Goal: Transaction & Acquisition: Obtain resource

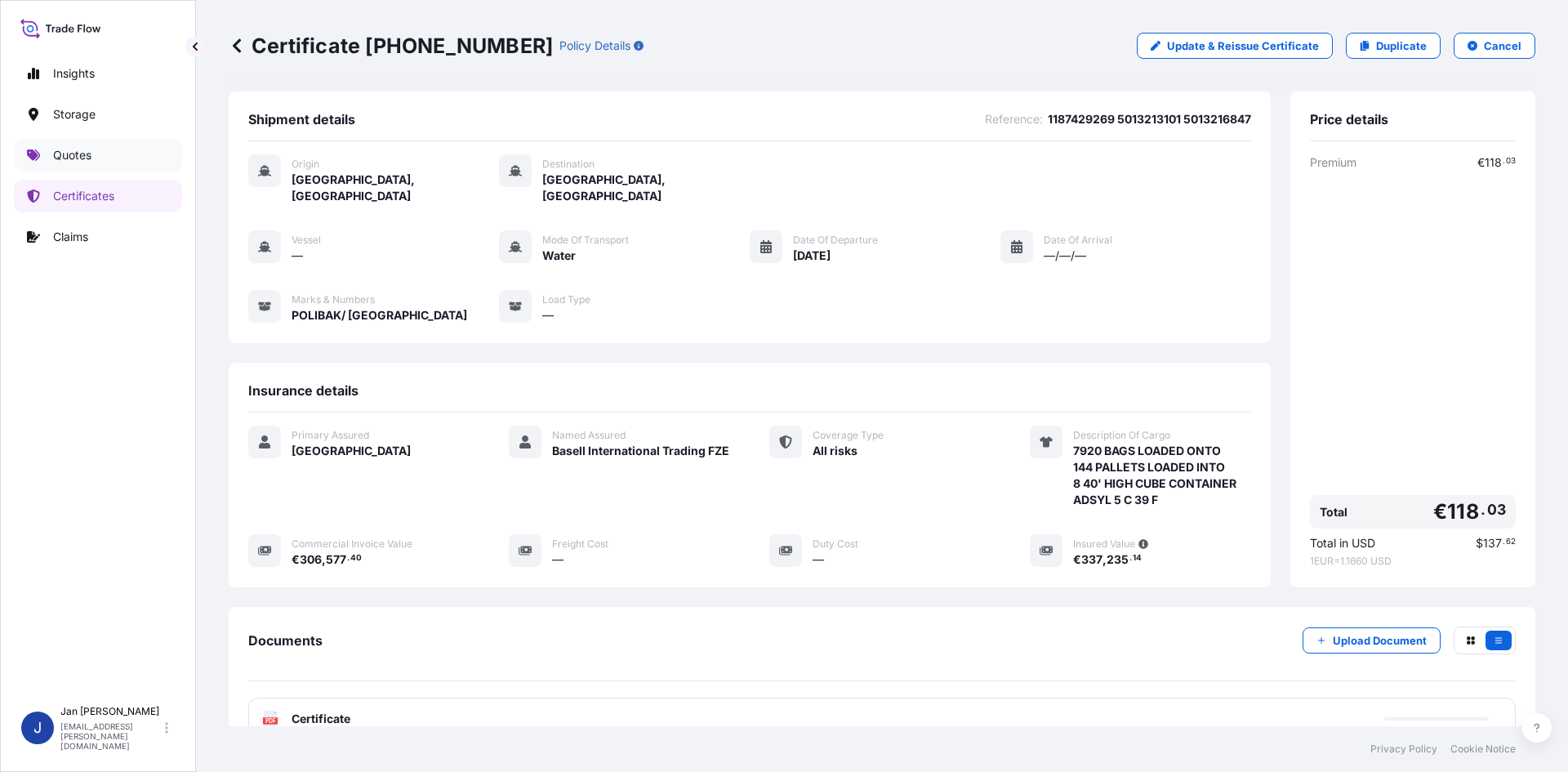
scroll to position [120, 0]
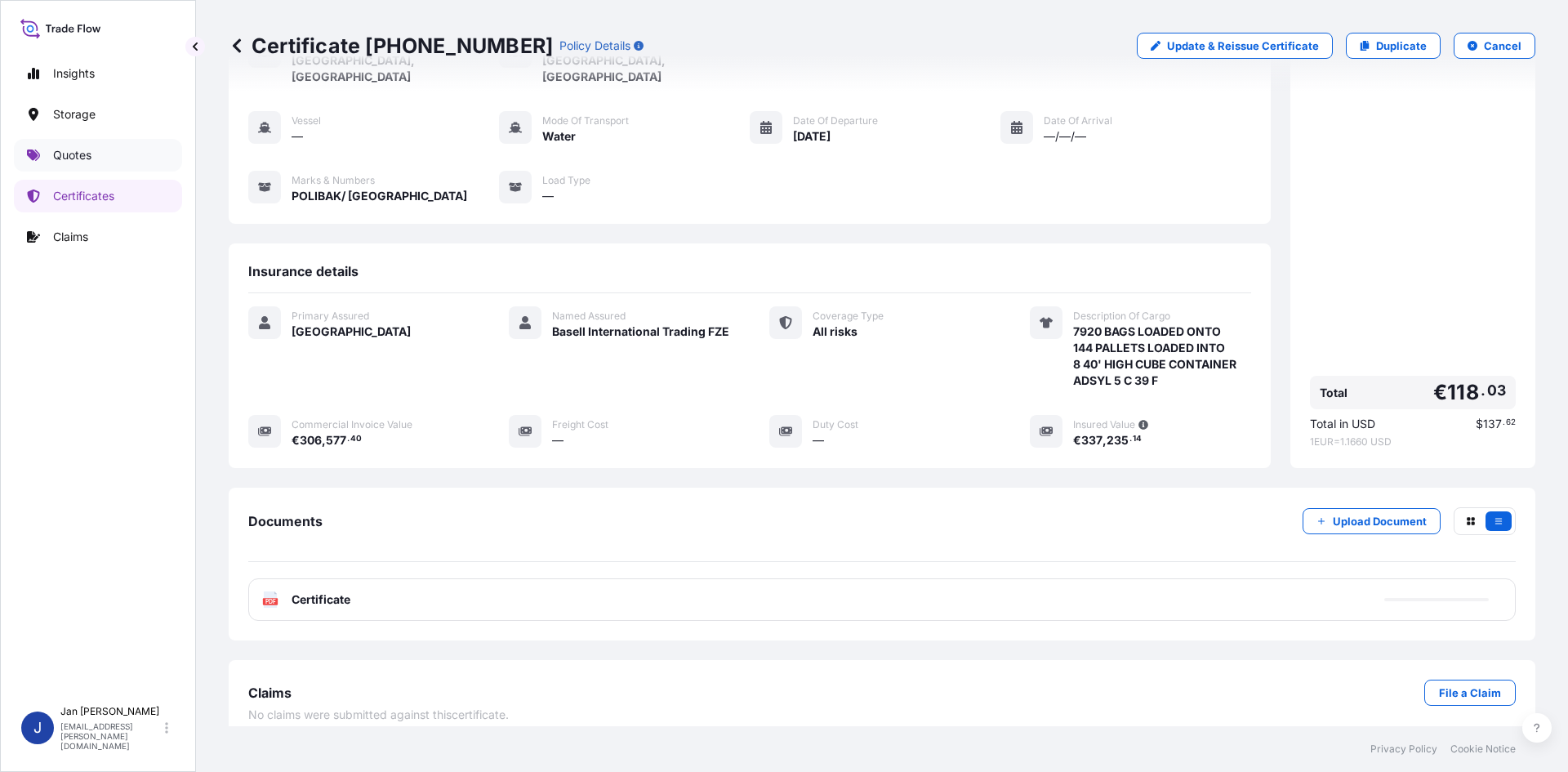
click at [144, 161] on link "Quotes" at bounding box center [98, 155] width 168 height 33
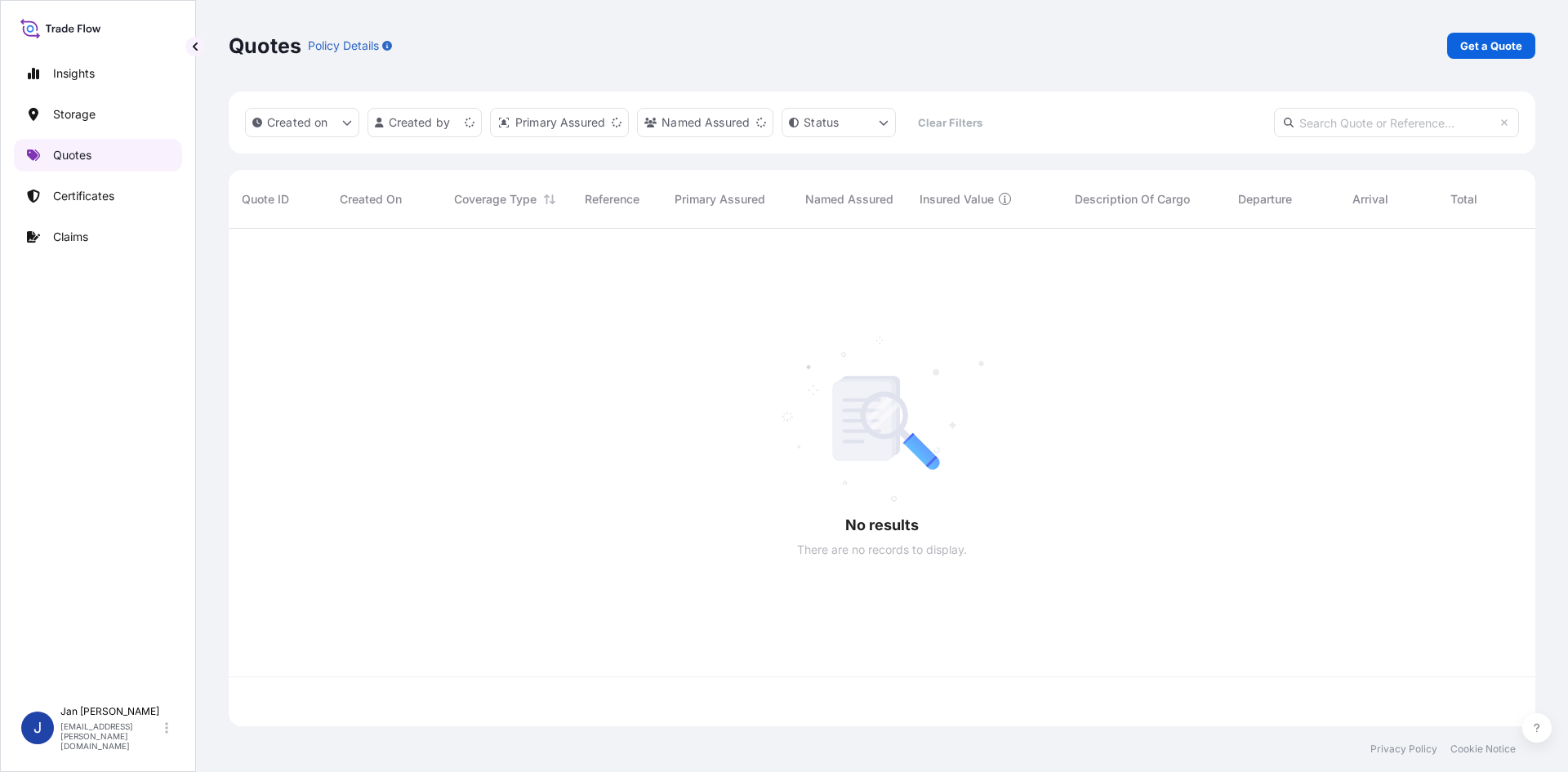
scroll to position [494, 1294]
click at [1501, 55] on link "Get a Quote" at bounding box center [1491, 46] width 88 height 26
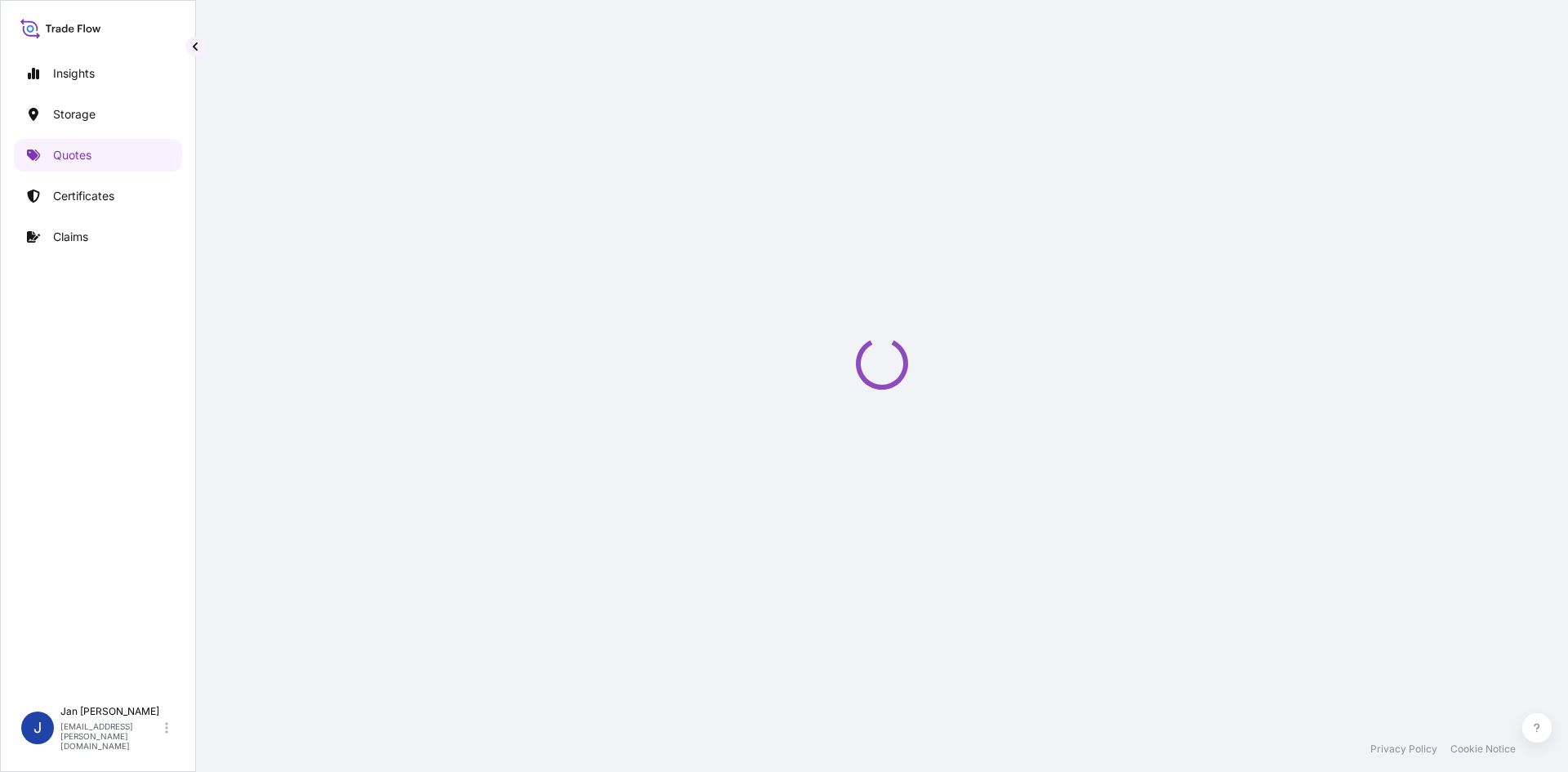
select select "Water"
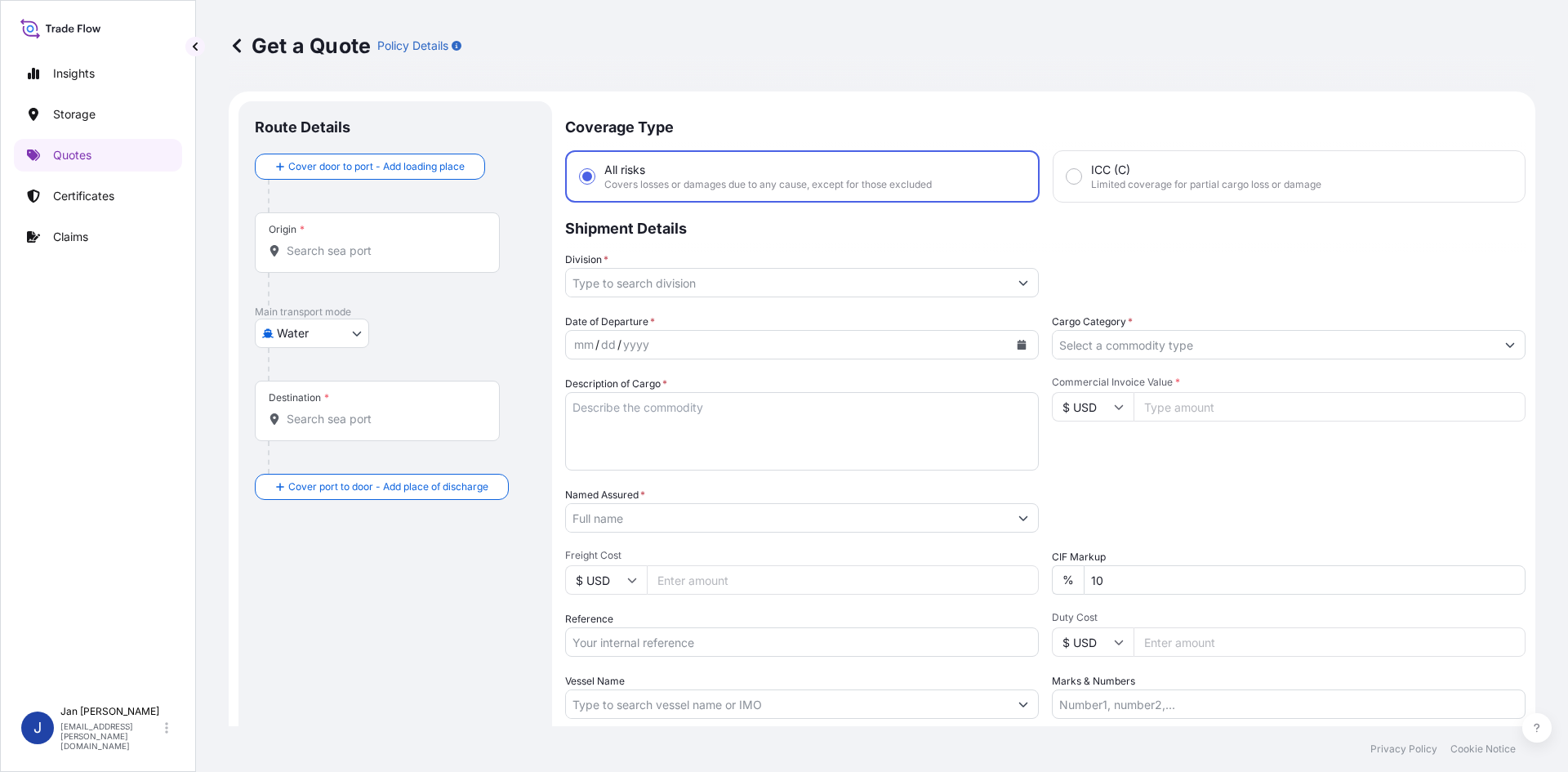
scroll to position [26, 0]
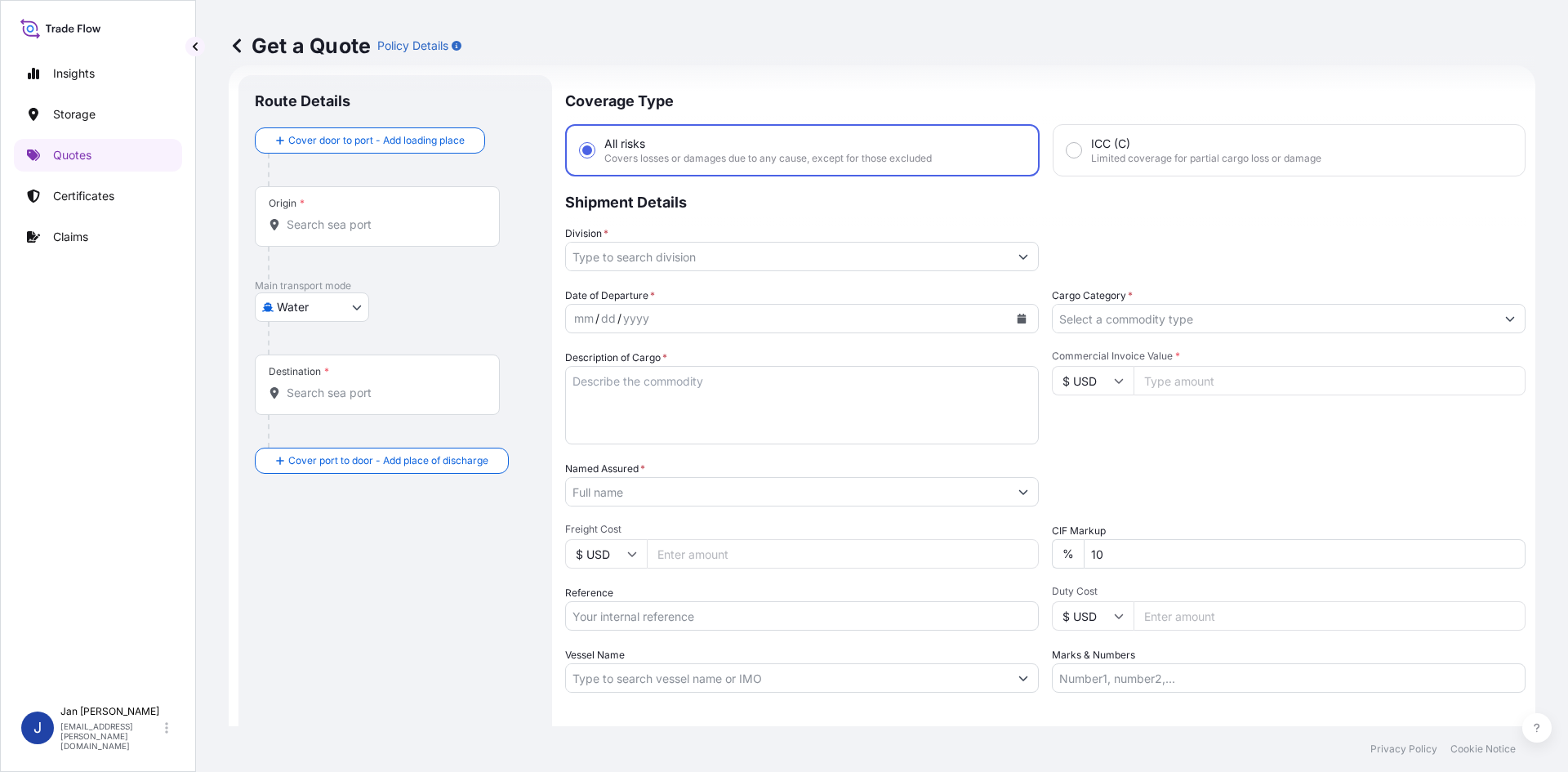
click at [651, 619] on input "Reference" at bounding box center [802, 615] width 474 height 29
paste input "1187427797"
type input "1187427797"
click at [982, 496] on input "Named Assured *" at bounding box center [788, 491] width 443 height 29
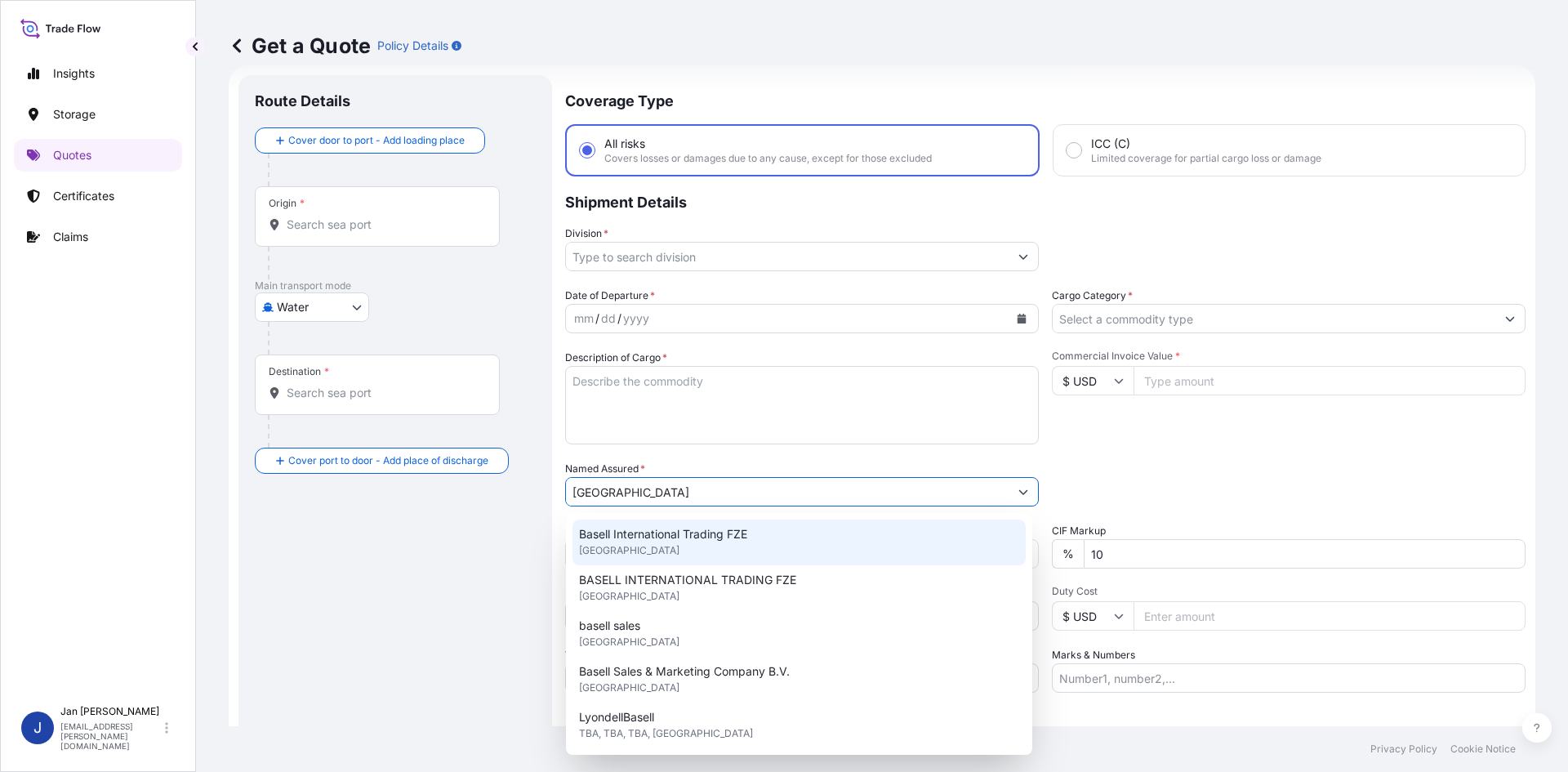
click at [682, 521] on div "Basell International Trading FZE [GEOGRAPHIC_DATA]" at bounding box center [799, 542] width 453 height 46
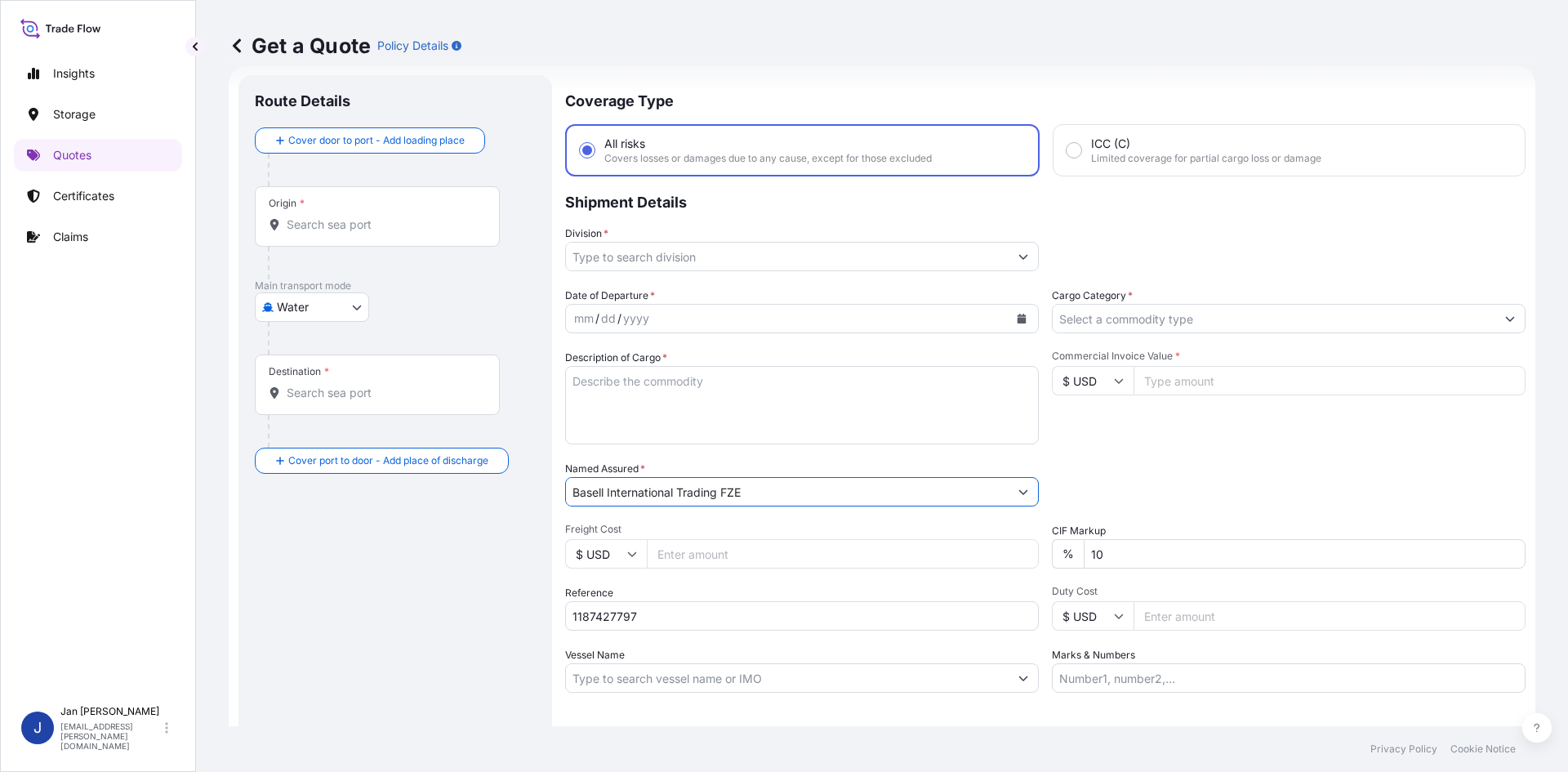
type input "Basell International Trading FZE"
click at [1018, 321] on icon "Calendar" at bounding box center [1022, 319] width 9 height 9
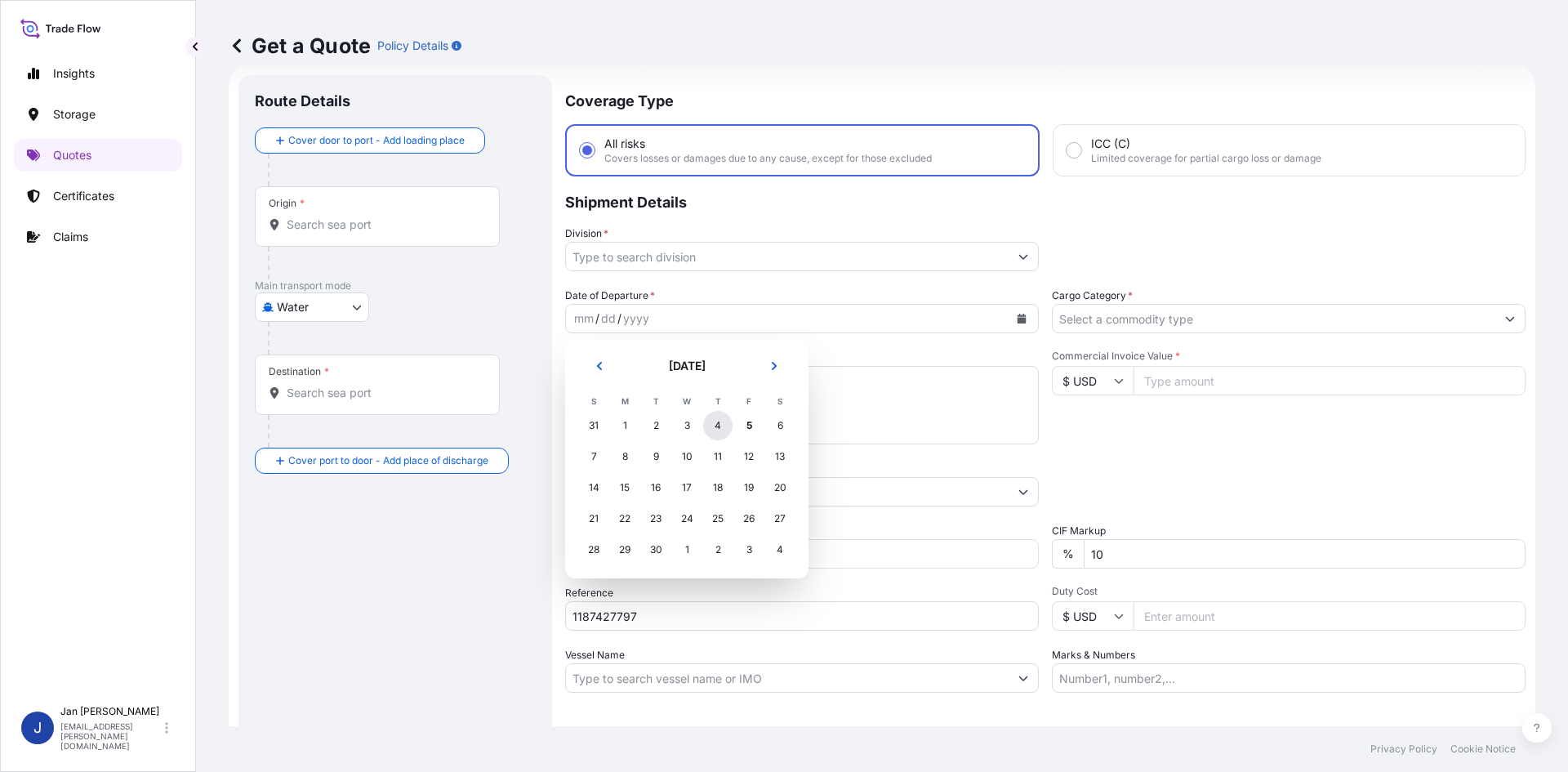
click at [730, 428] on div "4" at bounding box center [718, 425] width 29 height 29
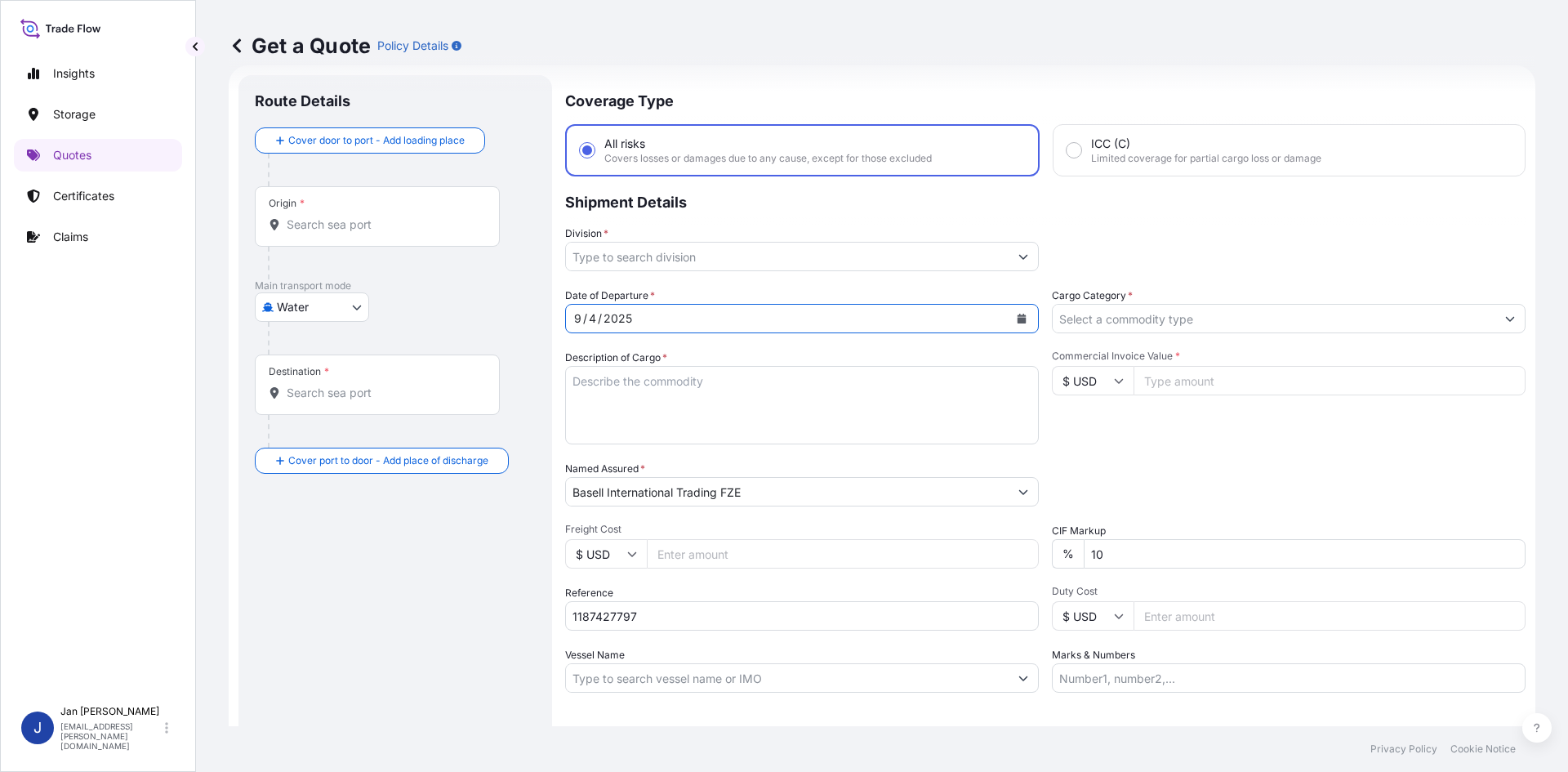
click at [976, 258] on input "Division *" at bounding box center [788, 256] width 443 height 29
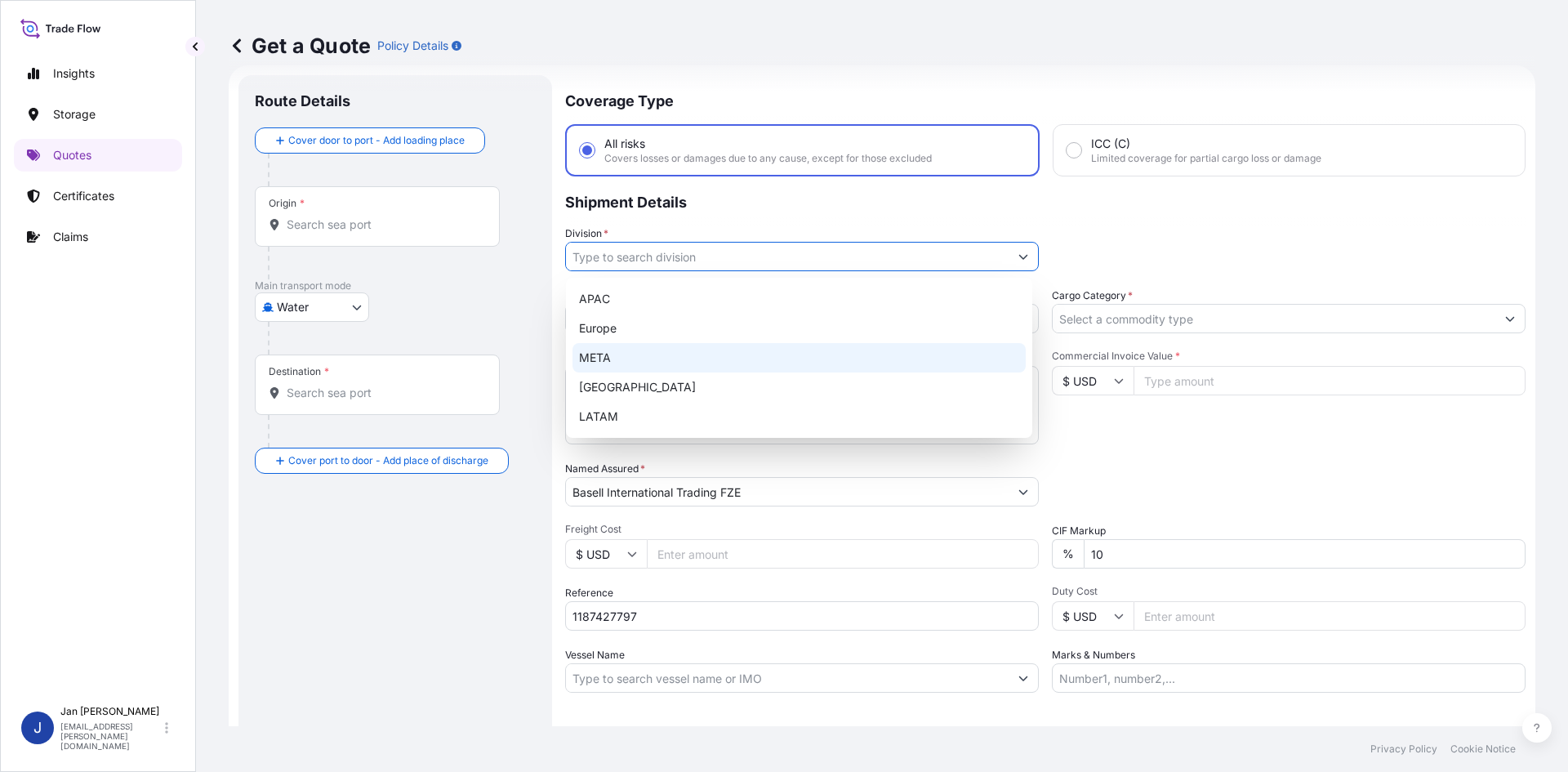
click at [719, 334] on div "Europe" at bounding box center [799, 328] width 453 height 29
type input "Europe"
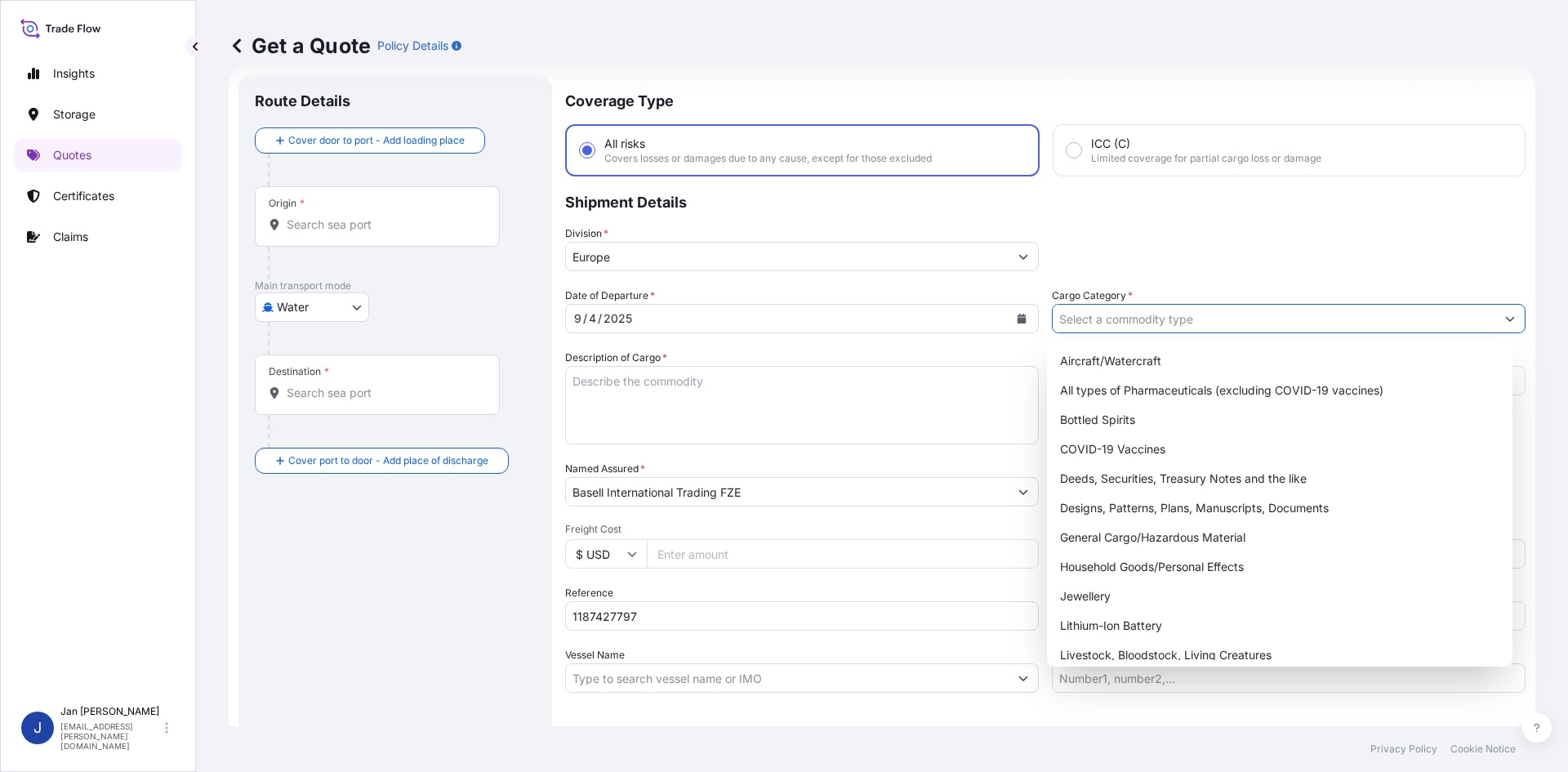
click at [1216, 326] on input "Cargo Category *" at bounding box center [1275, 318] width 443 height 29
click at [1154, 534] on div "General Cargo/Hazardous Material" at bounding box center [1280, 536] width 453 height 29
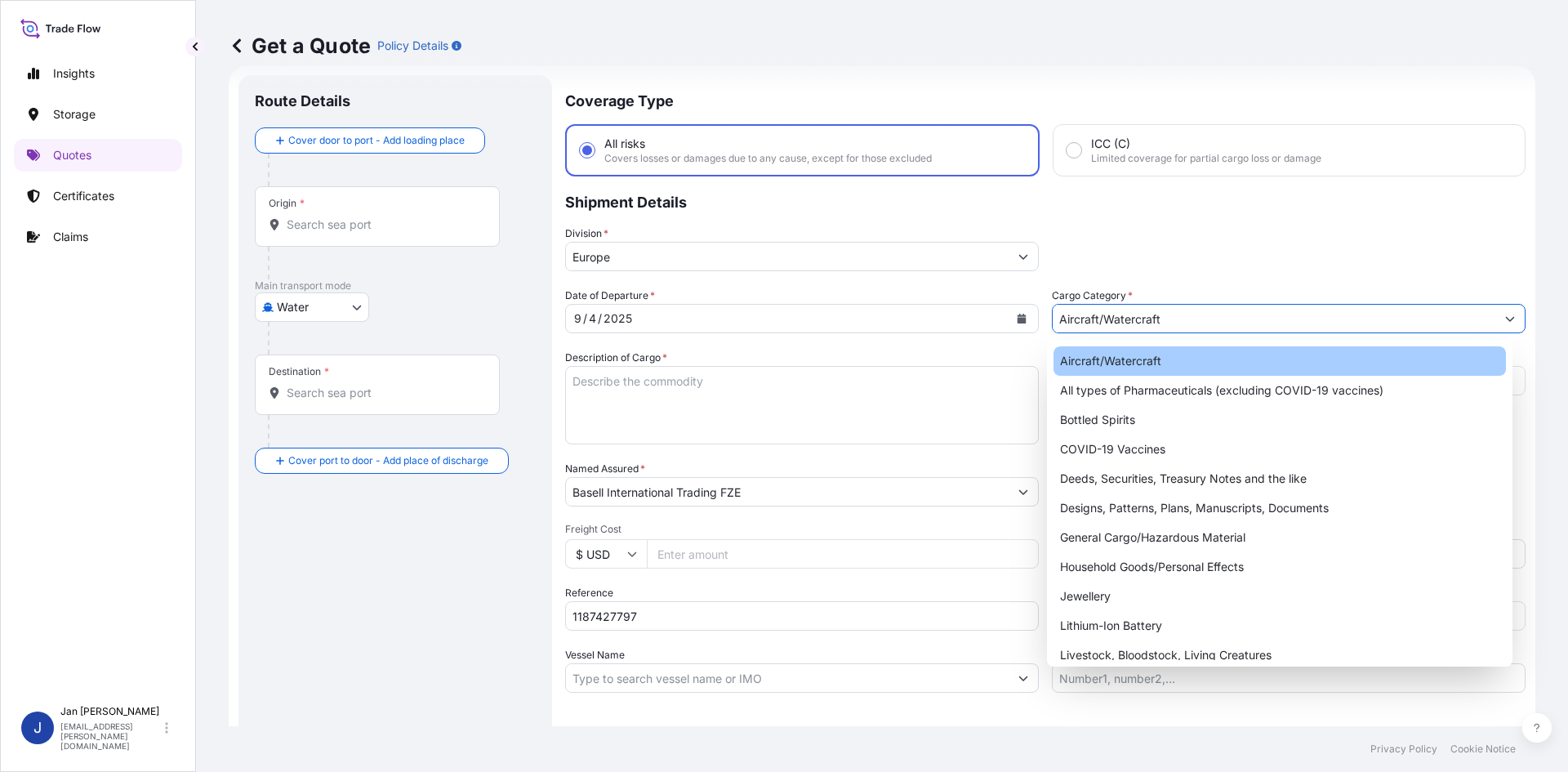
paste input "55,806.36"
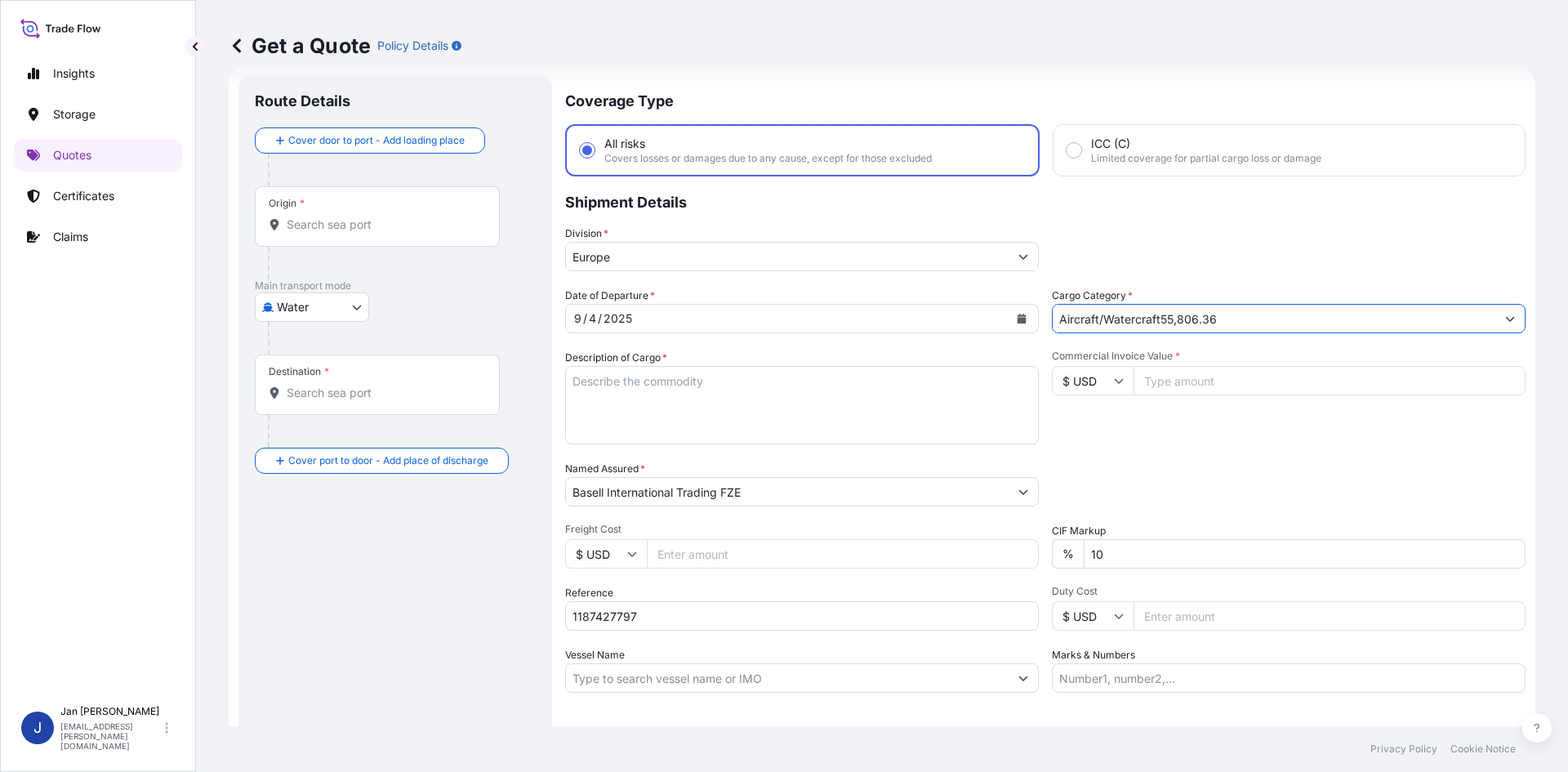
drag, startPoint x: 1236, startPoint y: 322, endPoint x: 1383, endPoint y: 319, distance: 147.0
click at [1241, 322] on input "Aircraft/Watercraft55,806.36" at bounding box center [1275, 318] width 443 height 29
click at [1495, 313] on button "Show suggestions" at bounding box center [1509, 318] width 29 height 29
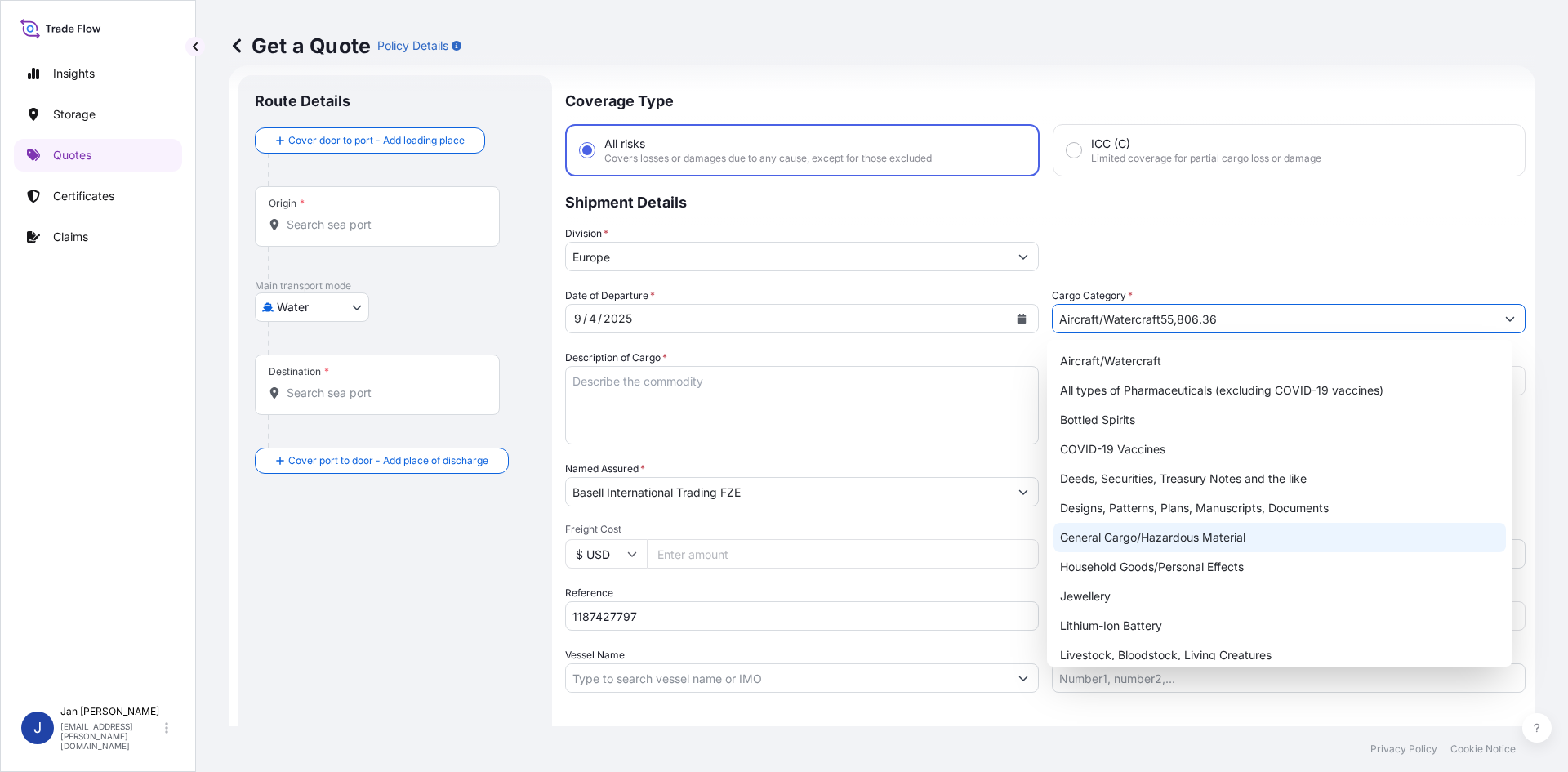
click at [1133, 525] on div "General Cargo/Hazardous Material" at bounding box center [1280, 536] width 453 height 29
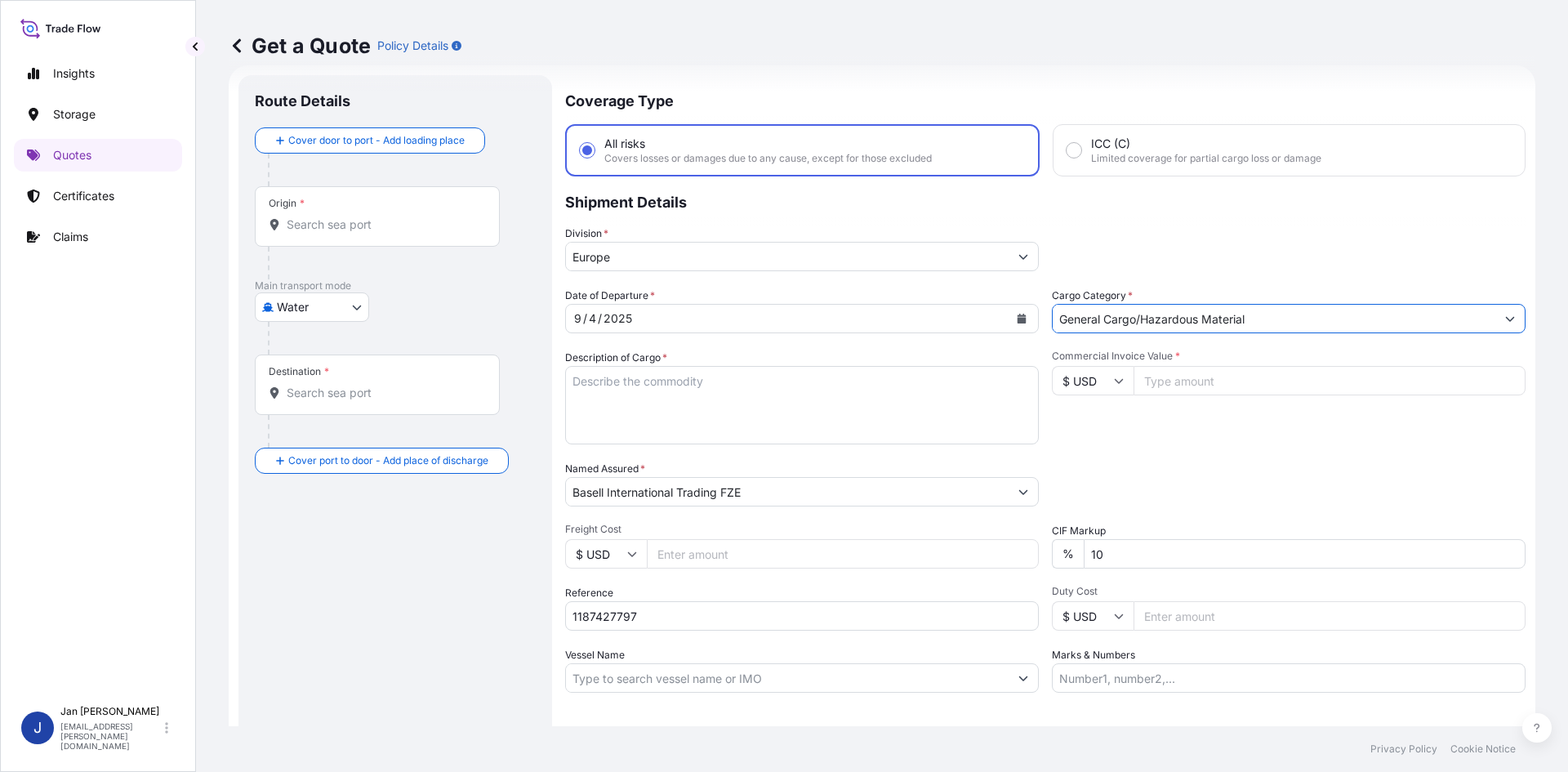
type input "General Cargo/Hazardous Material"
click at [1162, 373] on input "Commercial Invoice Value *" at bounding box center [1330, 380] width 392 height 29
paste input "55806.36"
type input "55806.36"
click at [1102, 477] on div "Packing Category Type to search a container mode Please select a primary mode o…" at bounding box center [1289, 483] width 474 height 46
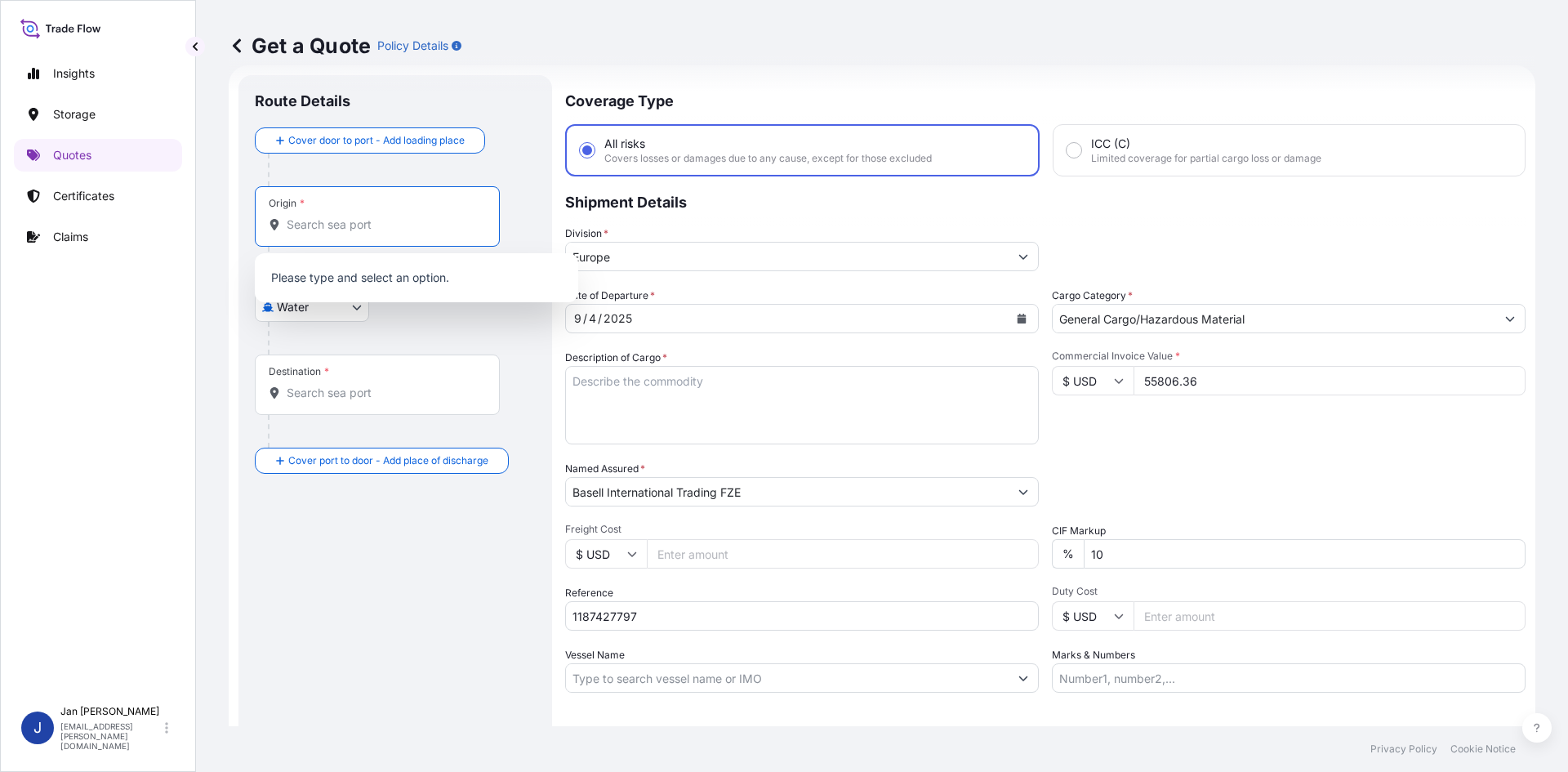
click at [407, 225] on input "Origin *" at bounding box center [383, 224] width 192 height 16
paste input "FOS SUR MER"
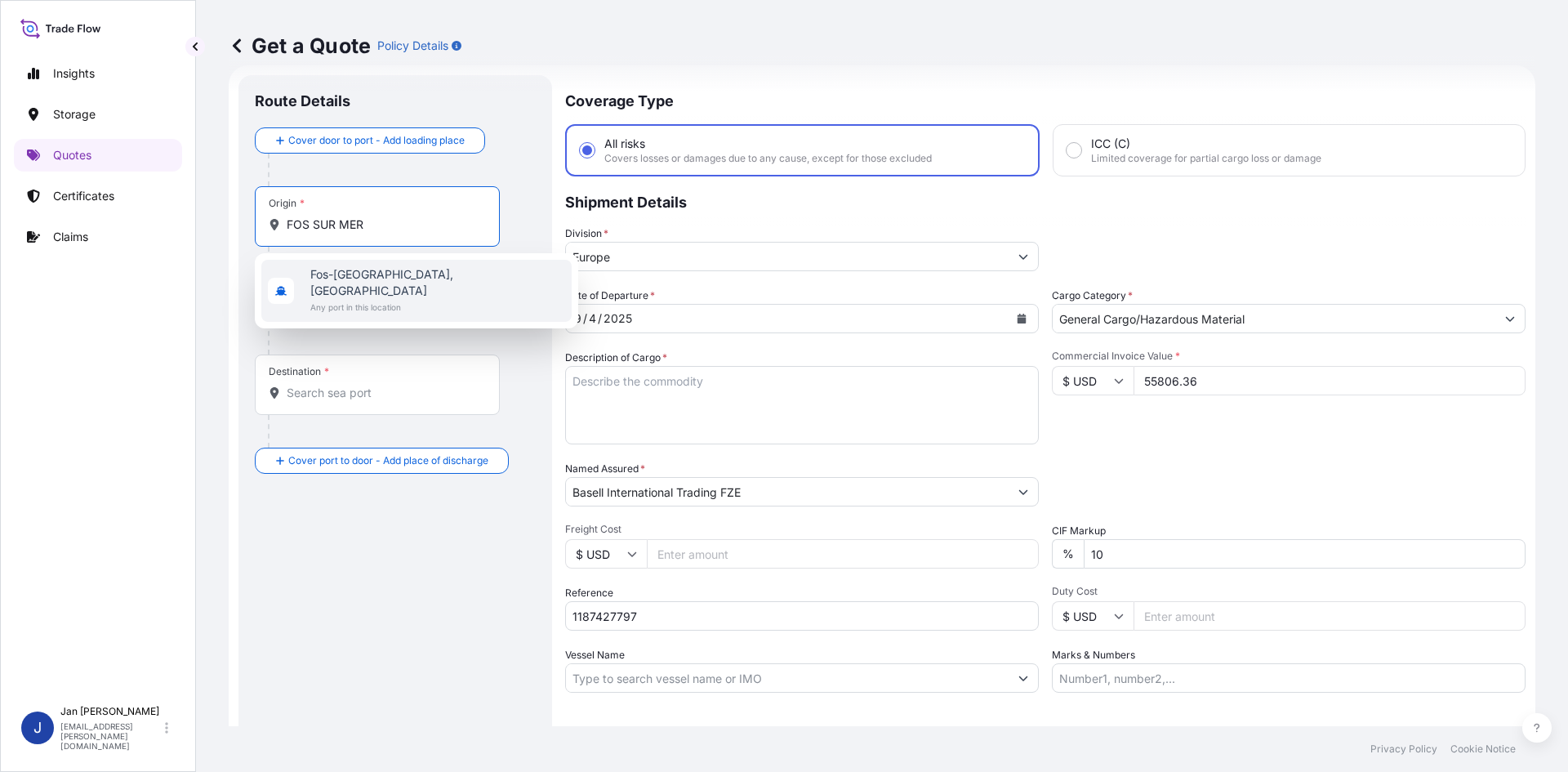
click at [388, 299] on span "Any port in this location" at bounding box center [437, 307] width 255 height 16
type input "Fos-[GEOGRAPHIC_DATA], [GEOGRAPHIC_DATA]"
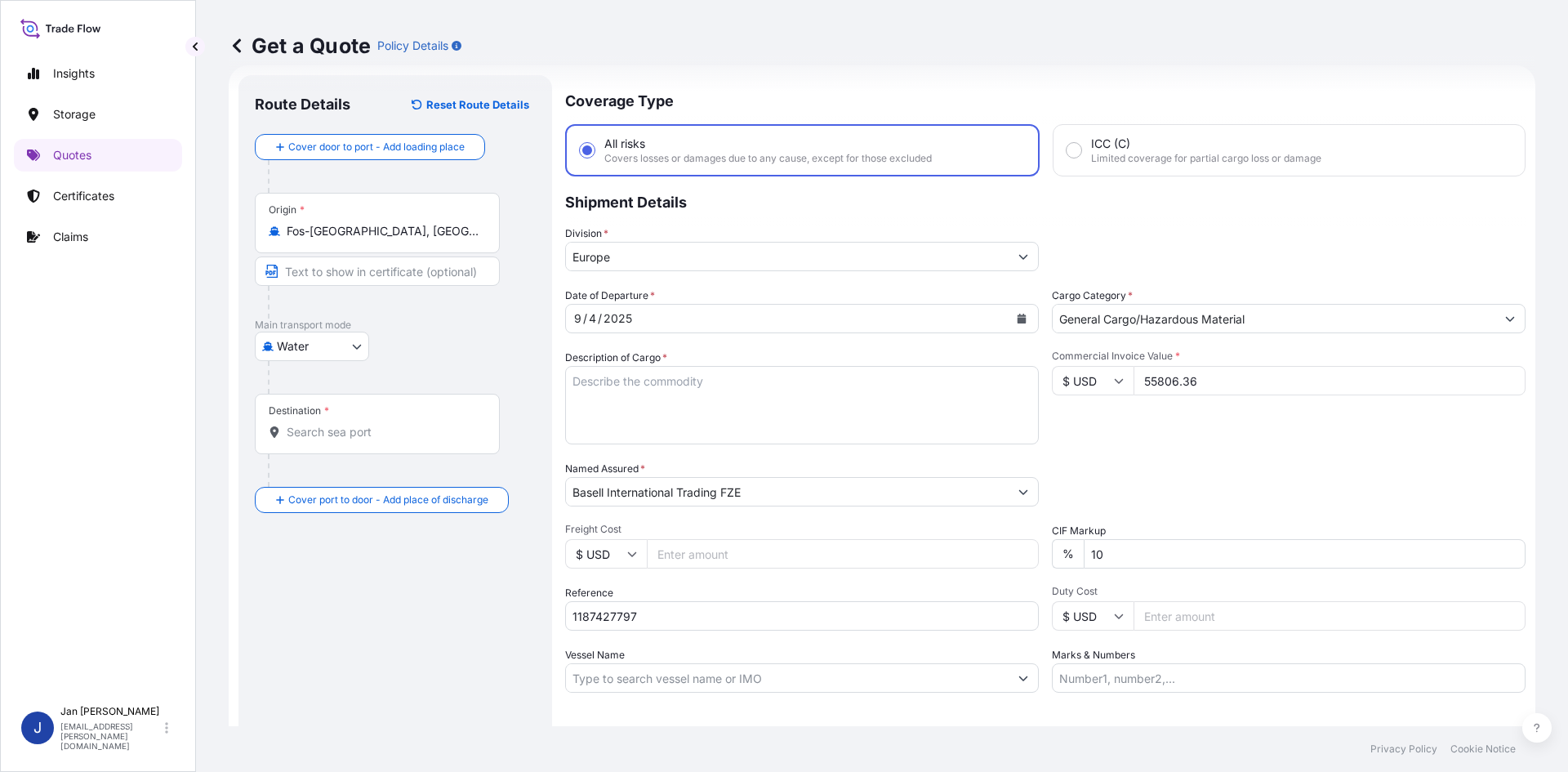
click at [456, 343] on div "Water Air Water Inland" at bounding box center [395, 346] width 281 height 29
click at [347, 438] on input "Destination *" at bounding box center [383, 432] width 192 height 16
paste input "IZMIR"
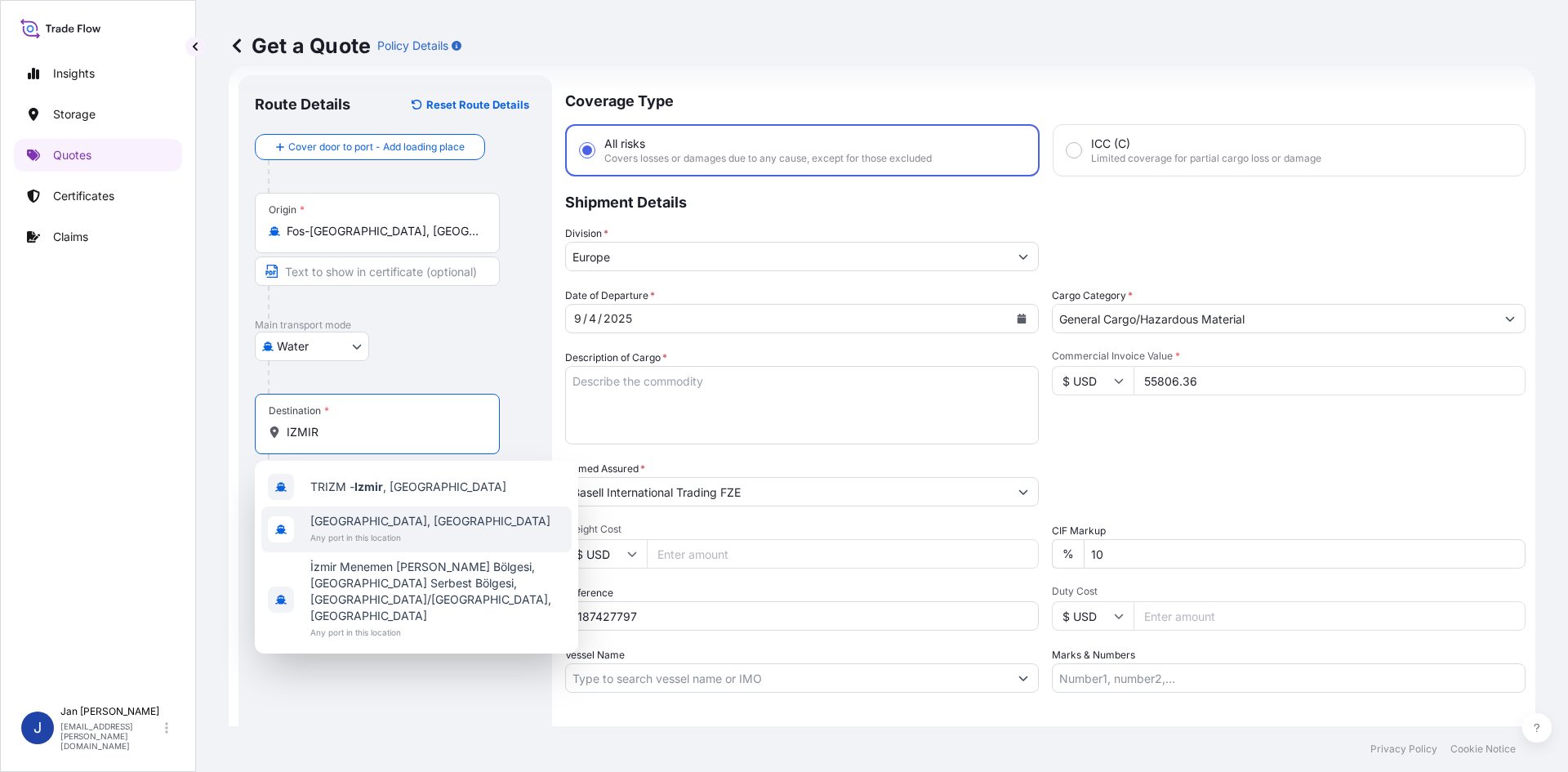
click at [337, 522] on span "[GEOGRAPHIC_DATA], [GEOGRAPHIC_DATA]" at bounding box center [430, 521] width 240 height 16
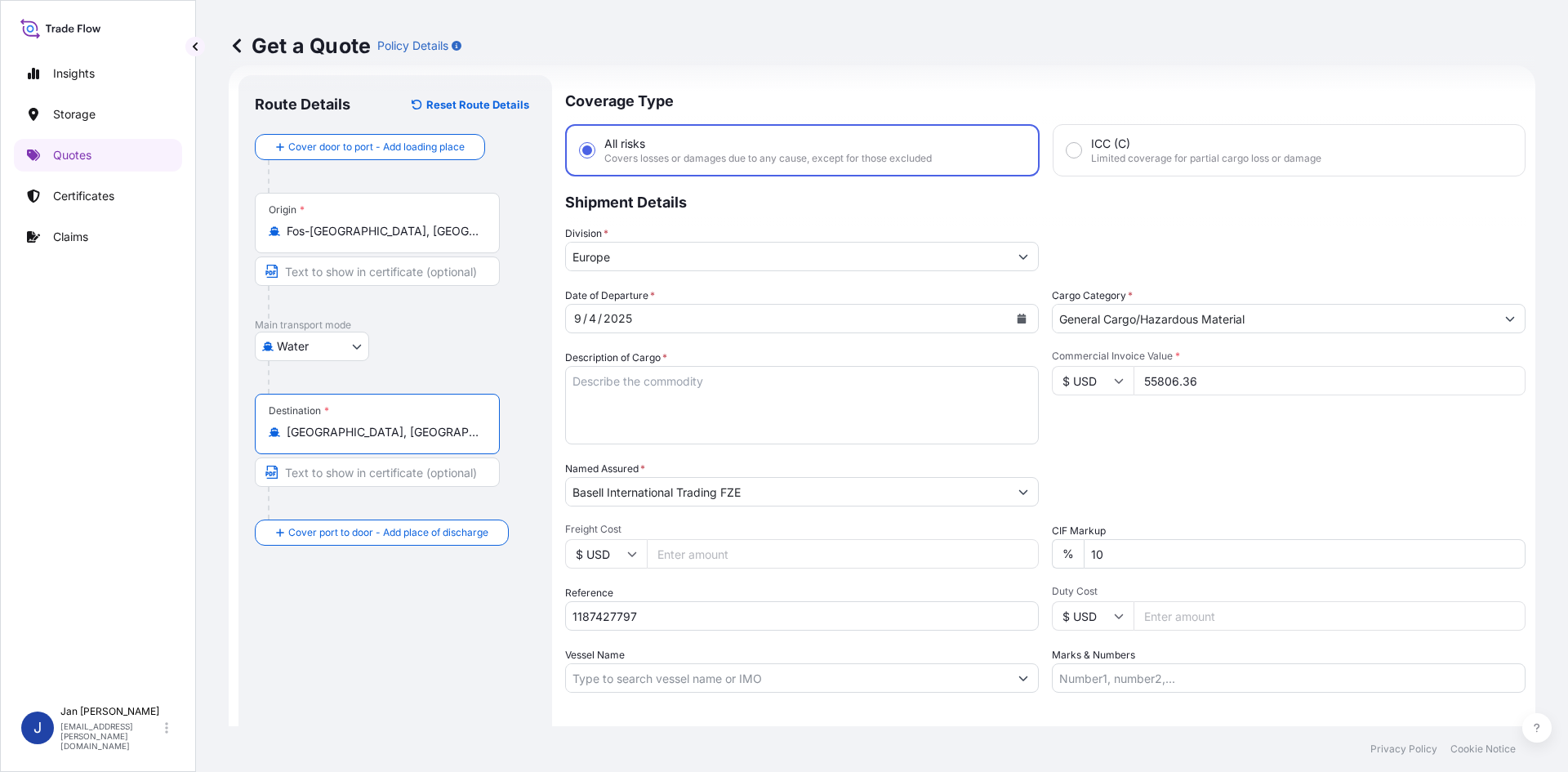
type input "[GEOGRAPHIC_DATA], [GEOGRAPHIC_DATA]"
click at [375, 675] on div "Route Details Reset Route Details Cover door to port - Add loading place Place …" at bounding box center [395, 445] width 281 height 707
click at [684, 395] on textarea "Description of Cargo *" at bounding box center [802, 406] width 474 height 79
paste textarea "BAGS LOADED ONTO 36 PALLETS LOADED INTO 2 40' HIGH CUBE CONTAINER LUPOLEN 2420F"
click at [567, 378] on textarea "BAGS LOADED ONTO 36 PALLETS LOADED INTO 2 40' HIGH CUBE CONTAINER LUPOLEN 2420F" at bounding box center [802, 406] width 474 height 79
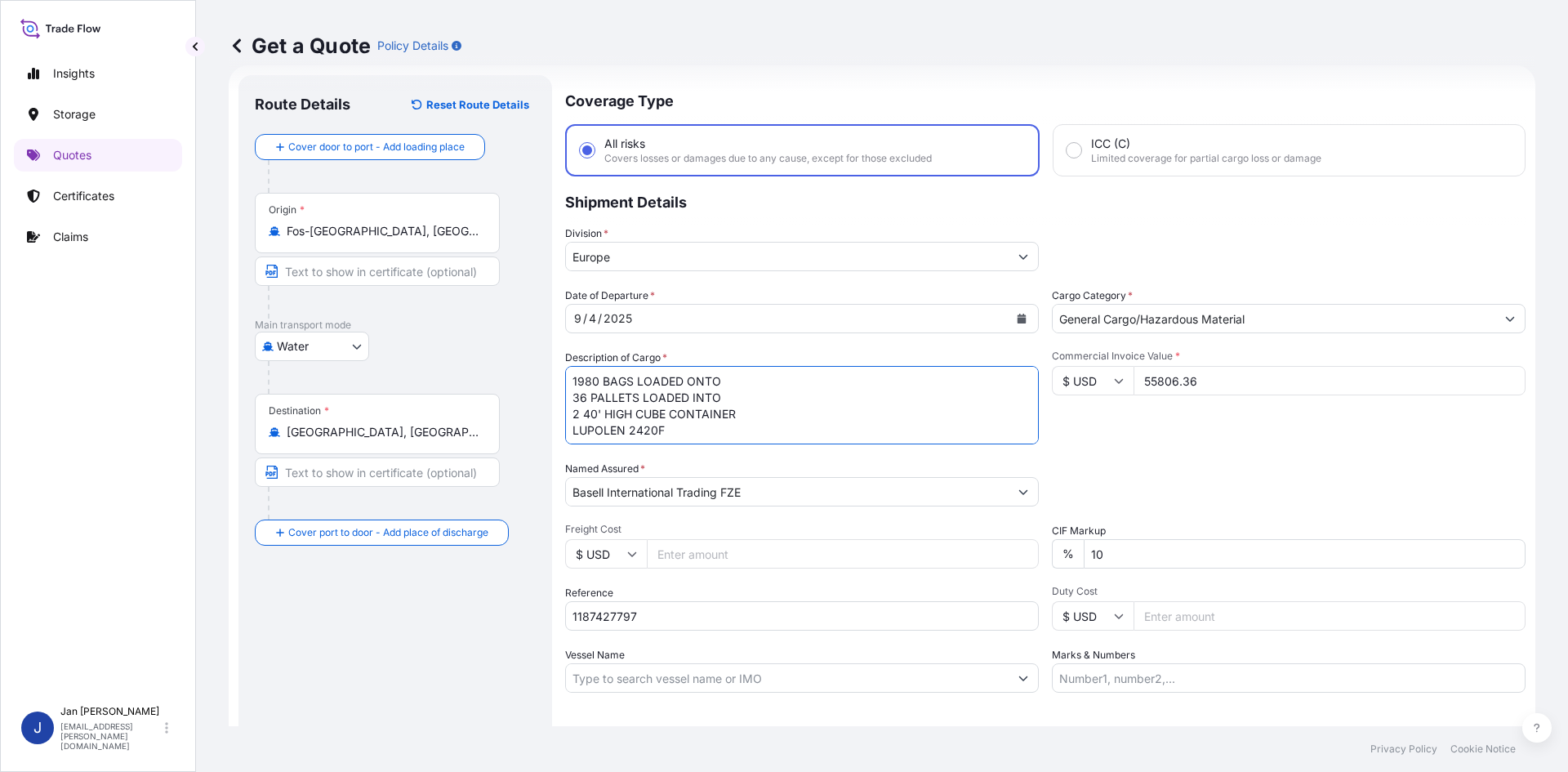
type textarea "1980 BAGS LOADED ONTO 36 PALLETS LOADED INTO 2 40' HIGH CUBE CONTAINER LUPOLEN …"
click at [1205, 689] on input "Marks & Numbers" at bounding box center [1289, 678] width 474 height 29
paste input "SELPIN PLASTIK / [GEOGRAPHIC_DATA]"
type input "SELPIN PLASTIK / [GEOGRAPHIC_DATA]"
drag, startPoint x: 801, startPoint y: 598, endPoint x: 796, endPoint y: 622, distance: 24.5
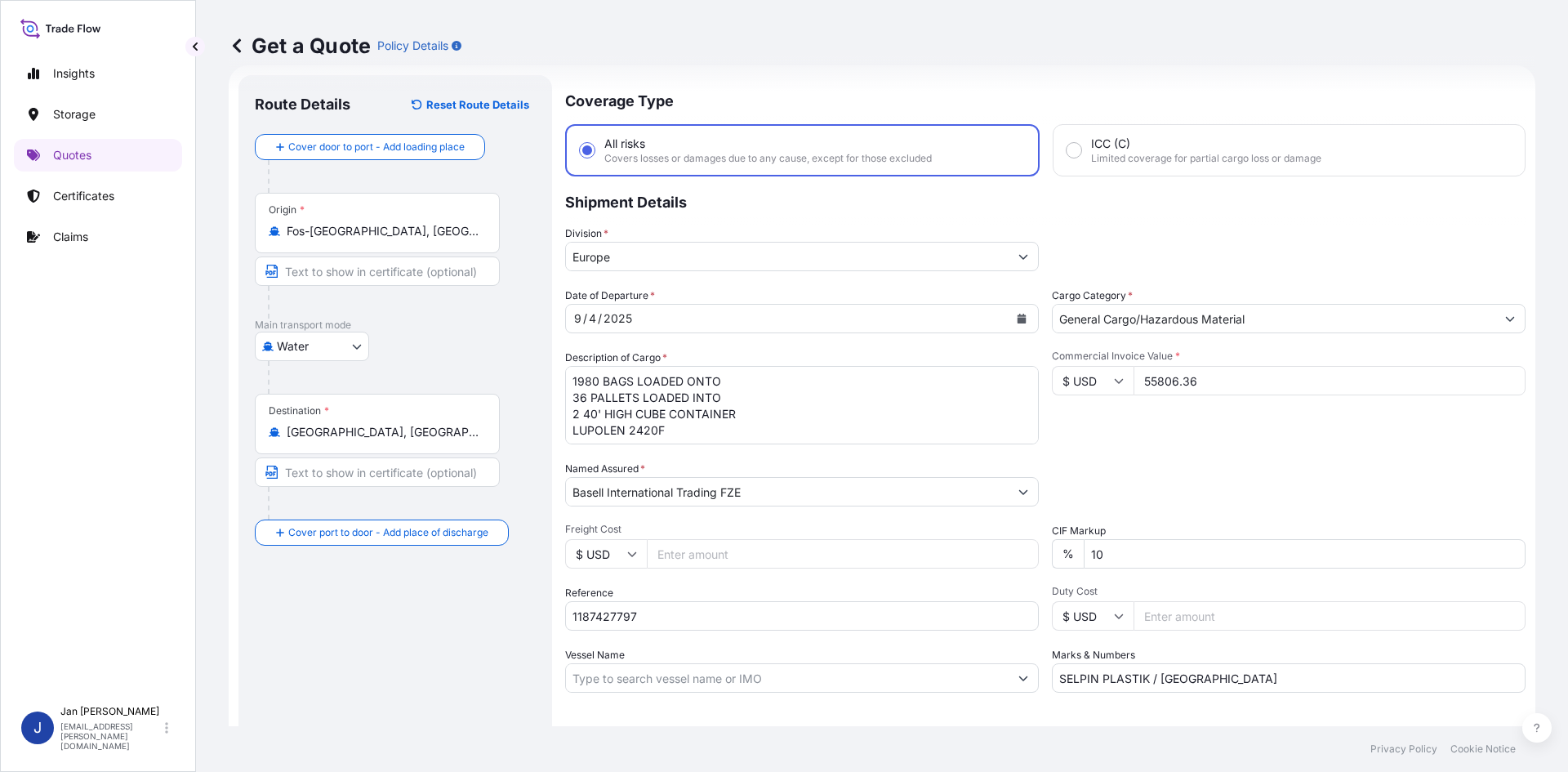
click at [802, 601] on div "Reference 1187427797" at bounding box center [802, 608] width 474 height 46
click at [796, 622] on input "1187427797" at bounding box center [802, 615] width 474 height 29
paste input "5013209463"
click at [636, 612] on input "11874277975013209463" at bounding box center [802, 615] width 474 height 29
click at [750, 601] on input "1187427797 5013209463" at bounding box center [802, 615] width 474 height 29
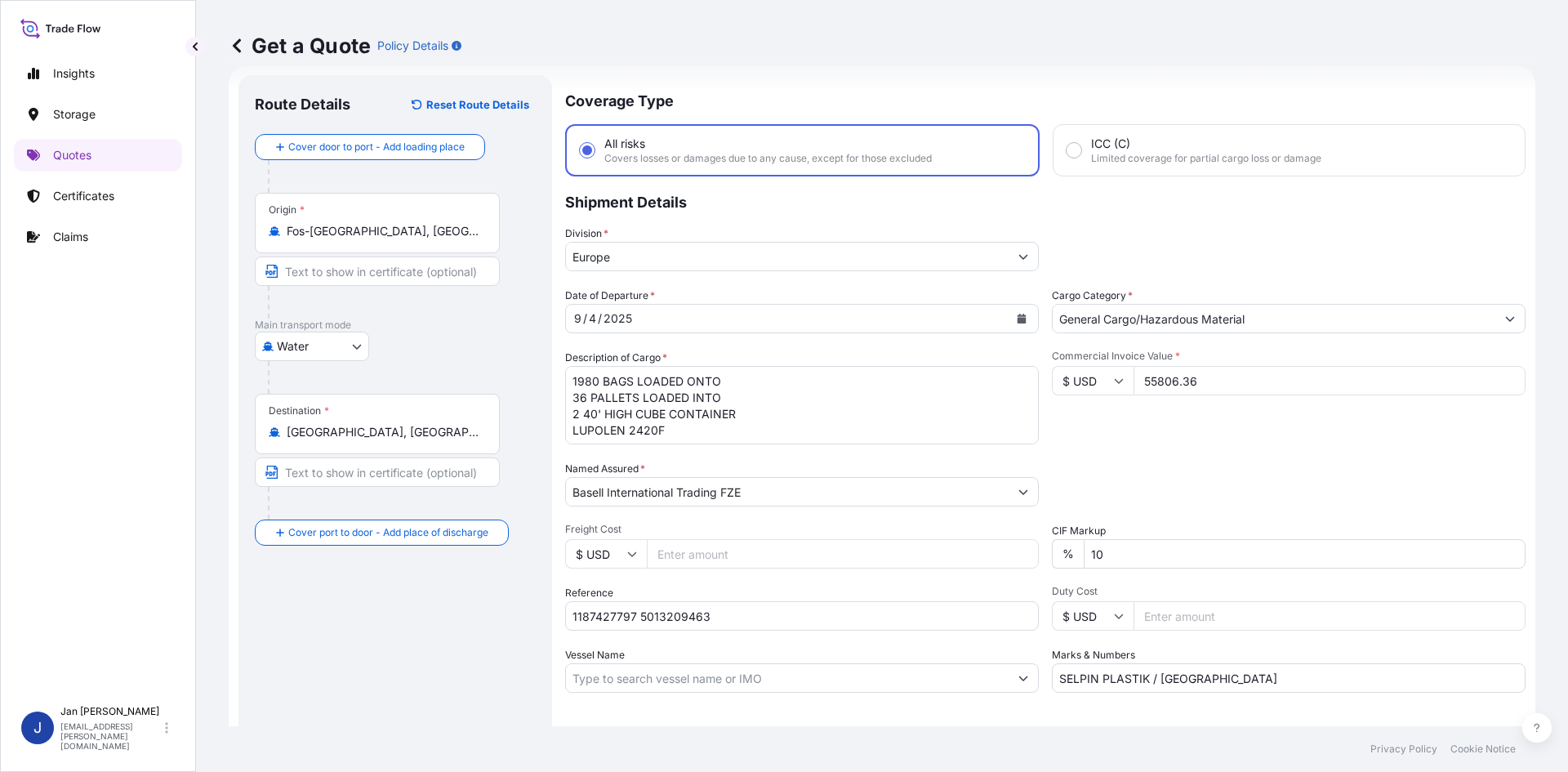
click at [793, 619] on input "1187427797 5013209463" at bounding box center [802, 615] width 474 height 29
paste input "5013209467"
type input "1187427797 5013209463 5013209467"
click at [790, 651] on div "Vessel Name" at bounding box center [802, 669] width 474 height 46
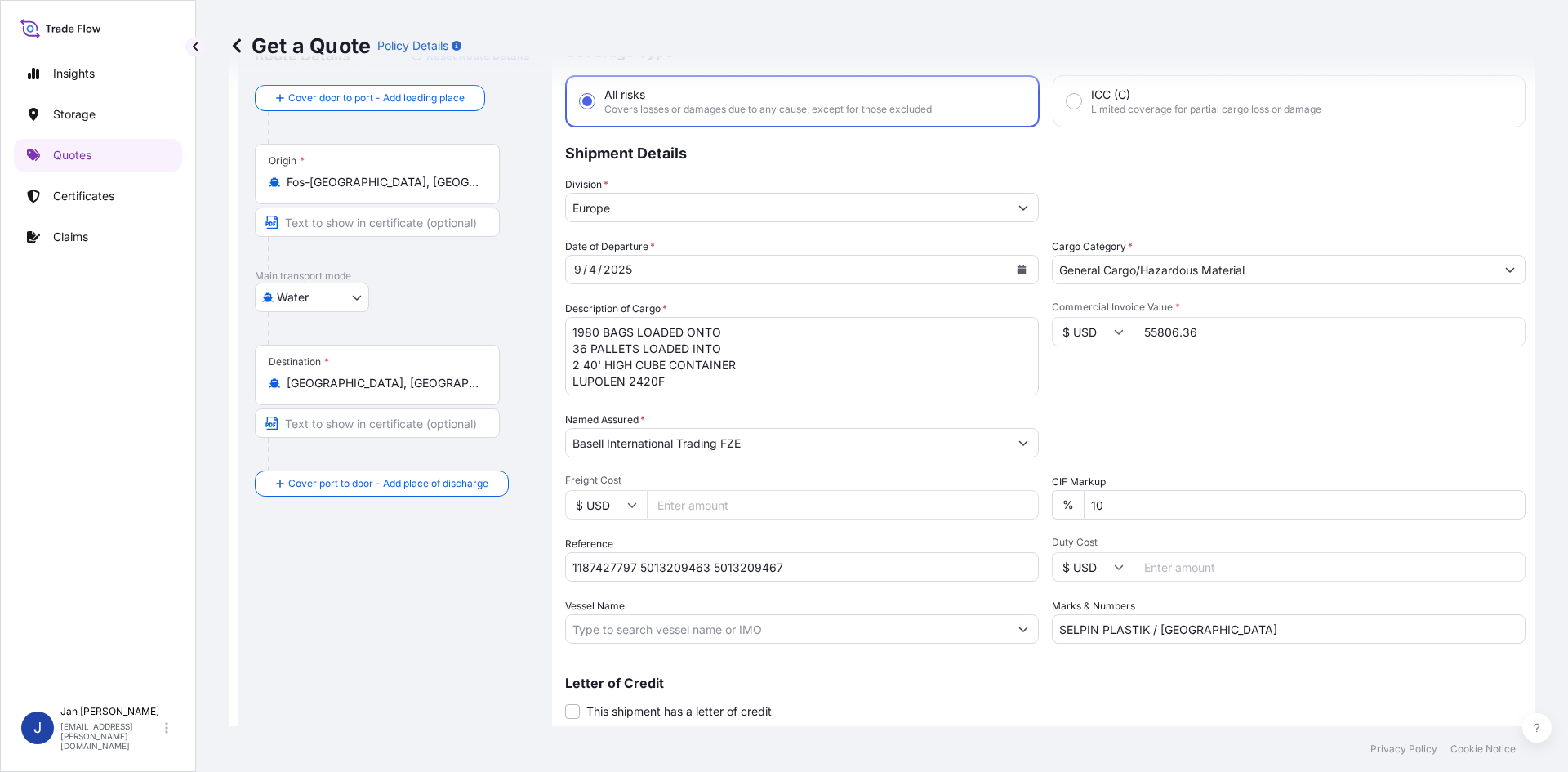
scroll to position [124, 0]
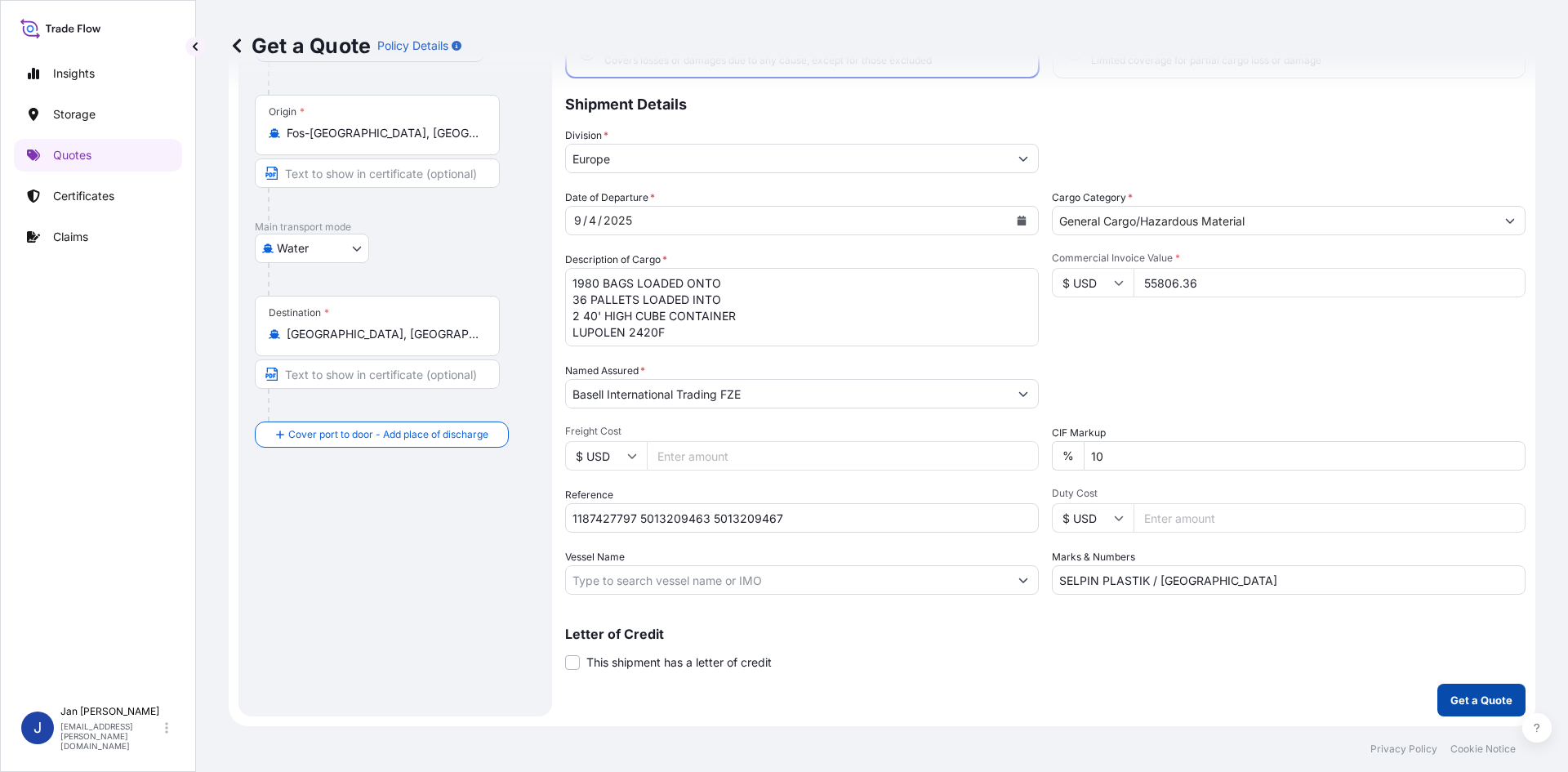
click at [1474, 704] on p "Get a Quote" at bounding box center [1481, 699] width 62 height 16
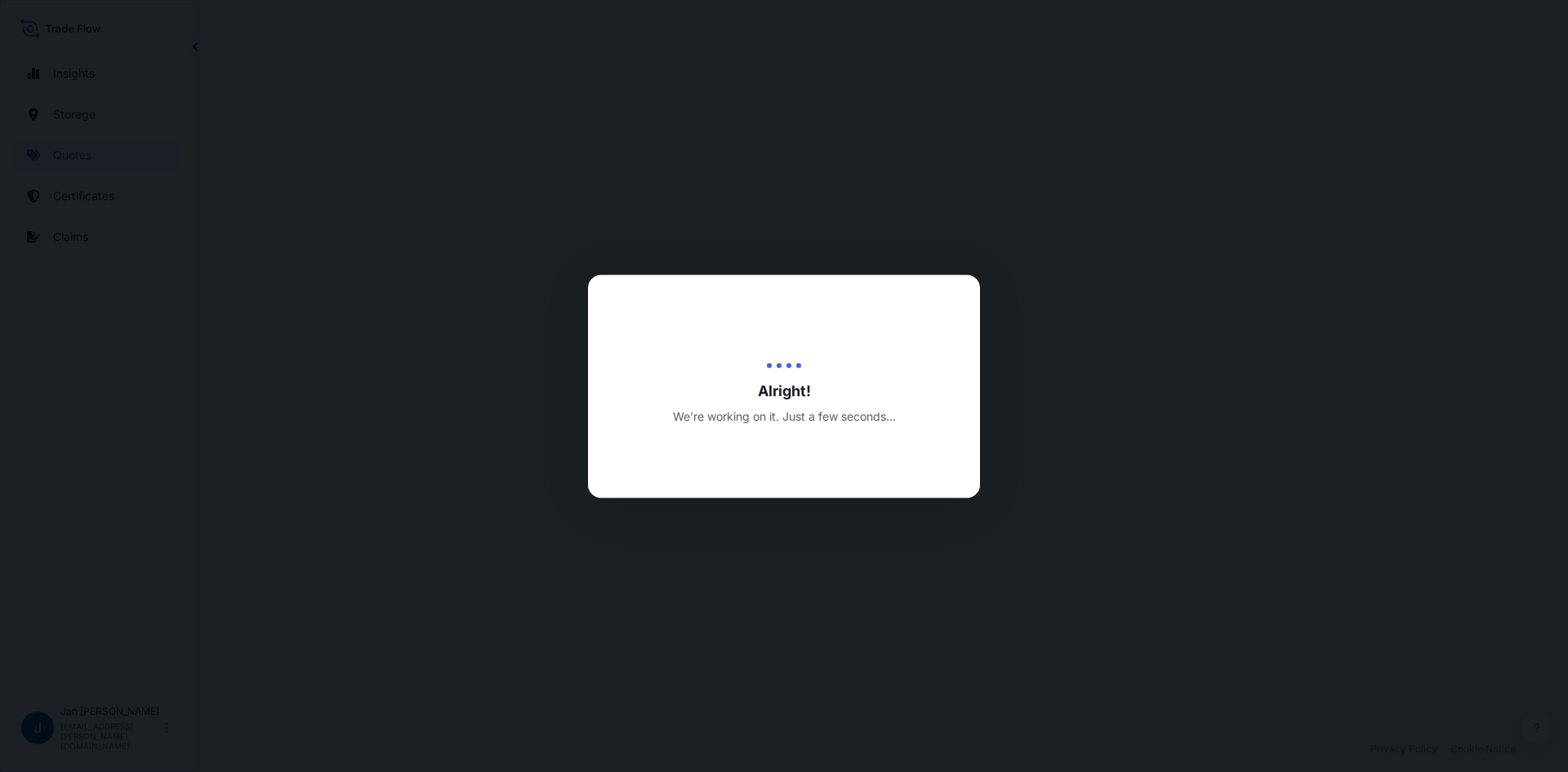
select select "Water"
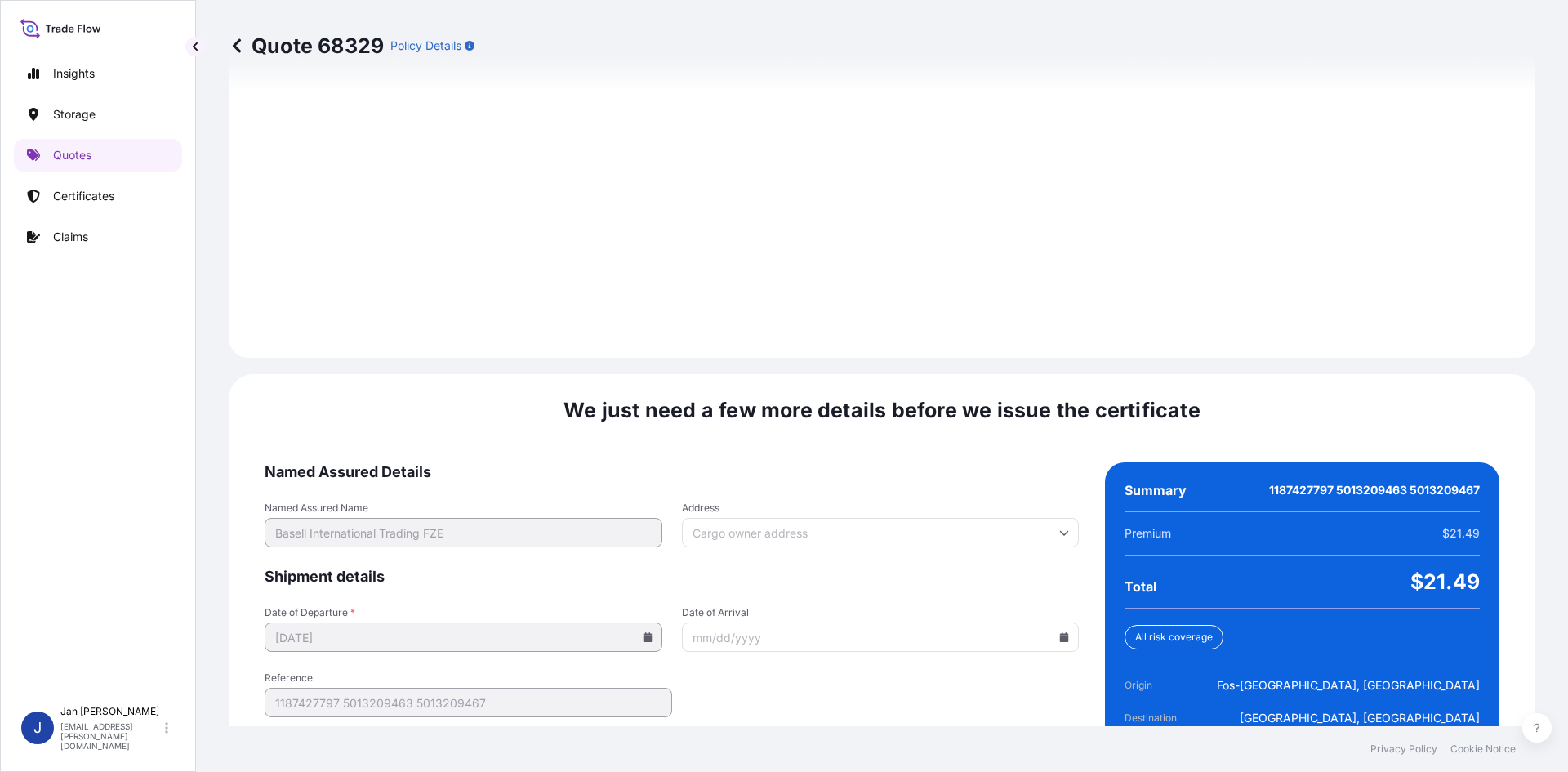
scroll to position [2259, 0]
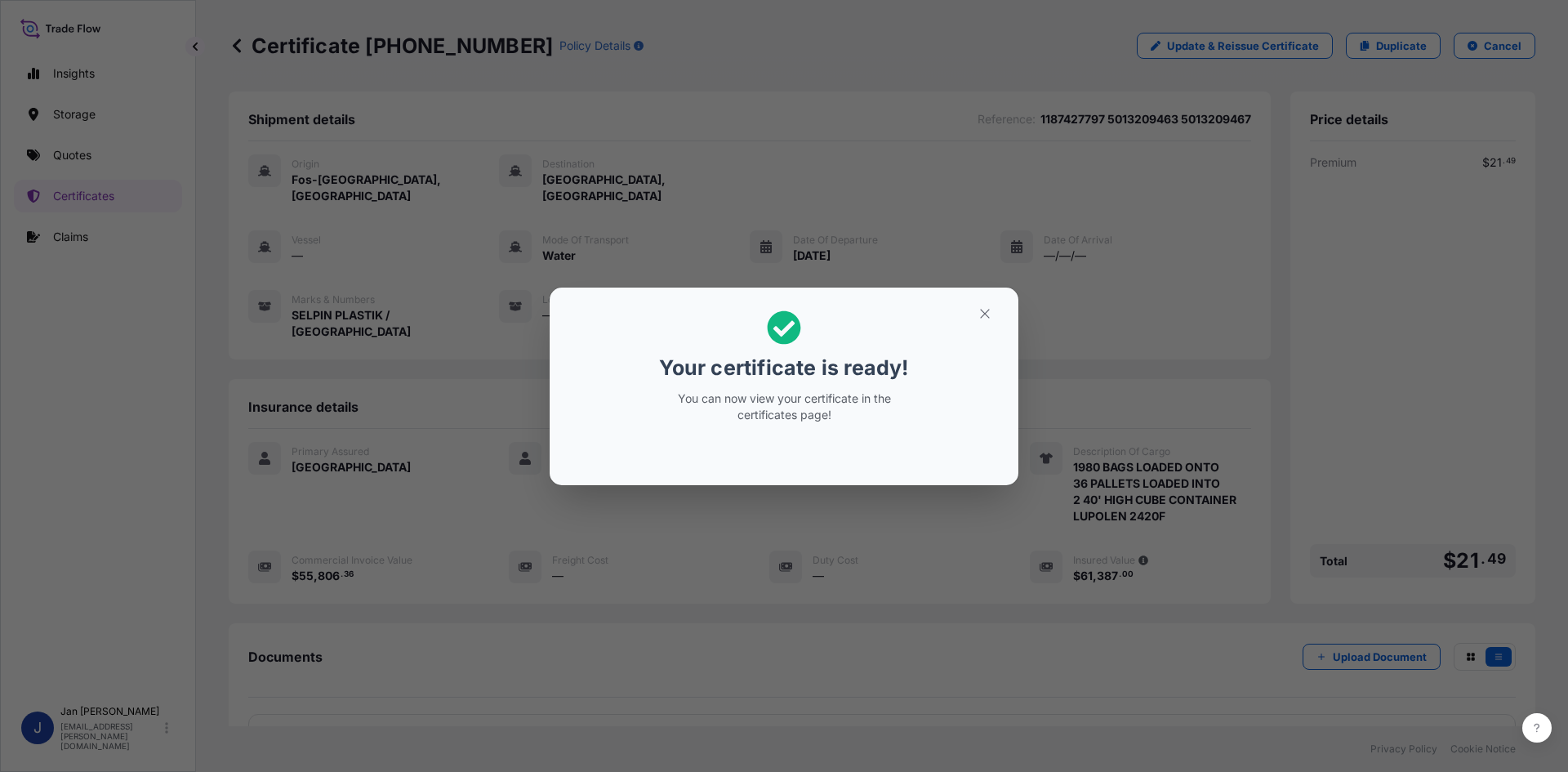
click at [867, 239] on div "Your certificate is ready! You can now view your certificate in the certificate…" at bounding box center [784, 386] width 1568 height 772
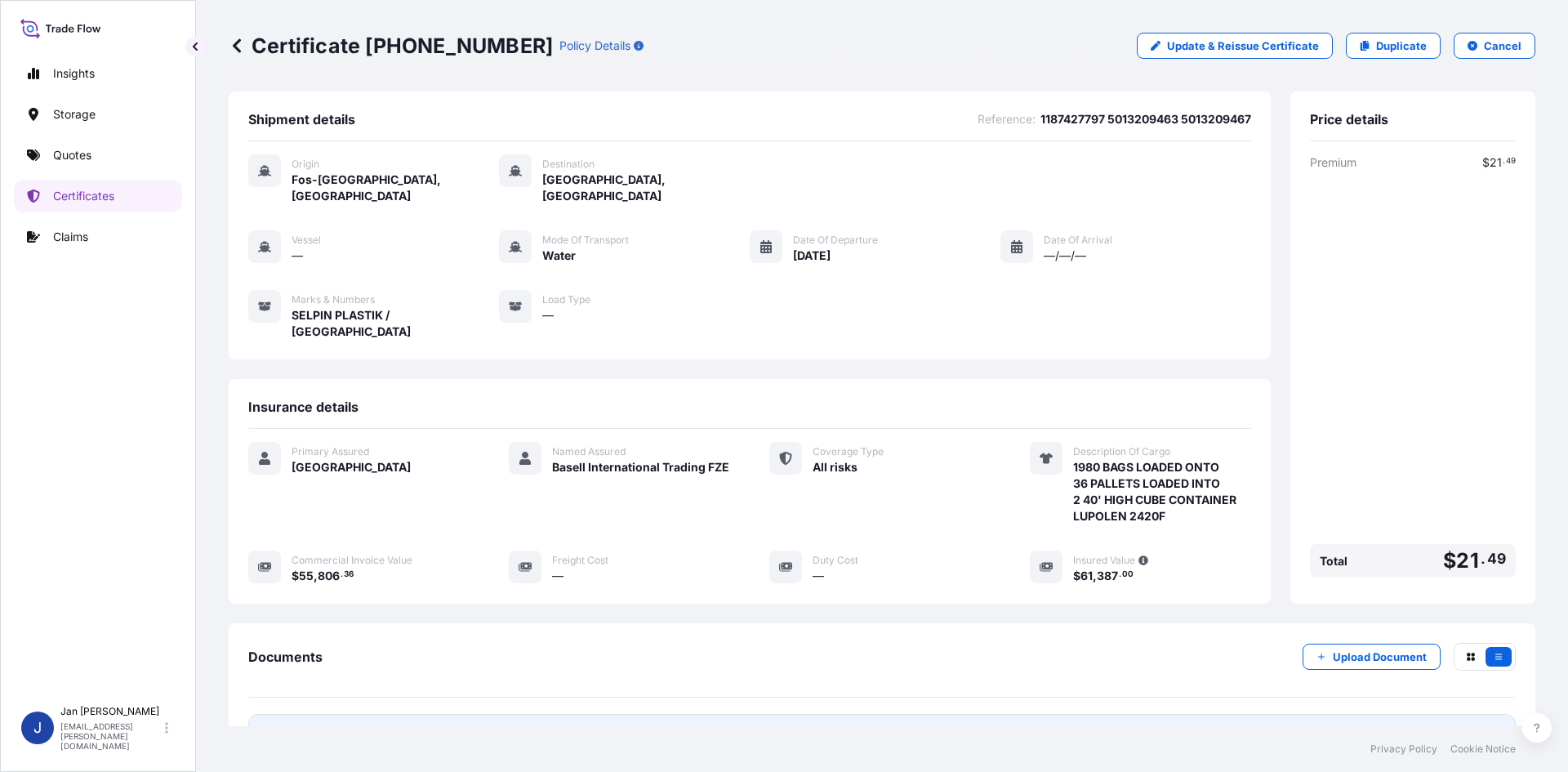
click at [541, 714] on link "PDF Certificate [DATE]" at bounding box center [882, 735] width 1268 height 42
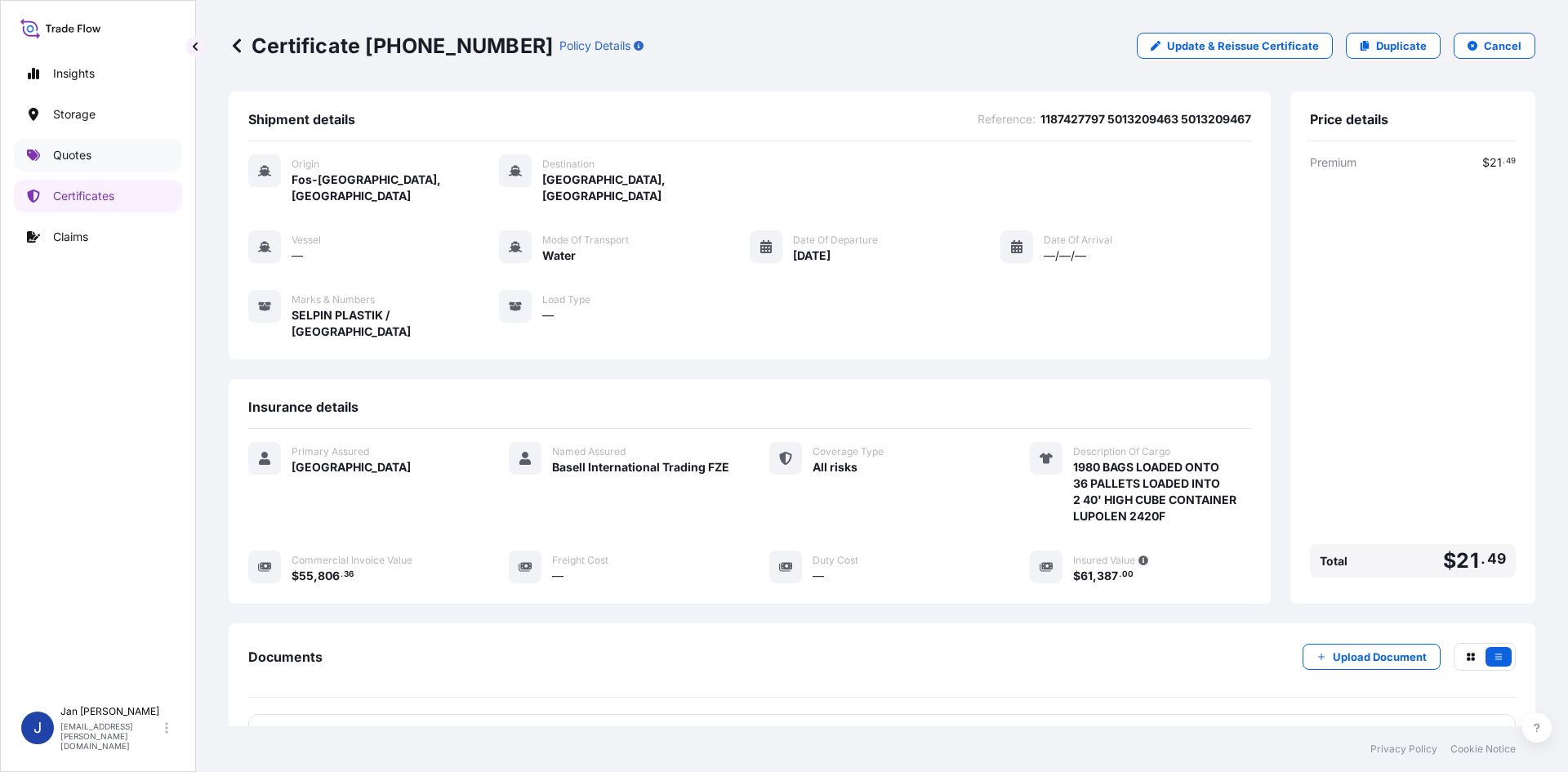
click at [162, 171] on link "Quotes" at bounding box center [98, 155] width 168 height 33
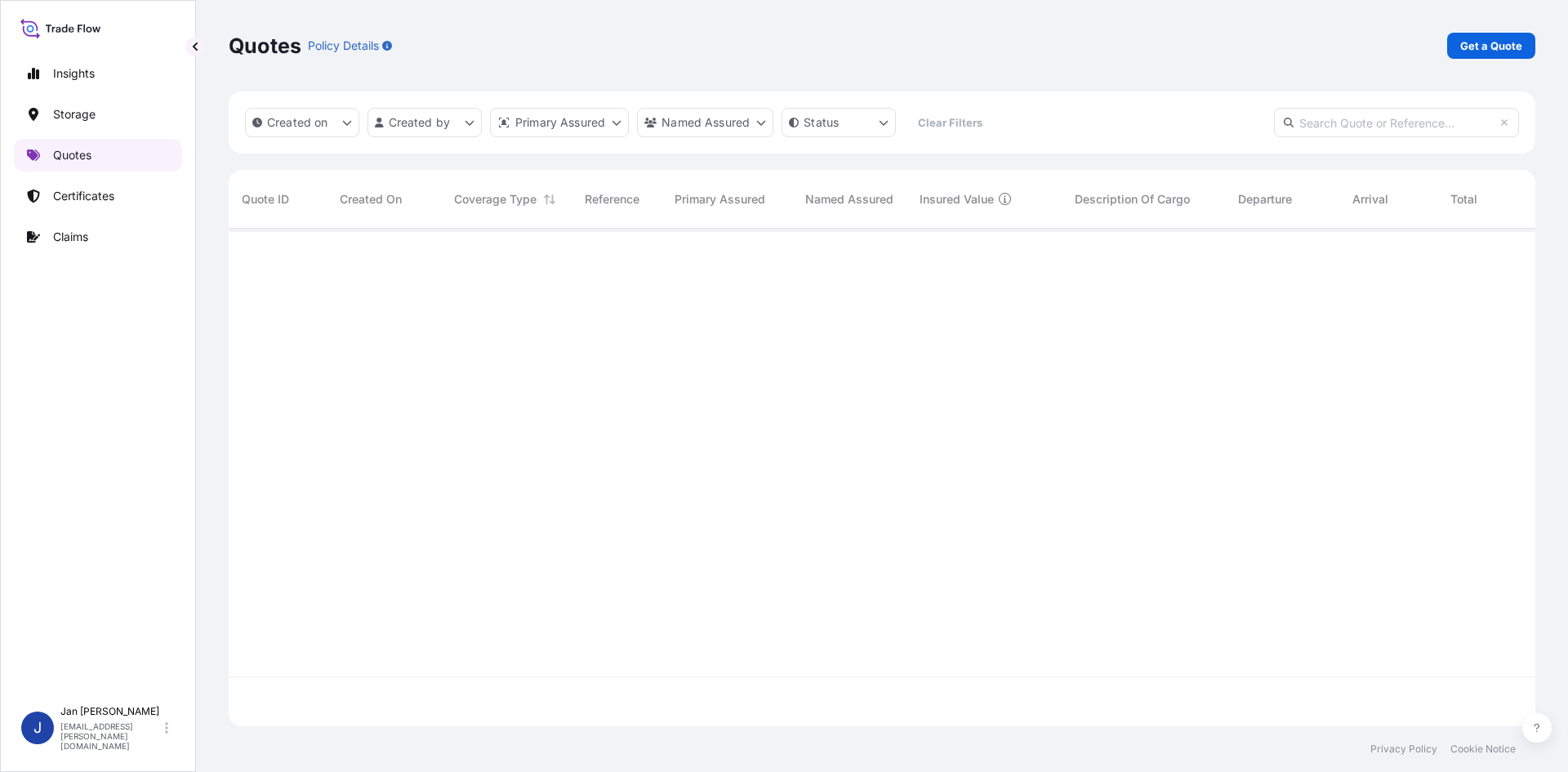
scroll to position [494, 1294]
click at [1508, 55] on link "Get a Quote" at bounding box center [1491, 46] width 88 height 26
select select "Water"
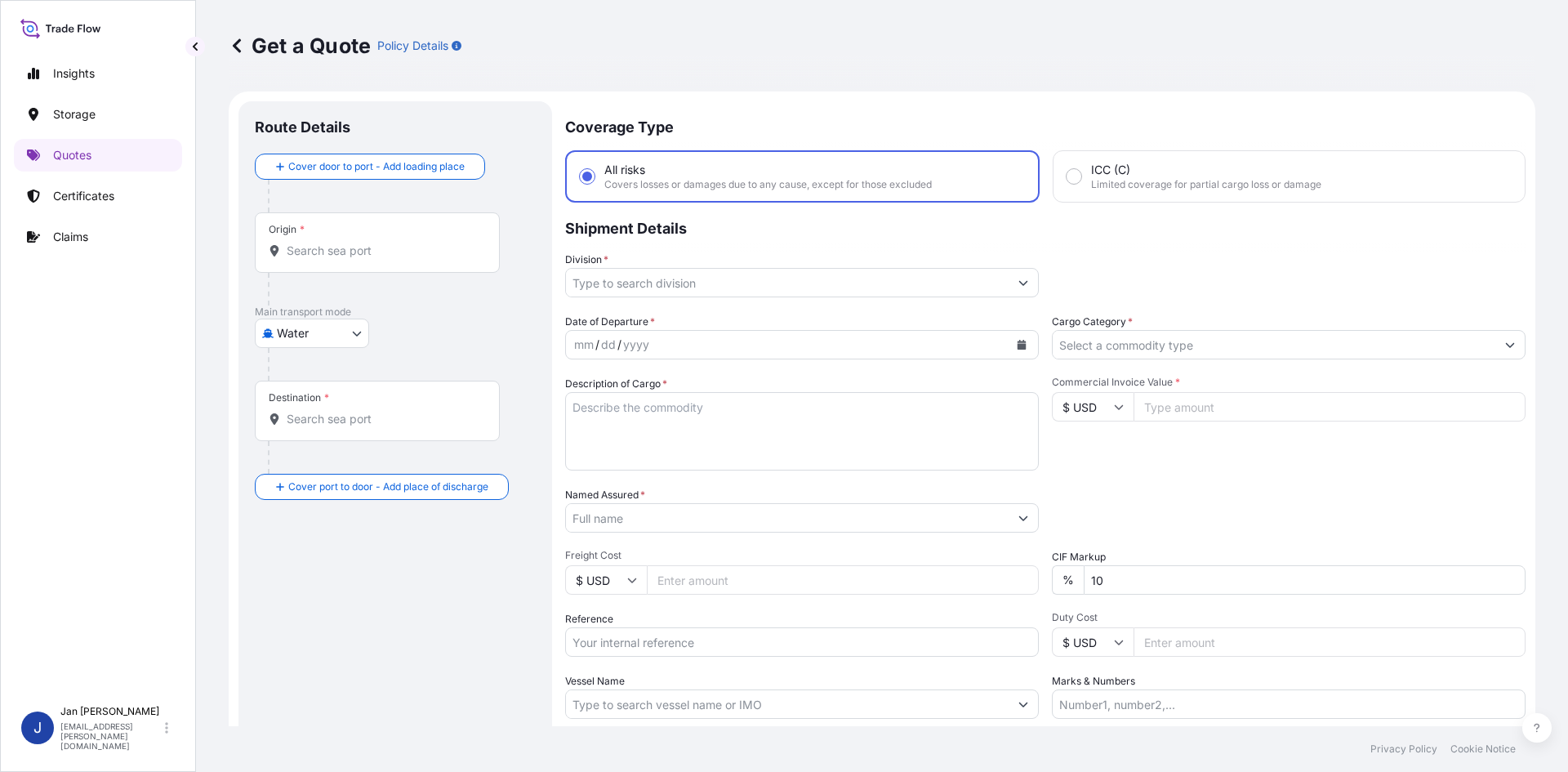
scroll to position [26, 0]
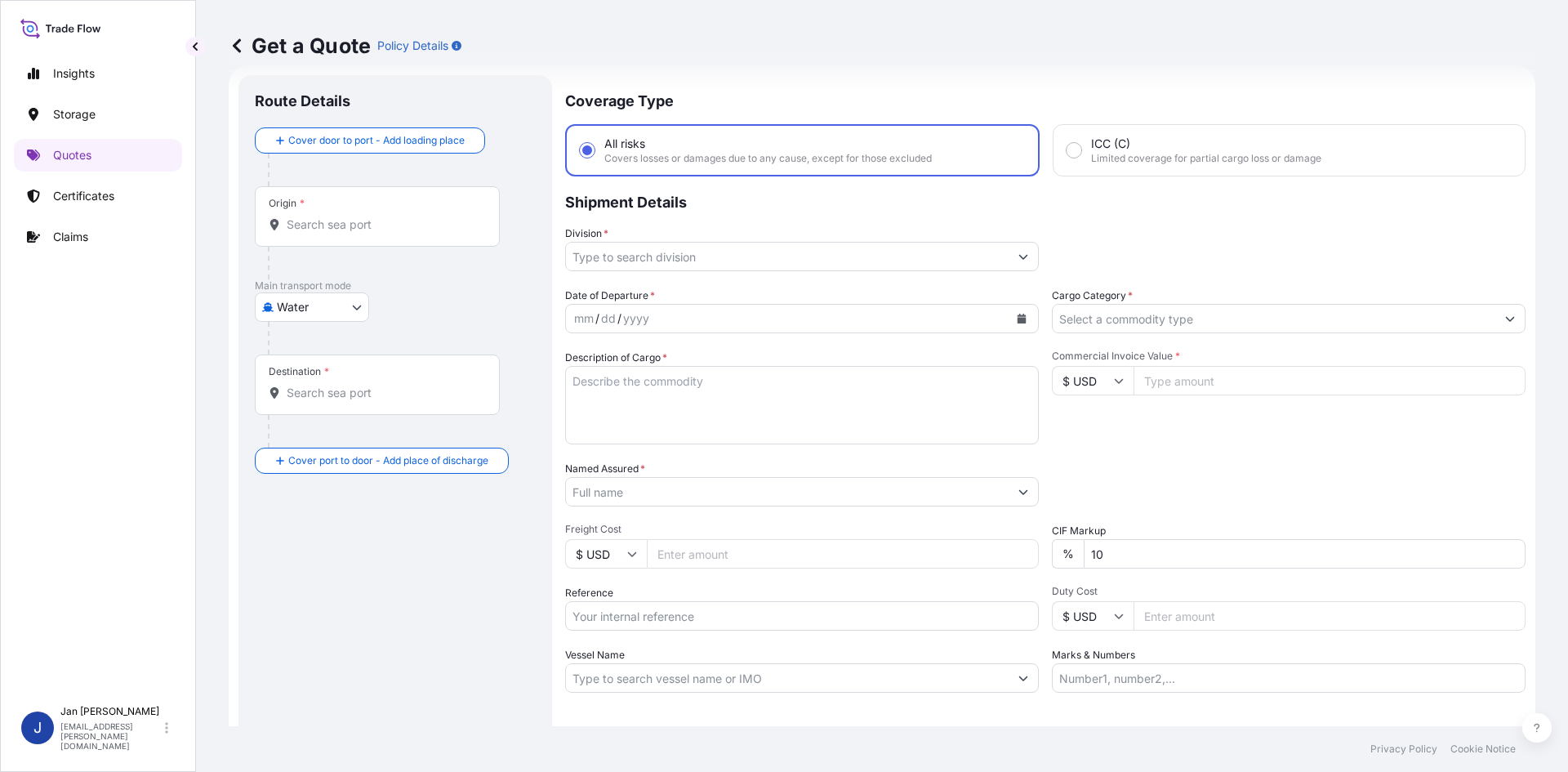
click at [1178, 679] on input "Marks & Numbers" at bounding box center [1289, 678] width 474 height 29
paste input "POLINAS / [GEOGRAPHIC_DATA]"
type input "POLINAS / [GEOGRAPHIC_DATA]"
drag, startPoint x: 691, startPoint y: 352, endPoint x: 673, endPoint y: 398, distance: 49.4
click at [677, 379] on div "Description of Cargo *" at bounding box center [802, 396] width 474 height 94
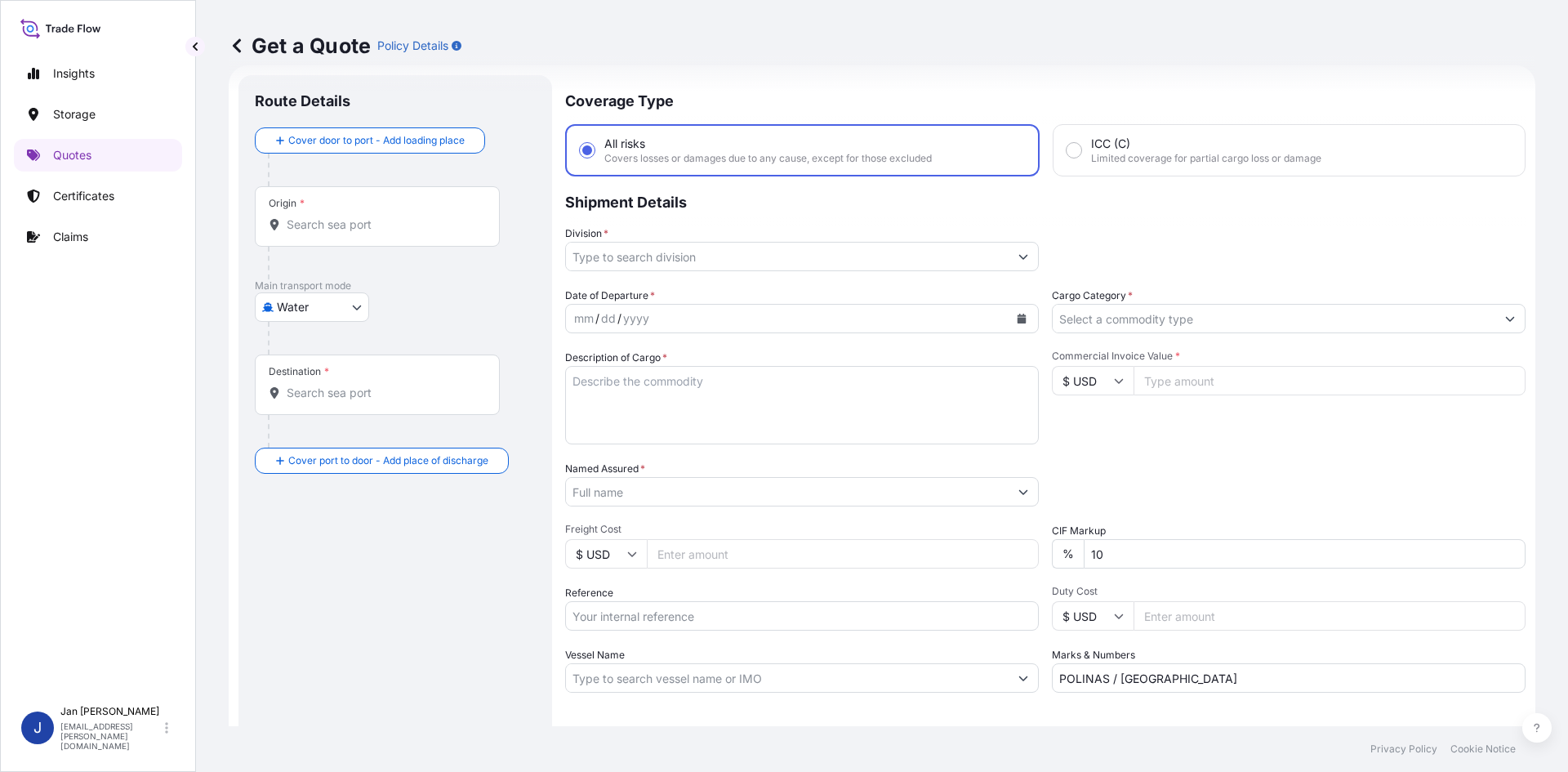
drag, startPoint x: 674, startPoint y: 399, endPoint x: 592, endPoint y: 386, distance: 83.0
click at [673, 399] on textarea "Description of Cargo *" at bounding box center [802, 406] width 474 height 79
click at [576, 386] on textarea "Description of Cargo *" at bounding box center [802, 406] width 474 height 79
paste textarea "BAGS LOADED ONTO 18 PALLETS LOADED INTO 1 40' HIGH CUBE CONTAINER ADSYL 3 C 30 …"
click at [573, 381] on textarea "BAGS LOADED ONTO 18 PALLETS LOADED INTO 1 40' HIGH CUBE CONTAINER ADSYL 3 C 30 …" at bounding box center [802, 406] width 474 height 79
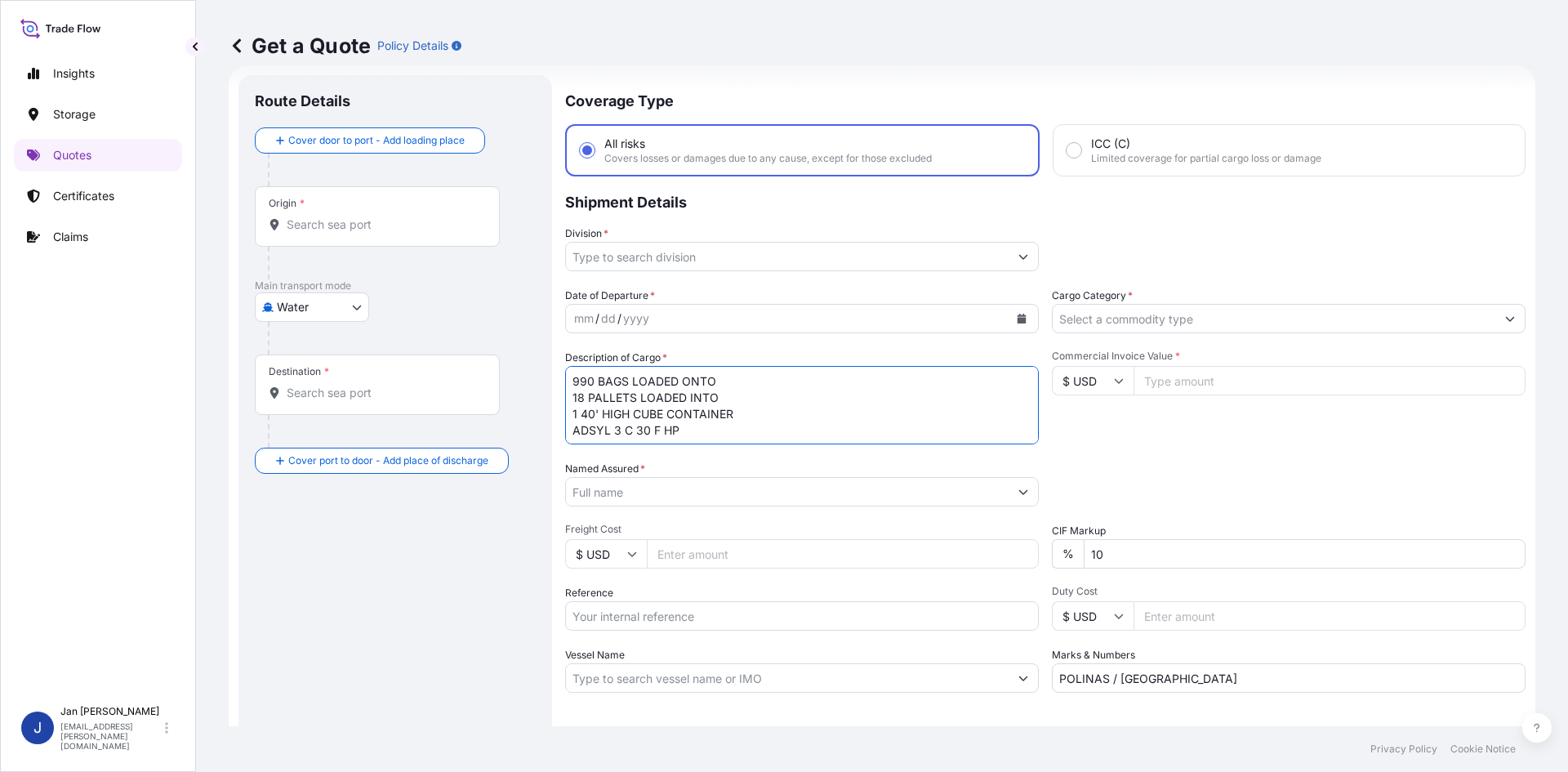
type textarea "990 BAGS LOADED ONTO 18 PALLETS LOADED INTO 1 40' HIGH CUBE CONTAINER ADSYL 3 C…"
click at [1008, 315] on button "Calendar" at bounding box center [1021, 319] width 26 height 26
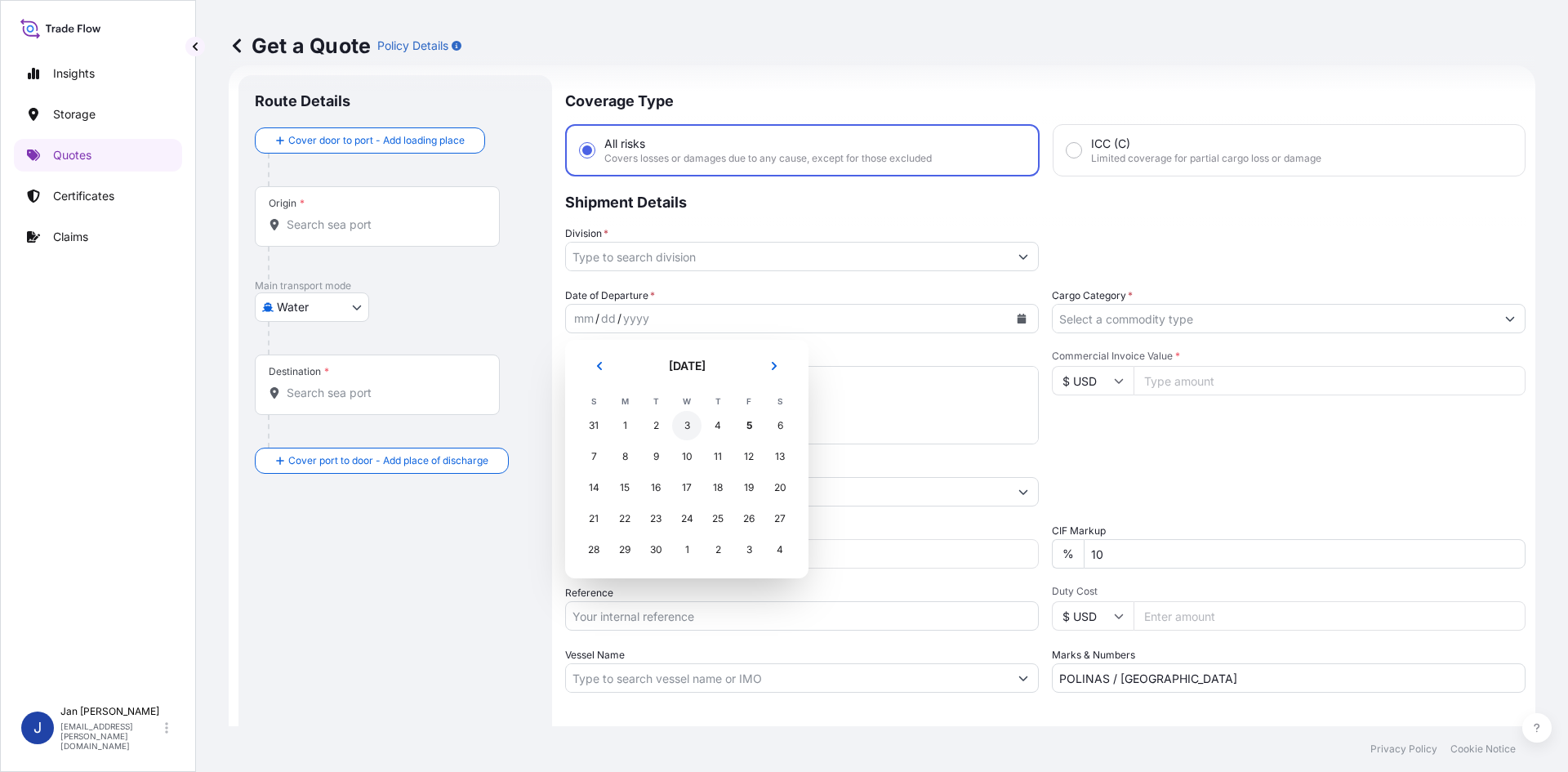
click at [682, 430] on div "3" at bounding box center [686, 425] width 29 height 29
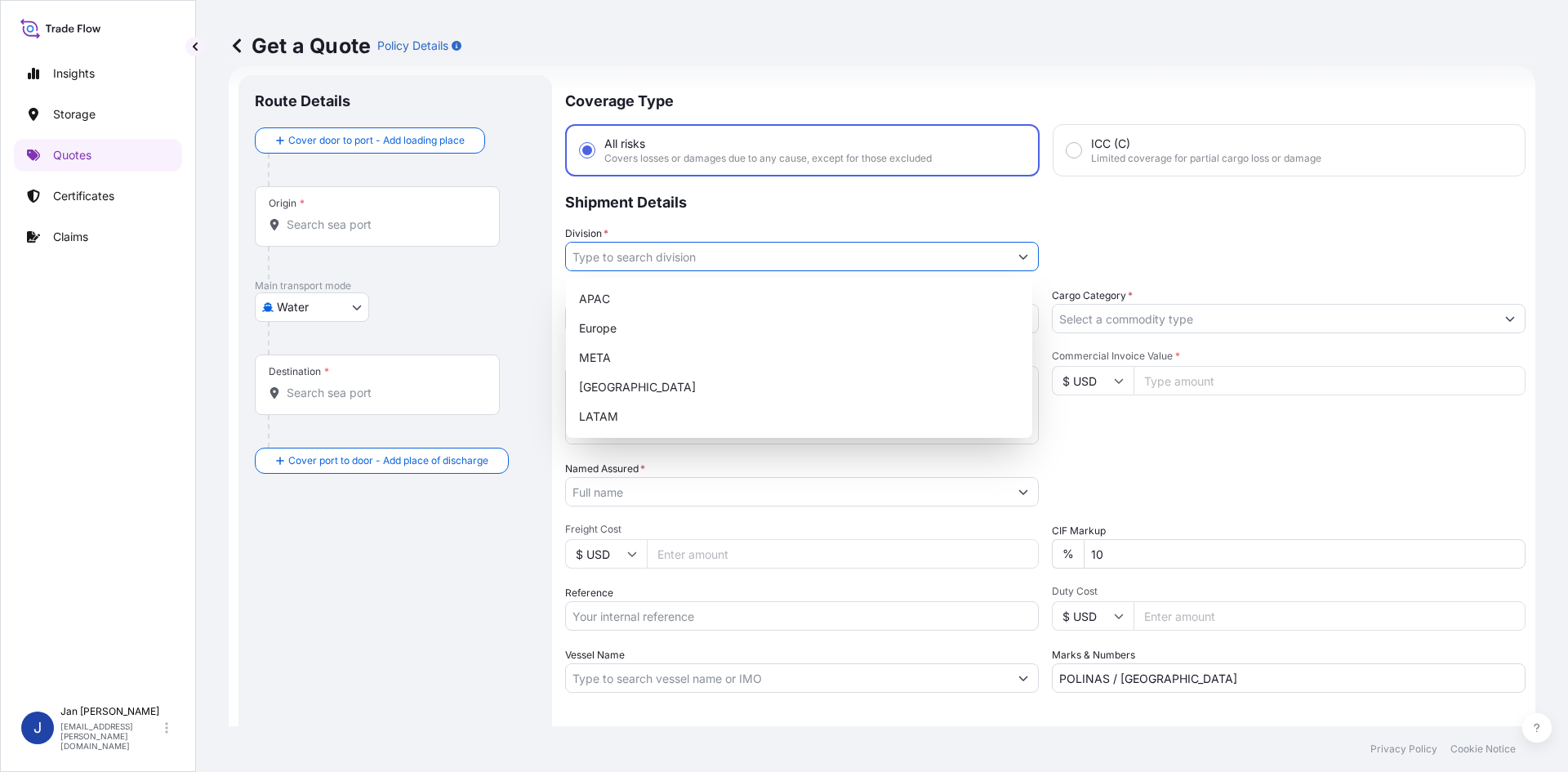
click at [719, 267] on input "Division *" at bounding box center [788, 256] width 443 height 29
click at [662, 326] on div "Europe" at bounding box center [799, 328] width 453 height 29
type input "Europe"
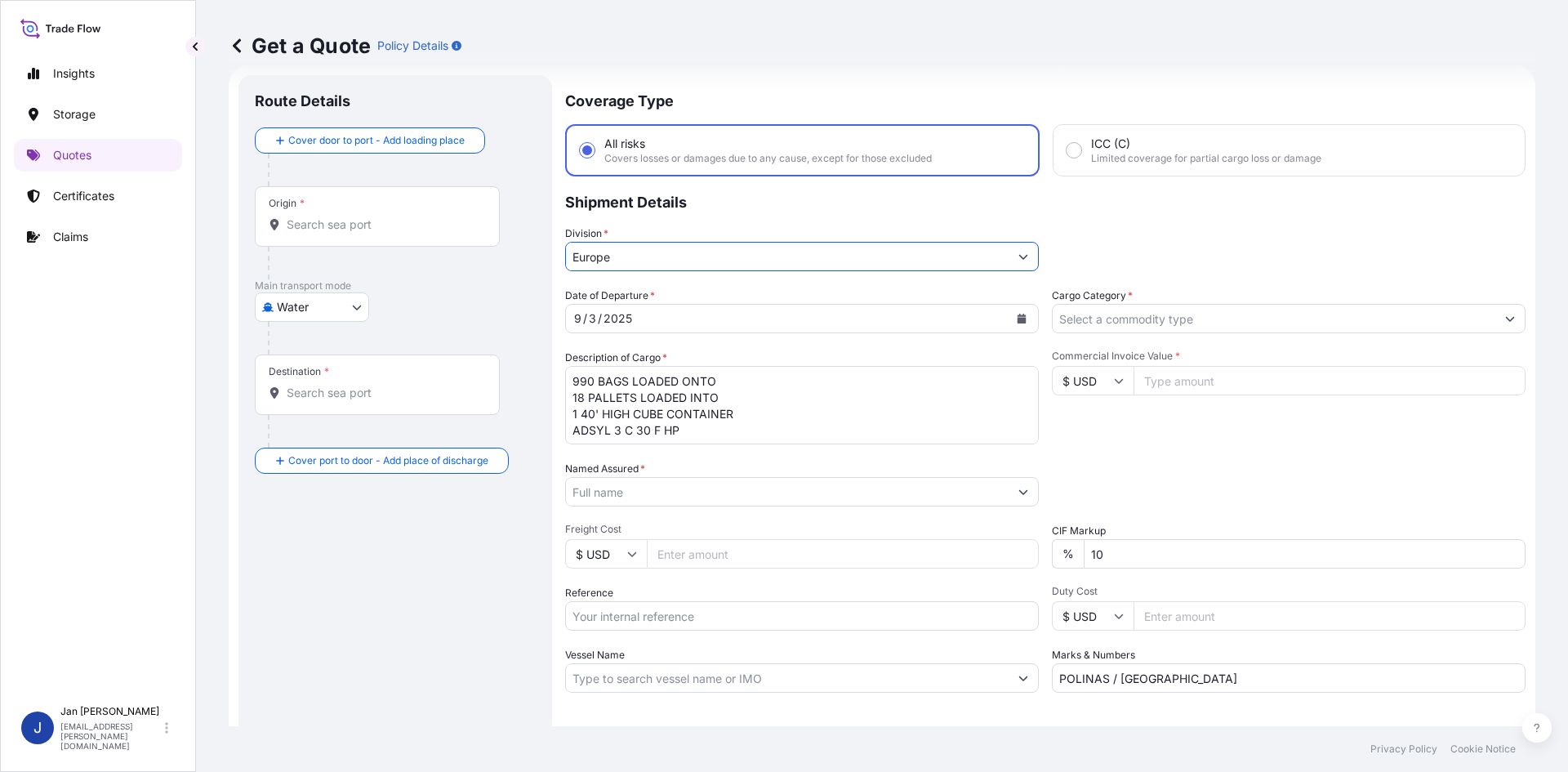
click at [1145, 322] on input "Cargo Category *" at bounding box center [1275, 318] width 443 height 29
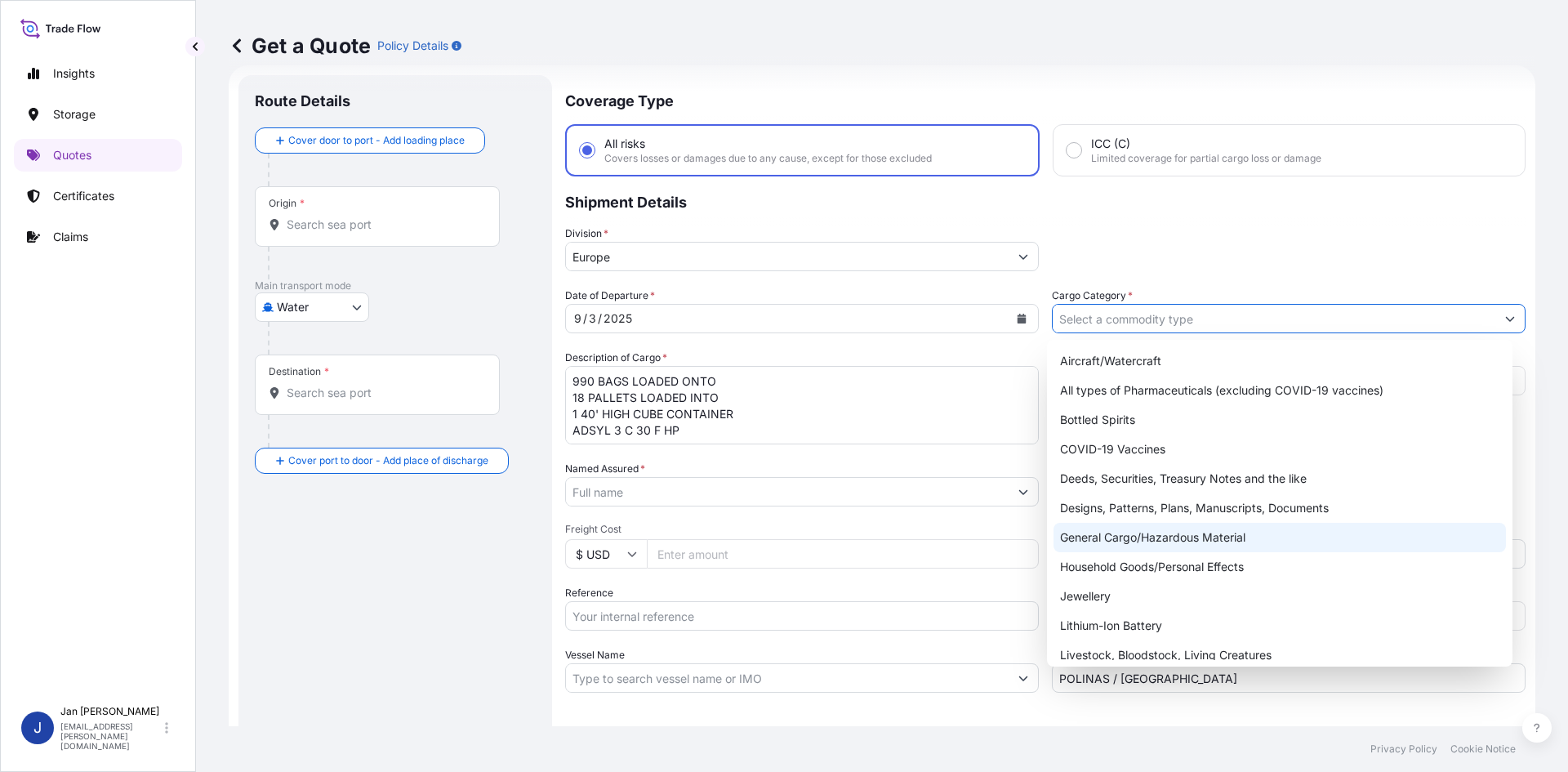
click at [1145, 541] on div "General Cargo/Hazardous Material" at bounding box center [1280, 536] width 453 height 29
type input "General Cargo/Hazardous Material"
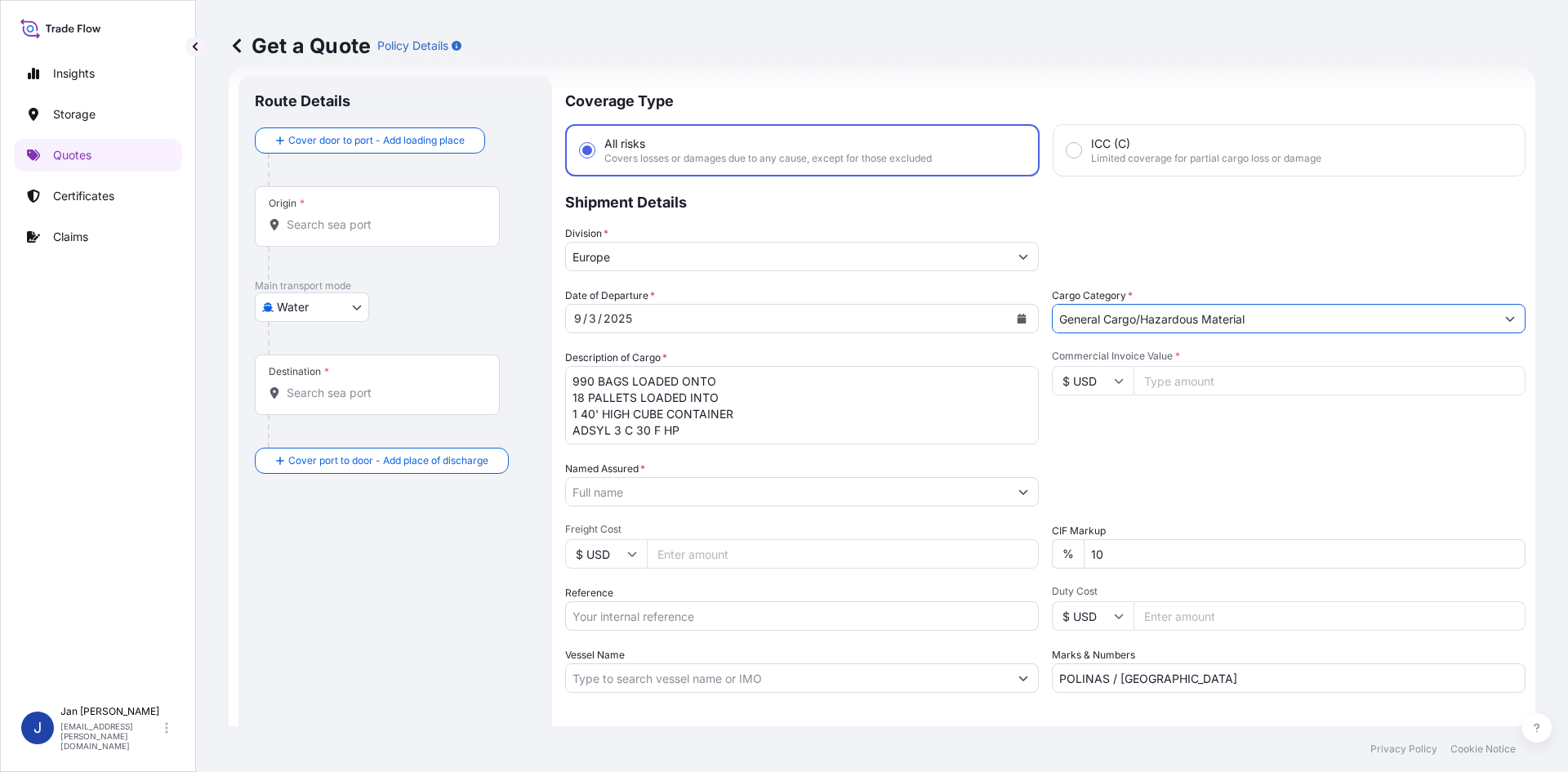
click at [763, 495] on input "Named Assured *" at bounding box center [788, 491] width 443 height 29
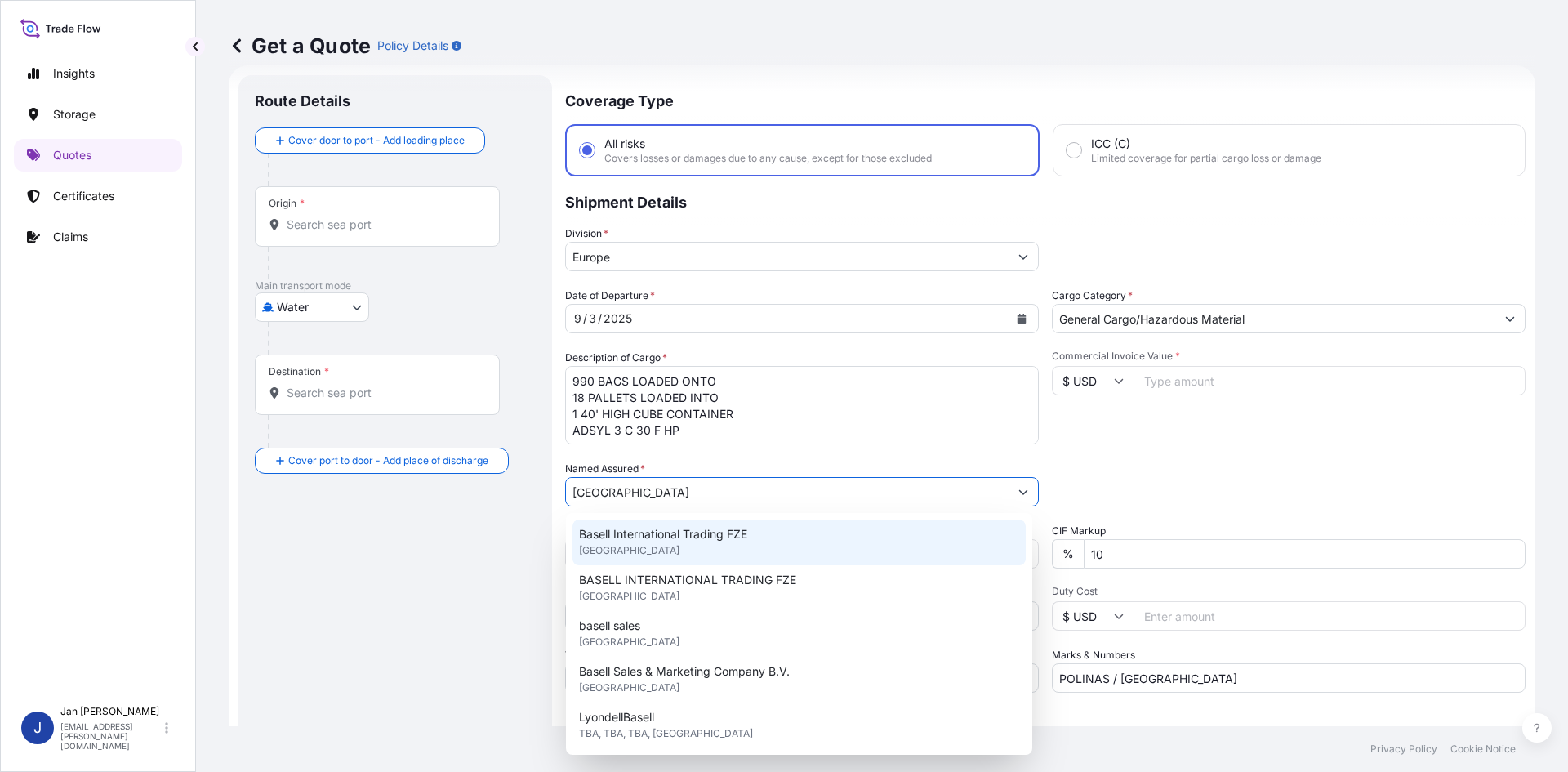
click at [743, 534] on span "Basell International Trading FZE" at bounding box center [663, 534] width 168 height 16
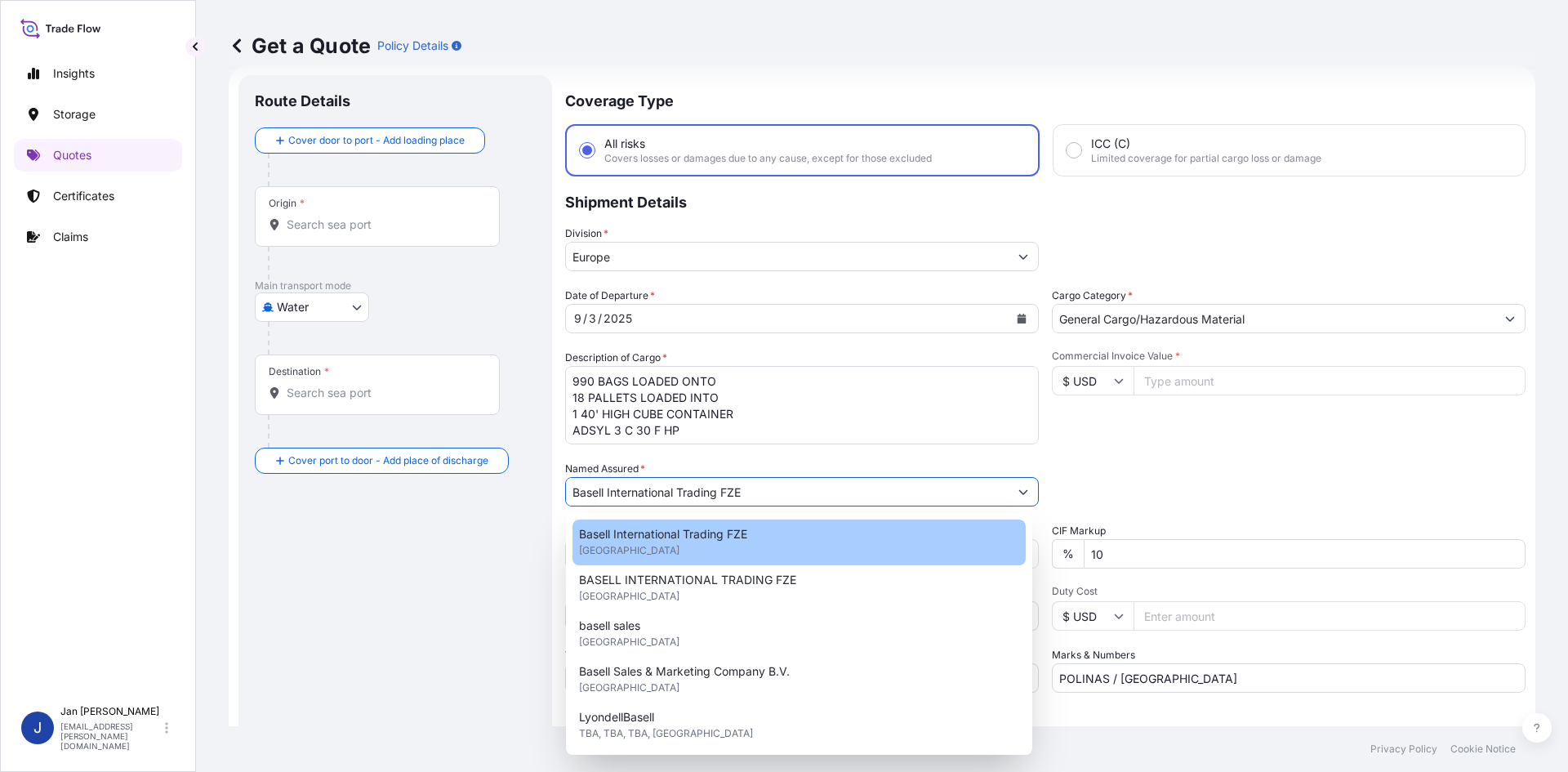
type input "Basell International Trading FZE"
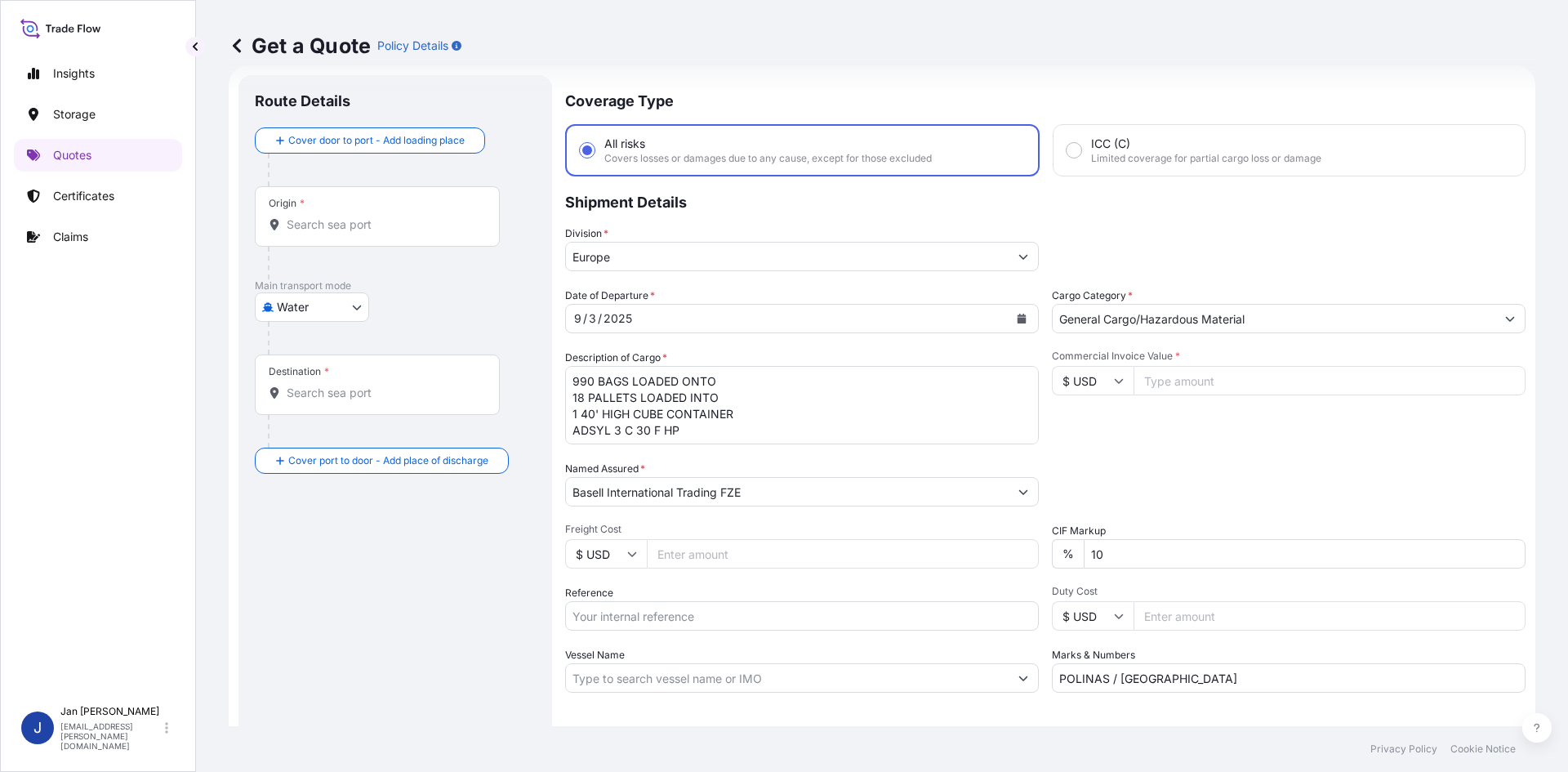
click at [1289, 433] on div "Commercial Invoice Value * $ USD" at bounding box center [1289, 396] width 474 height 94
click at [1234, 379] on input "Commercial Invoice Value *" at bounding box center [1330, 380] width 392 height 29
paste input "39068.03"
type input "39068.03"
click at [1119, 382] on input "$ USD" at bounding box center [1092, 380] width 81 height 29
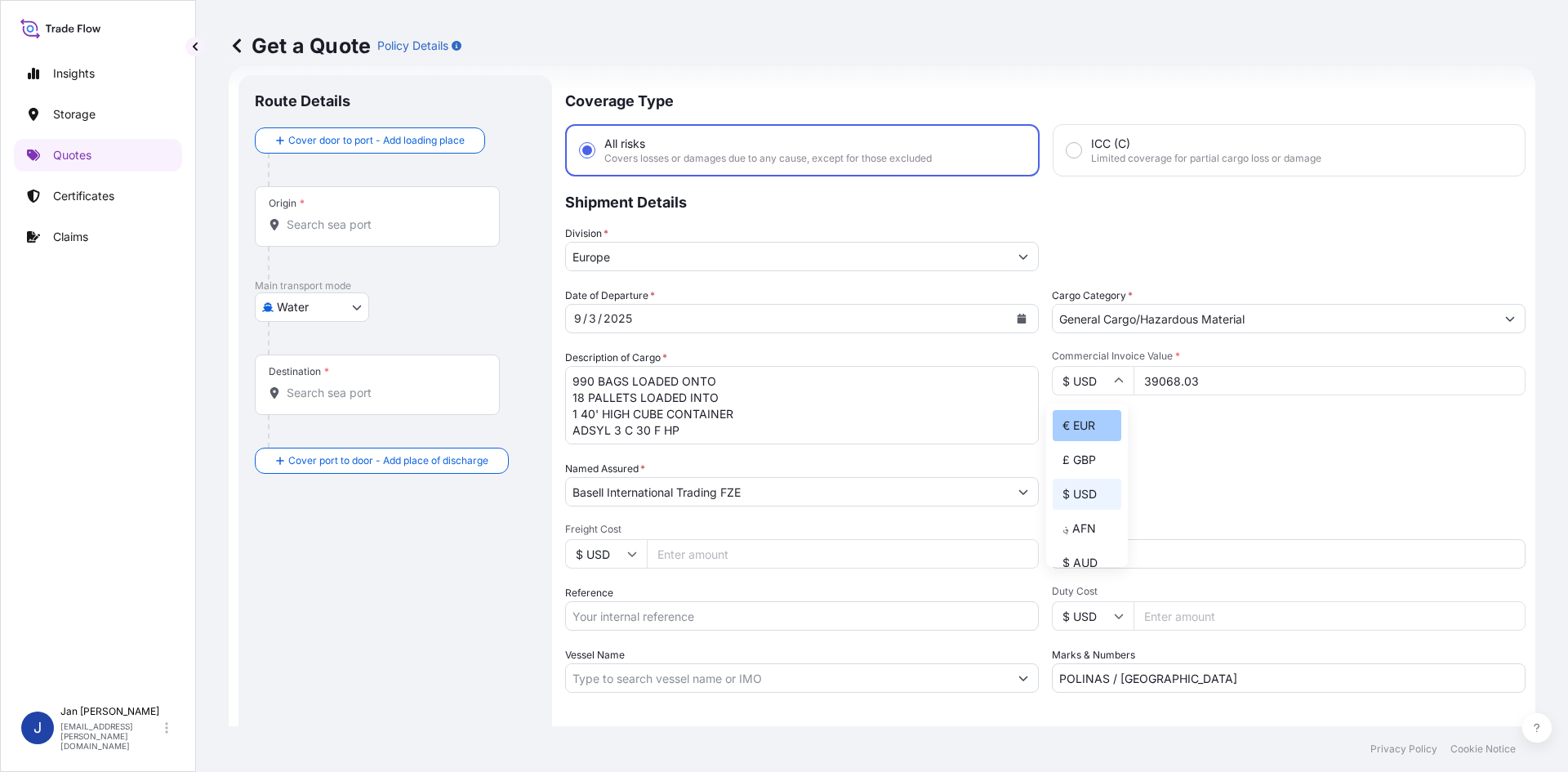
click at [1085, 417] on div "€ EUR" at bounding box center [1087, 425] width 68 height 31
type input "€ EUR"
click at [1119, 424] on div "Commercial Invoice Value * € EUR 39068.03" at bounding box center [1289, 396] width 474 height 94
click at [483, 242] on div "Origin *" at bounding box center [378, 216] width 245 height 61
click at [479, 233] on input "Origin *" at bounding box center [383, 224] width 192 height 16
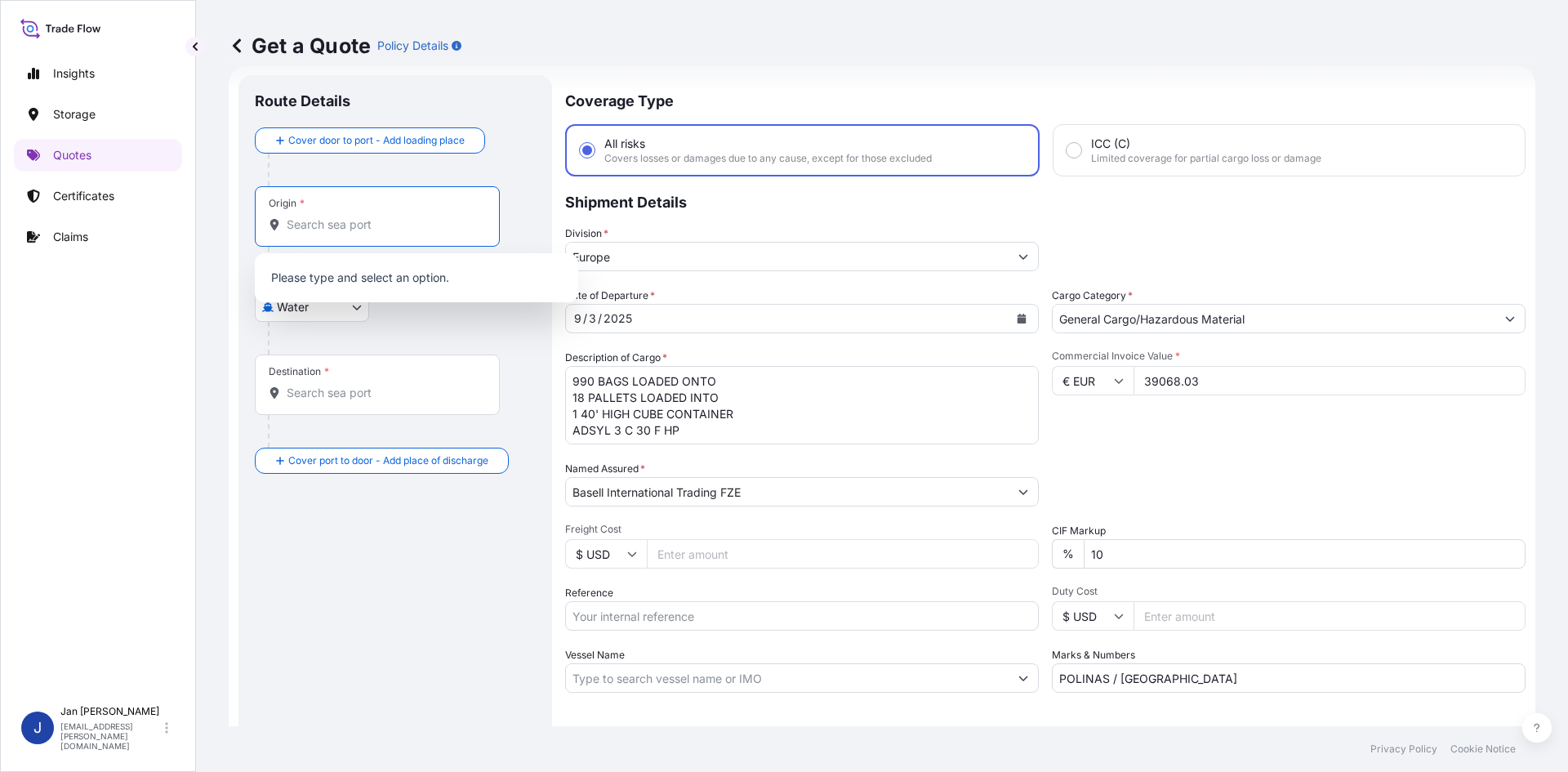
paste input "[GEOGRAPHIC_DATA]"
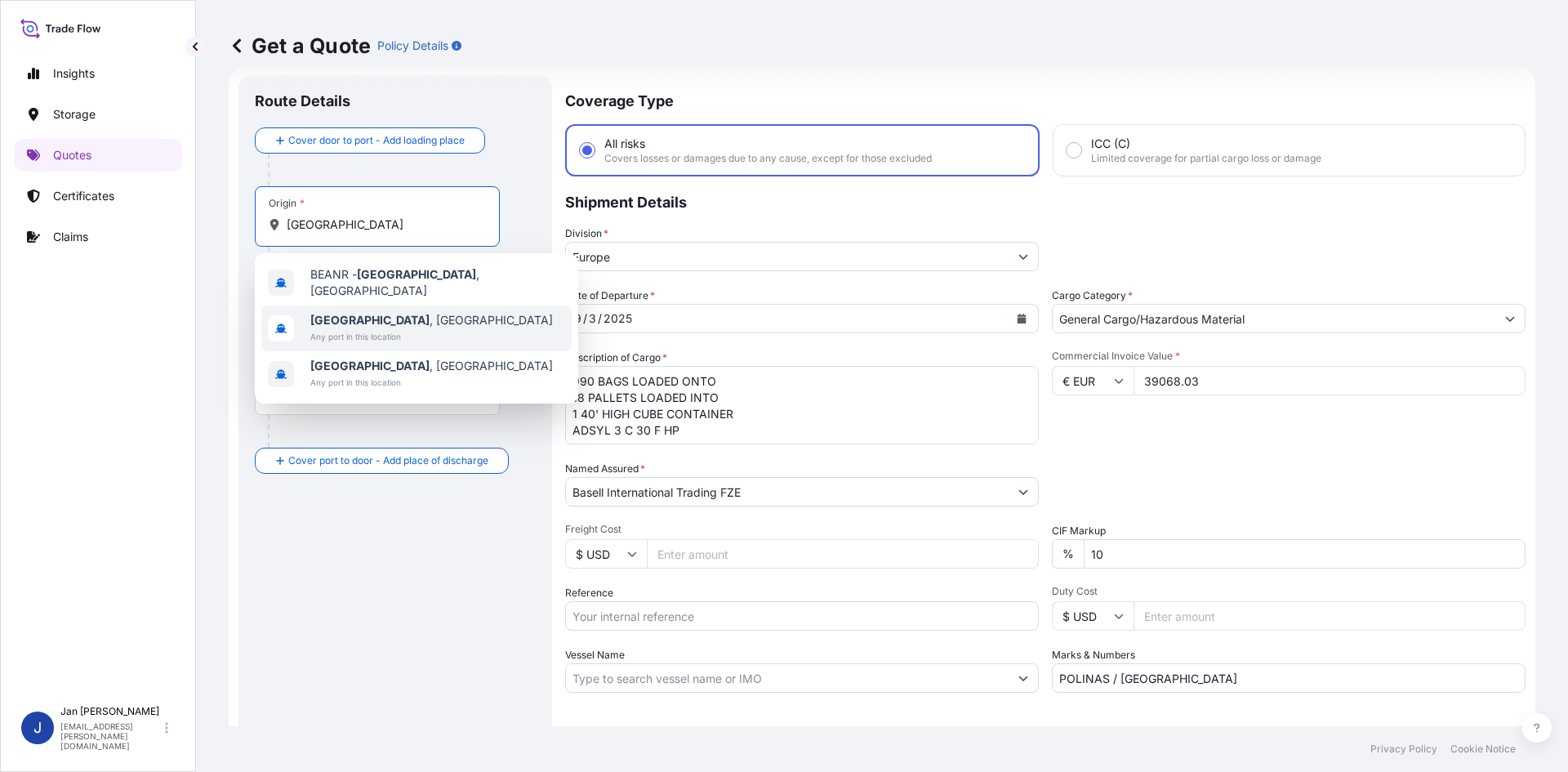
click at [406, 314] on span "[GEOGRAPHIC_DATA] , [GEOGRAPHIC_DATA]" at bounding box center [432, 320] width 243 height 16
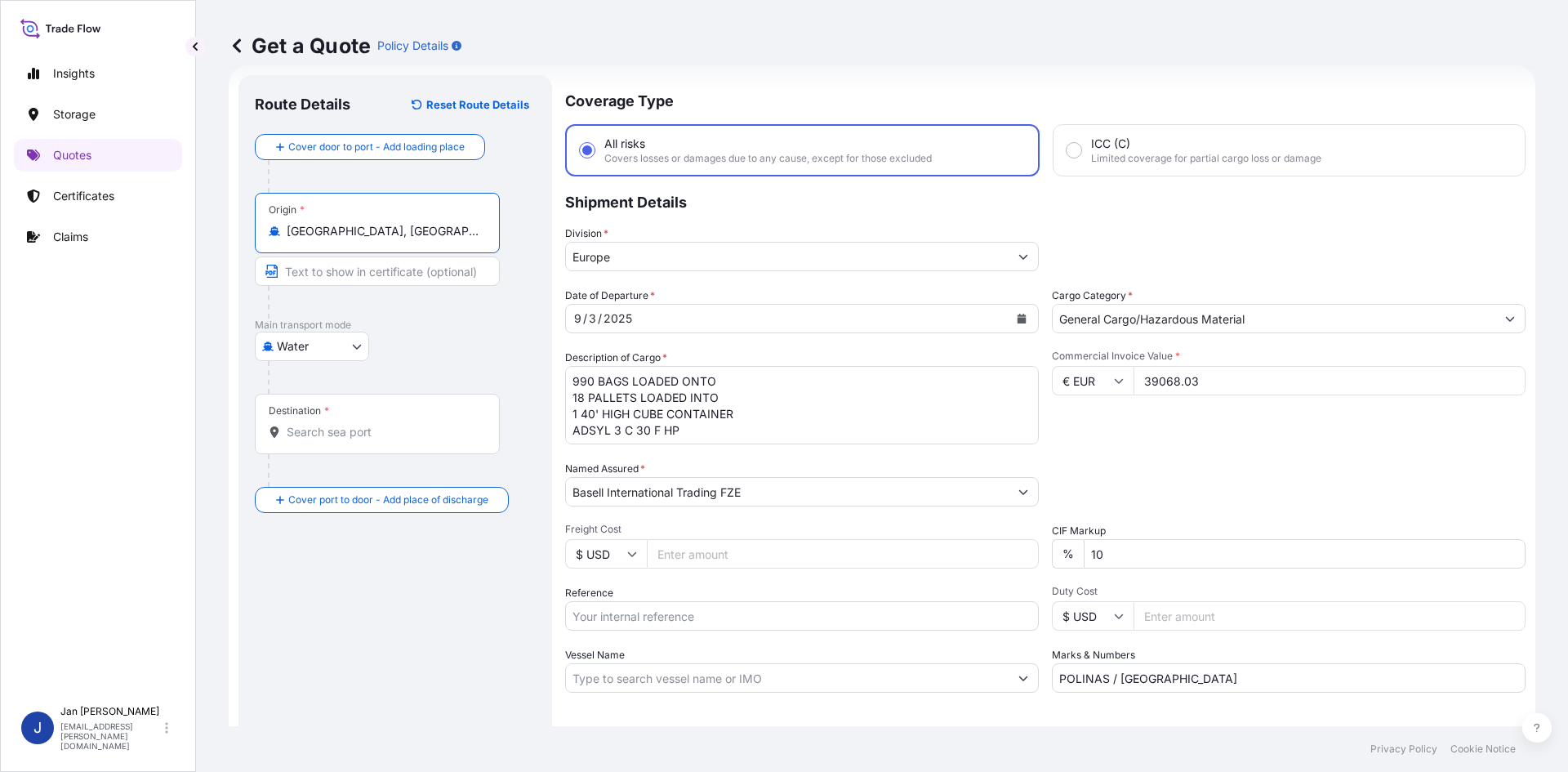
type input "[GEOGRAPHIC_DATA], [GEOGRAPHIC_DATA]"
click at [387, 431] on input "Destination *" at bounding box center [383, 432] width 192 height 16
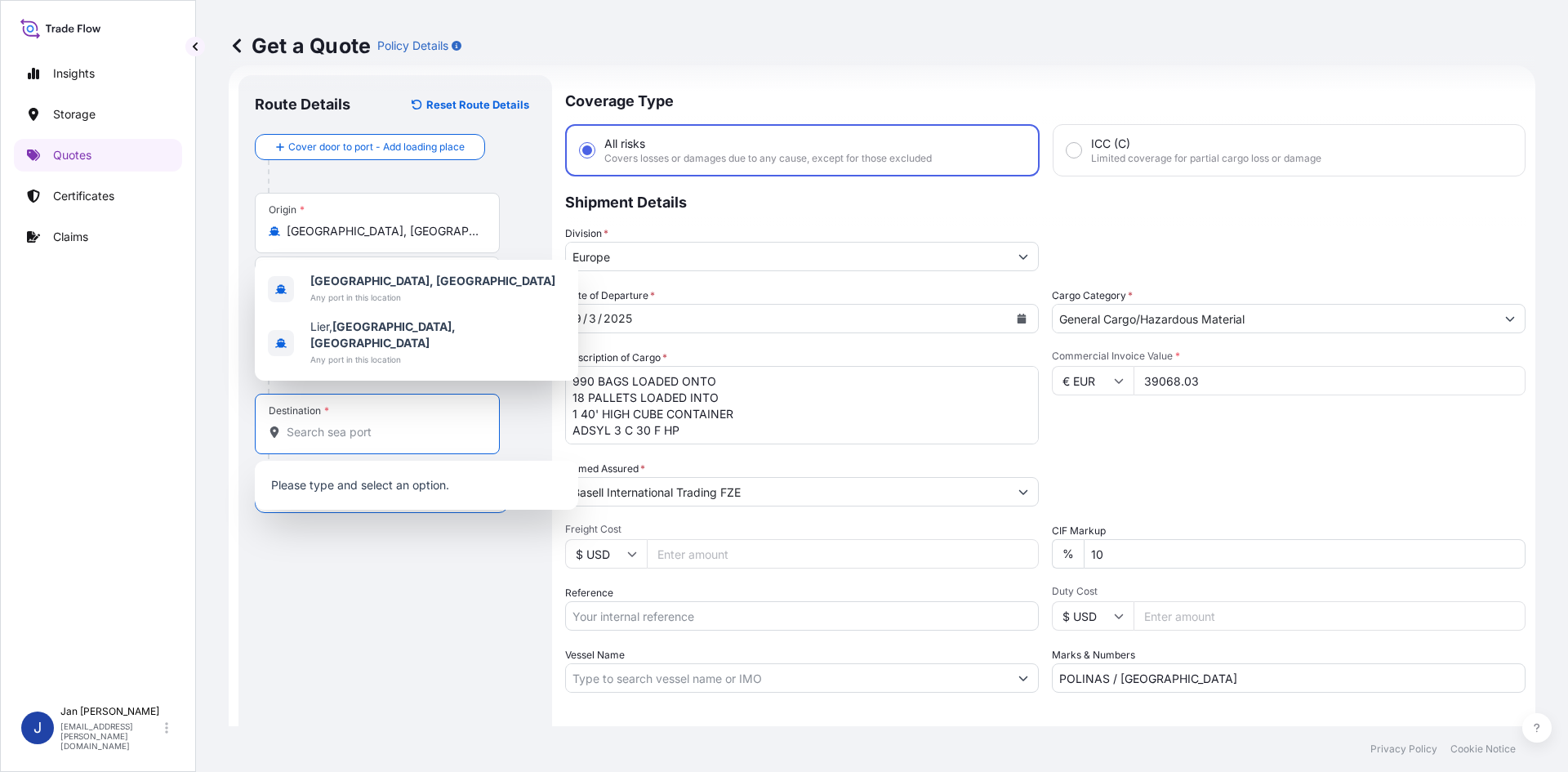
paste input "IZMIR"
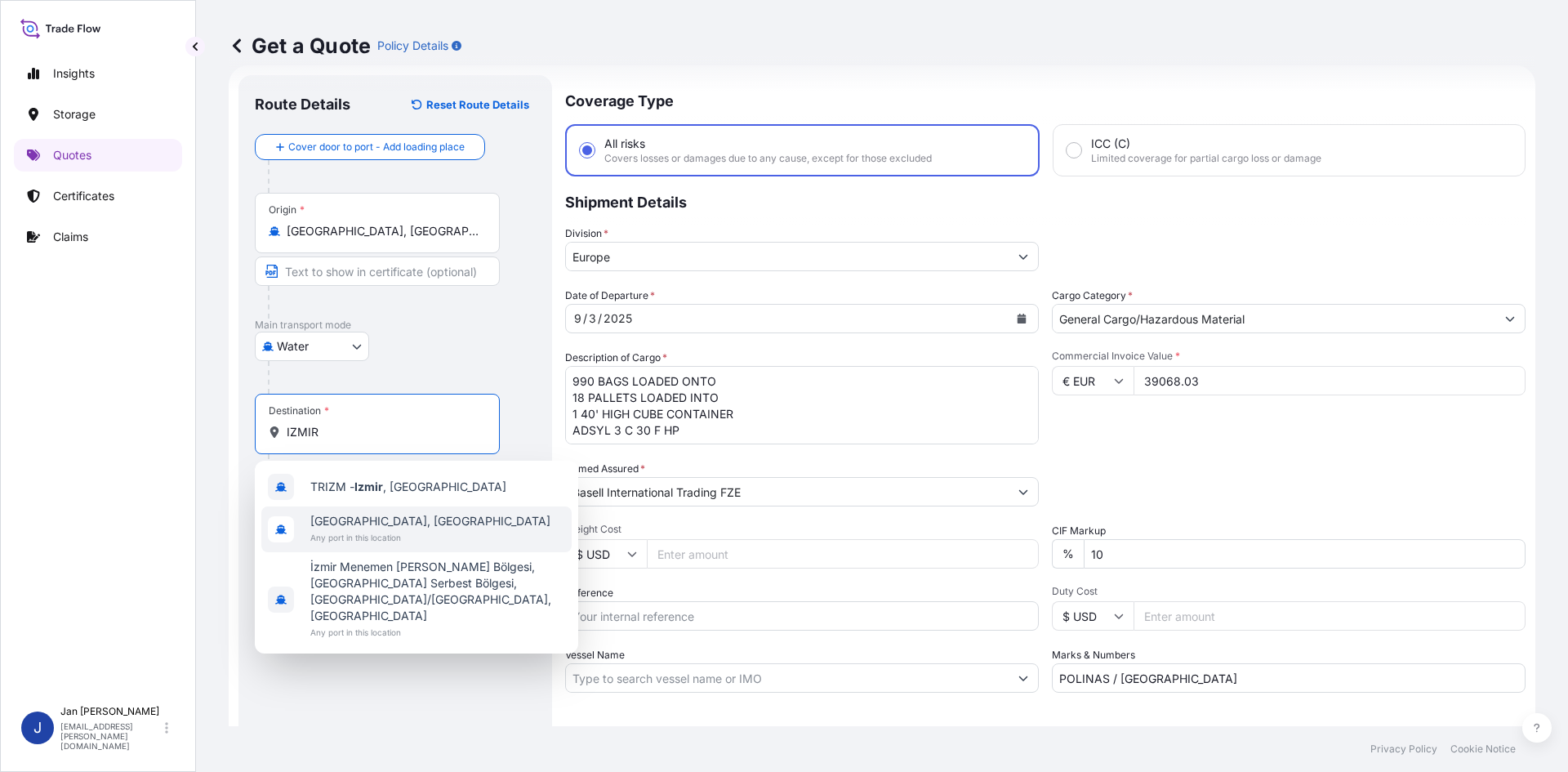
click at [374, 523] on span "[GEOGRAPHIC_DATA], [GEOGRAPHIC_DATA]" at bounding box center [430, 521] width 240 height 16
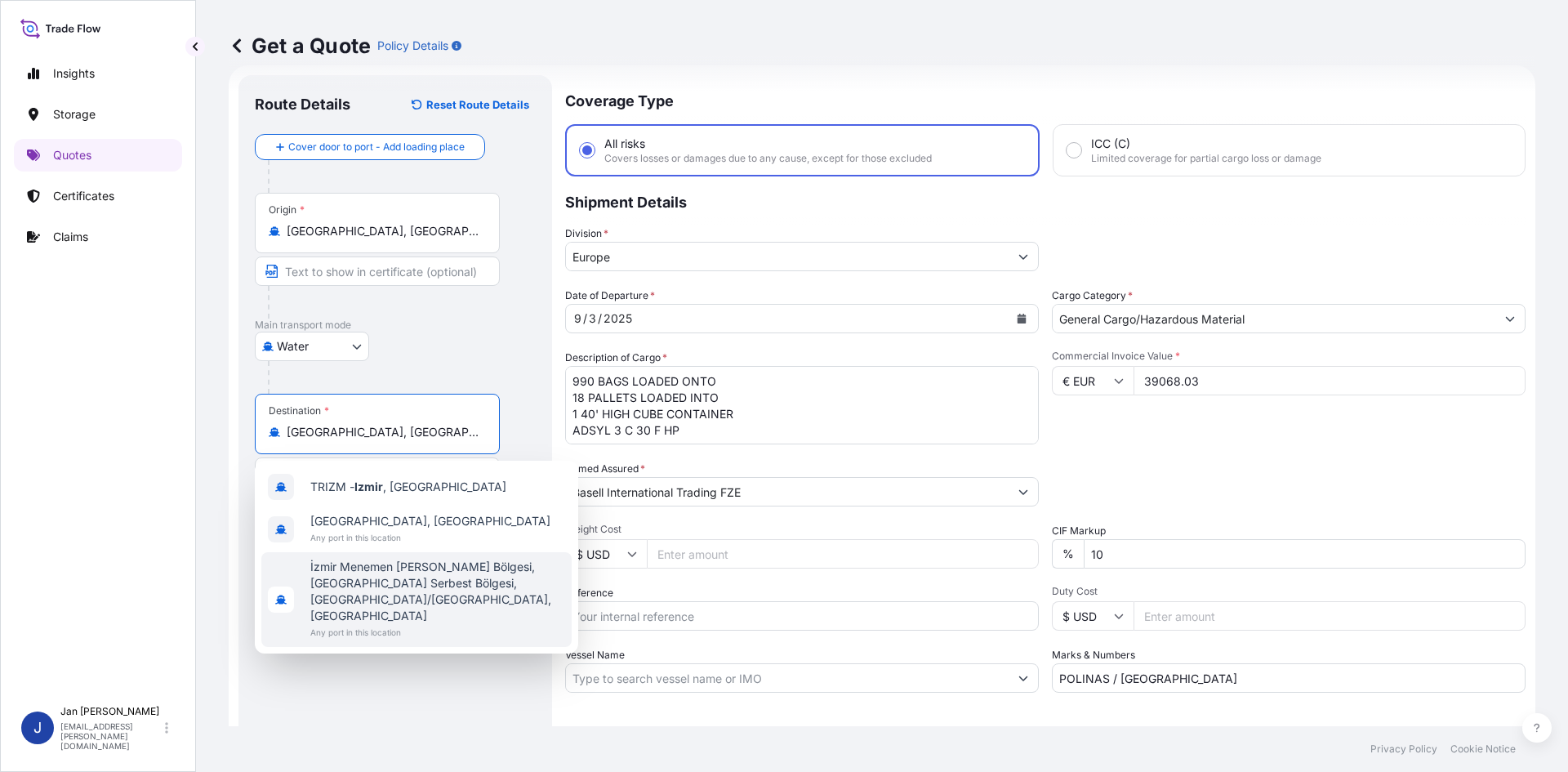
type input "[GEOGRAPHIC_DATA], [GEOGRAPHIC_DATA]"
click at [363, 656] on div "Route Details Reset Route Details Cover door to port - Add loading place Place …" at bounding box center [395, 445] width 281 height 707
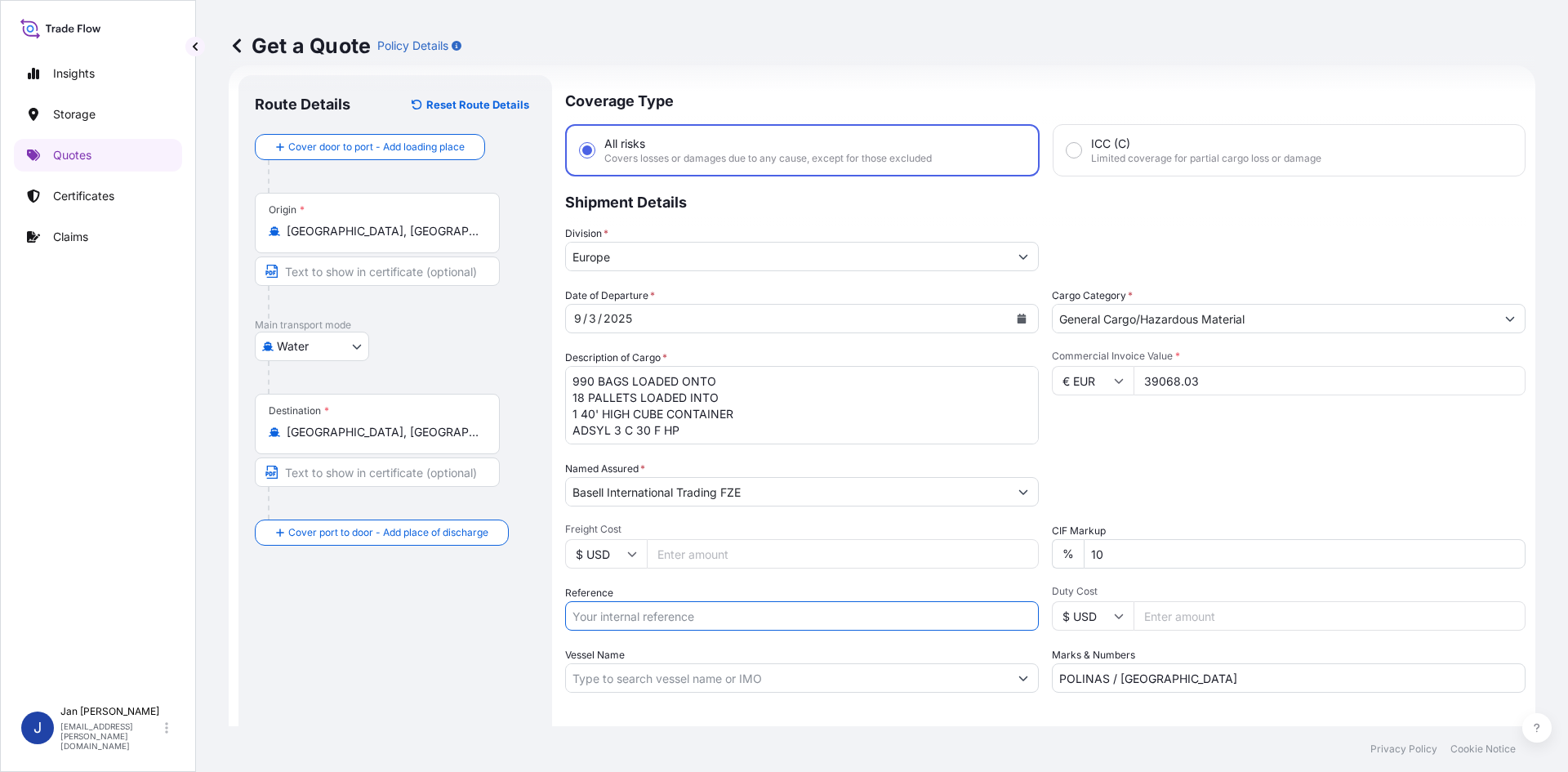
click at [762, 623] on input "Reference" at bounding box center [802, 615] width 474 height 29
paste input "1187431953"
click at [668, 622] on input "1187431953" at bounding box center [802, 615] width 474 height 29
paste input "5013217758"
click at [783, 616] on input "1187431953 5013217758" at bounding box center [802, 615] width 474 height 29
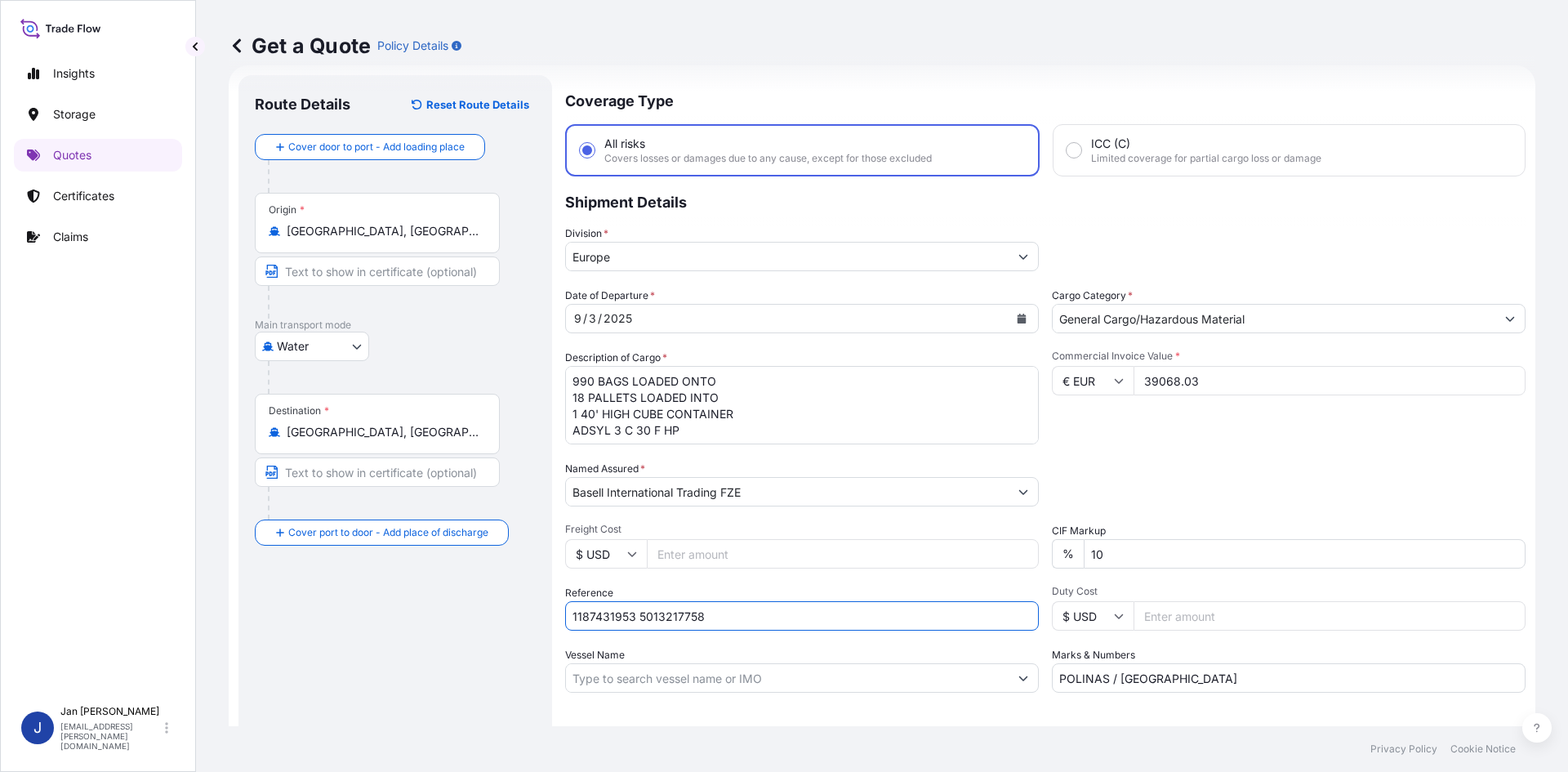
paste input "5013219446"
type input "1187431953 5013217758 5013219446"
click at [794, 644] on div "Date of Departure * [DATE] Cargo Category * General Cargo/Hazardous Material De…" at bounding box center [1046, 491] width 961 height 406
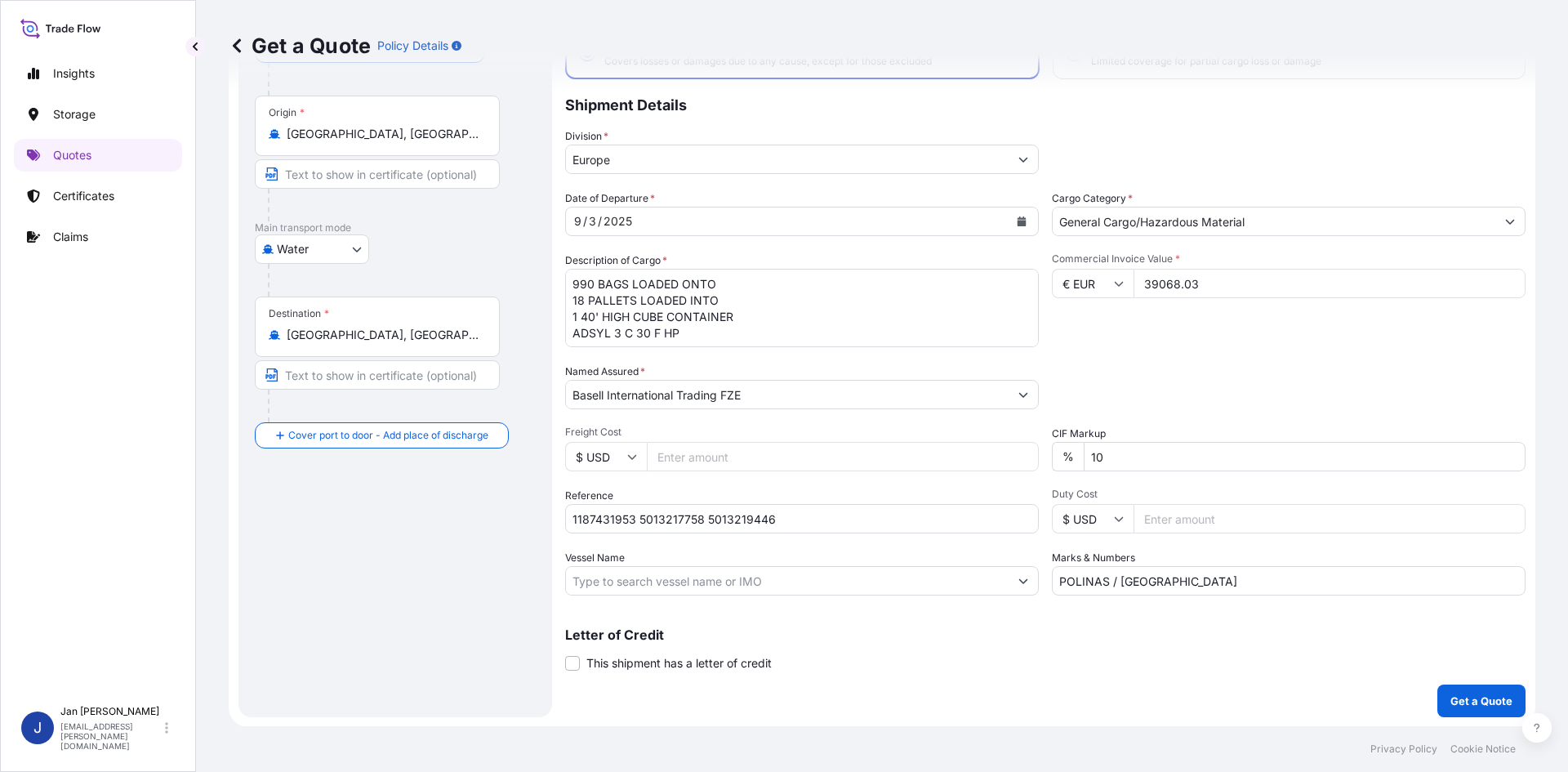
scroll to position [124, 0]
click at [1433, 679] on div "Coverage Type All risks Covers losses or damages due to any cause, except for t…" at bounding box center [1046, 347] width 961 height 739
click at [1437, 691] on button "Get a Quote" at bounding box center [1481, 700] width 88 height 33
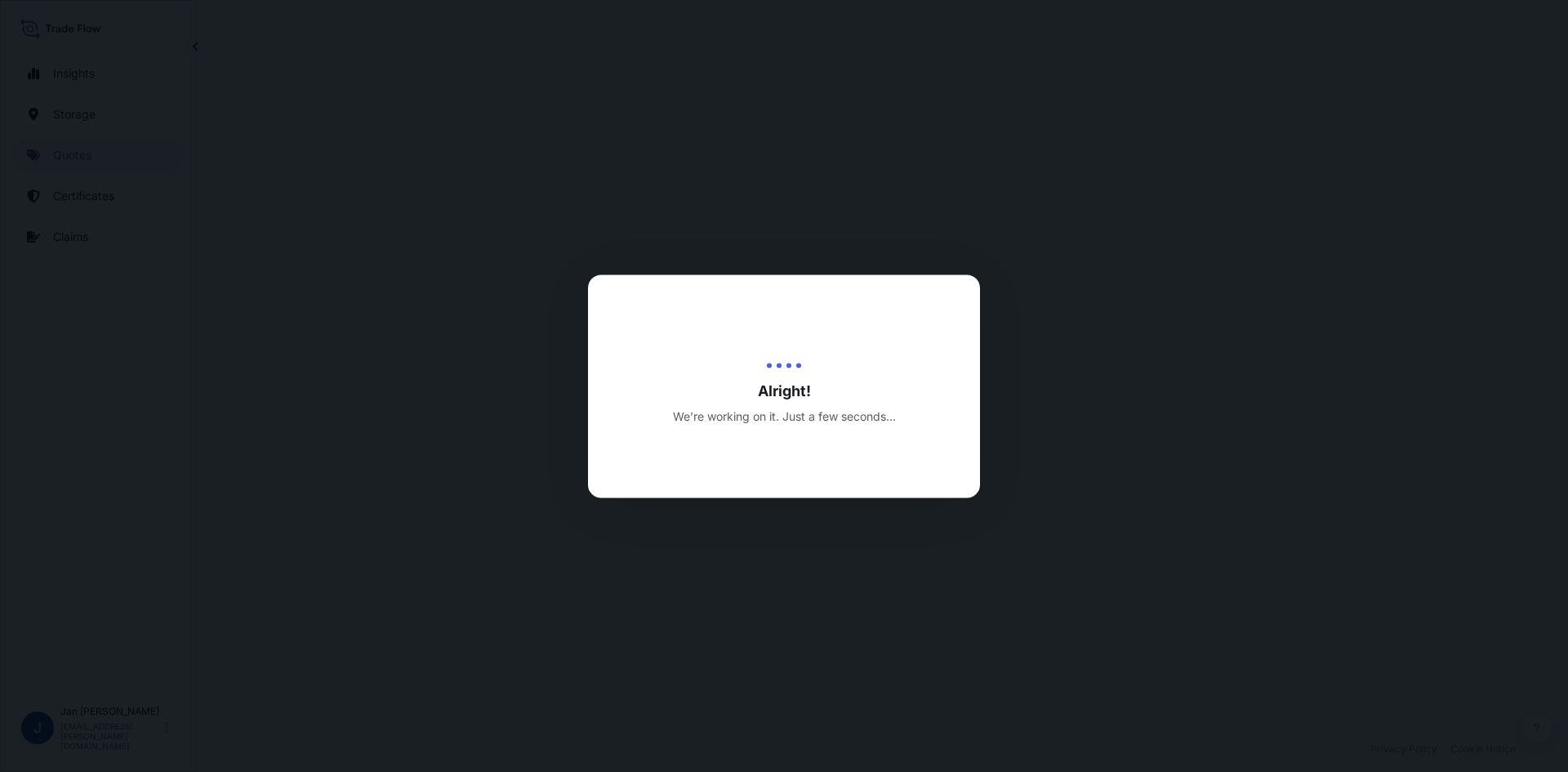
select select "Water"
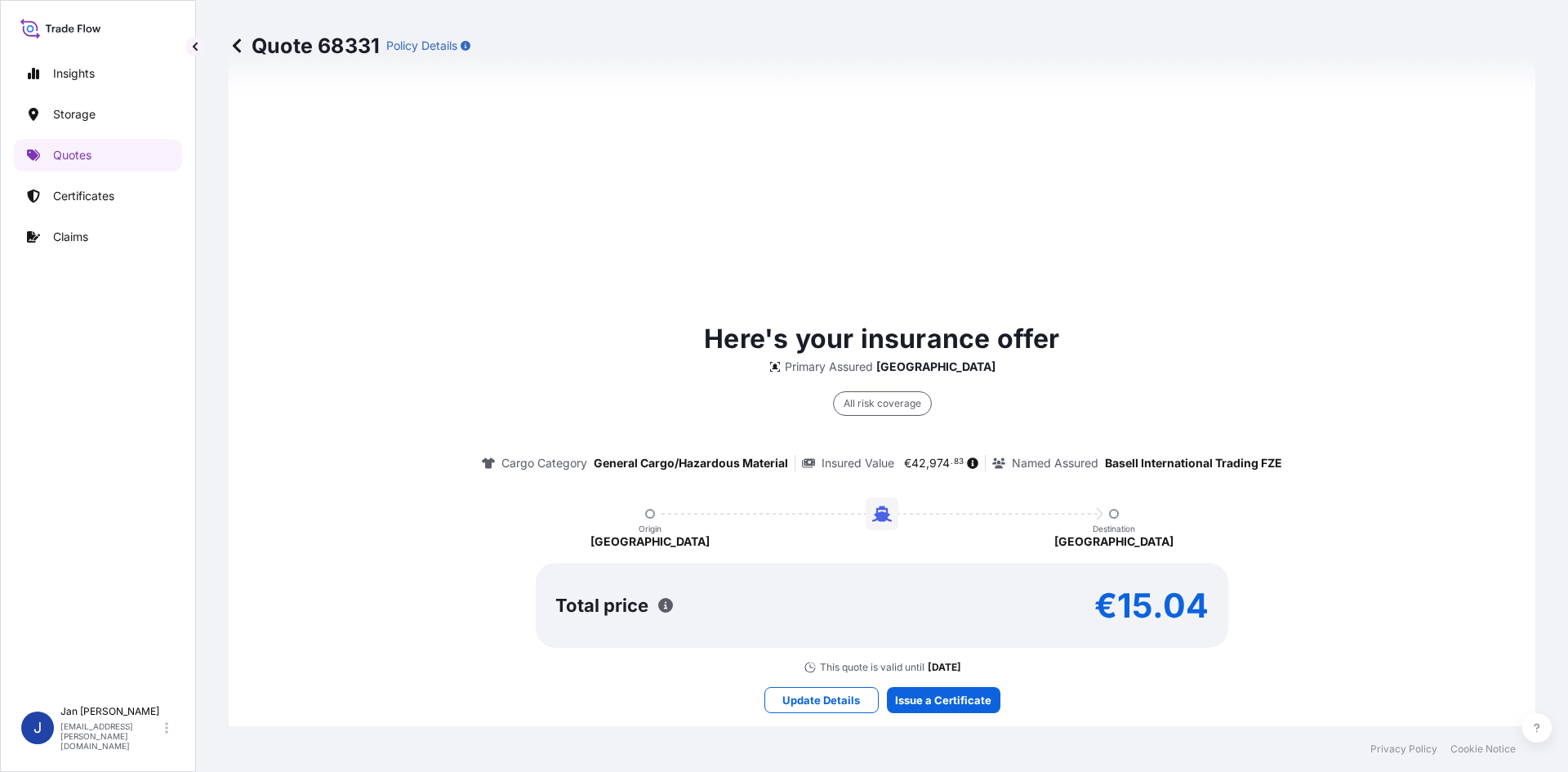
scroll to position [1112, 0]
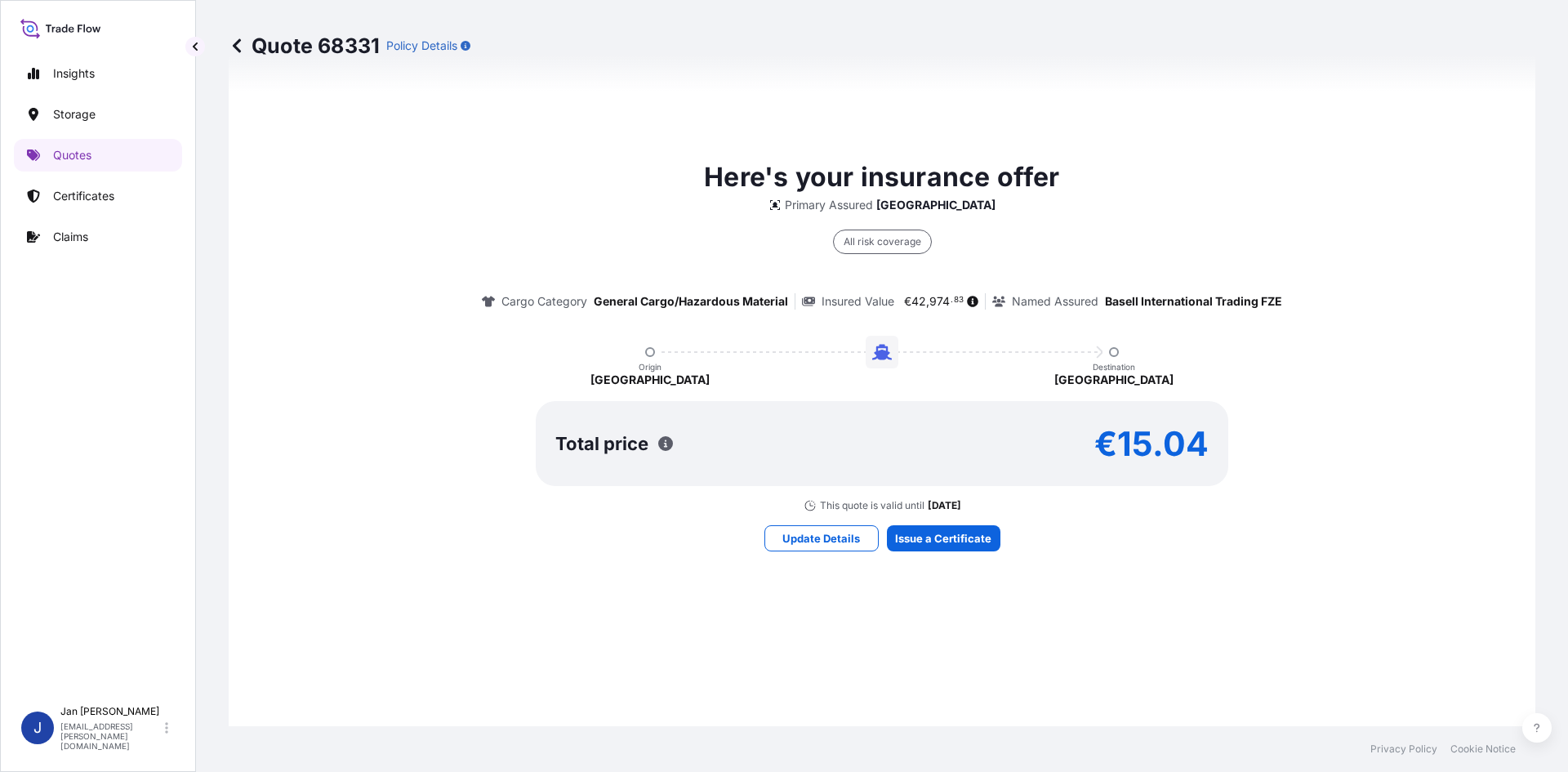
click at [961, 523] on div "Here's your insurance offer Primary Assured [GEOGRAPHIC_DATA] All risk coverage…" at bounding box center [882, 353] width 1262 height 1152
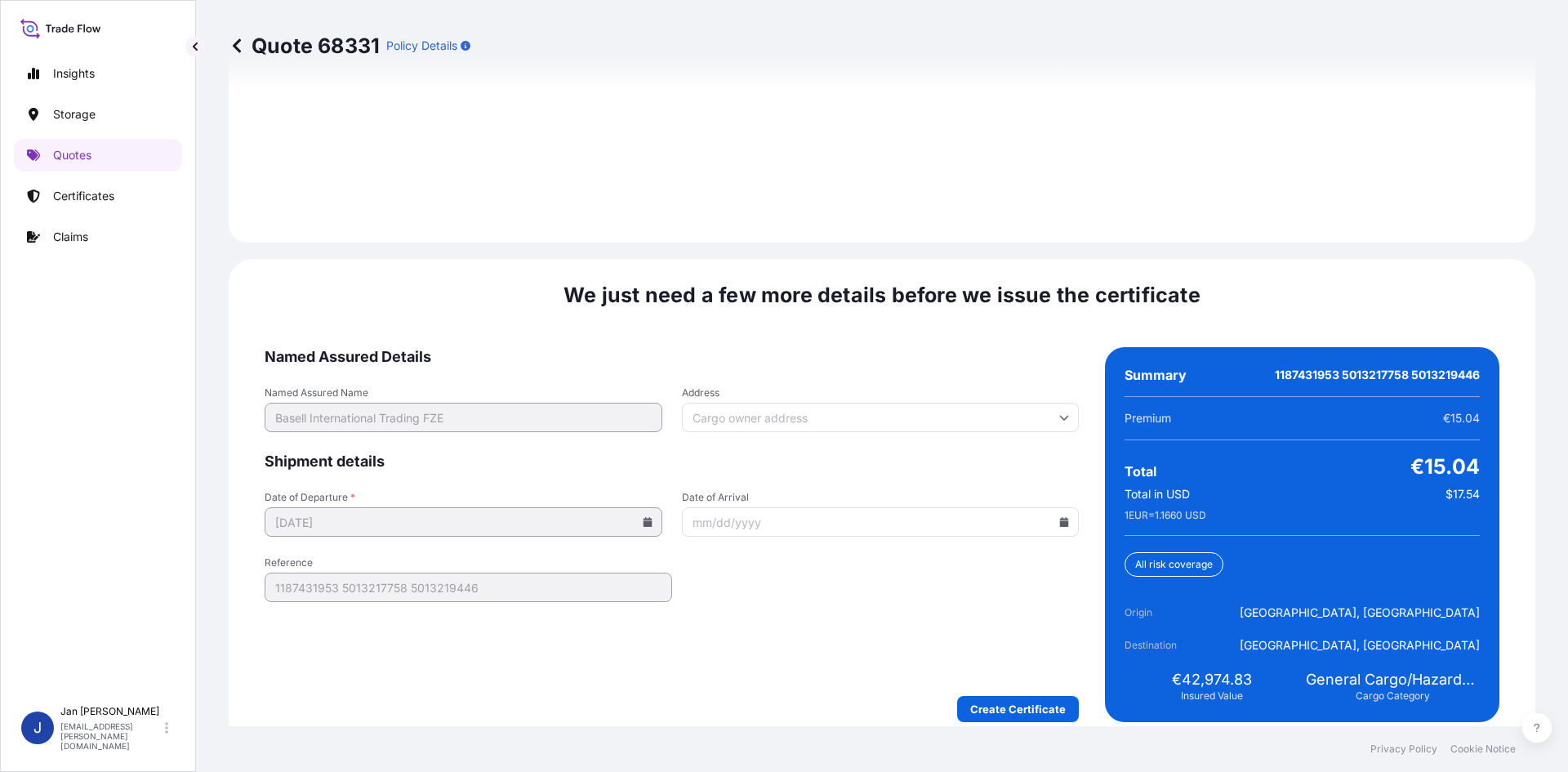
scroll to position [2344, 0]
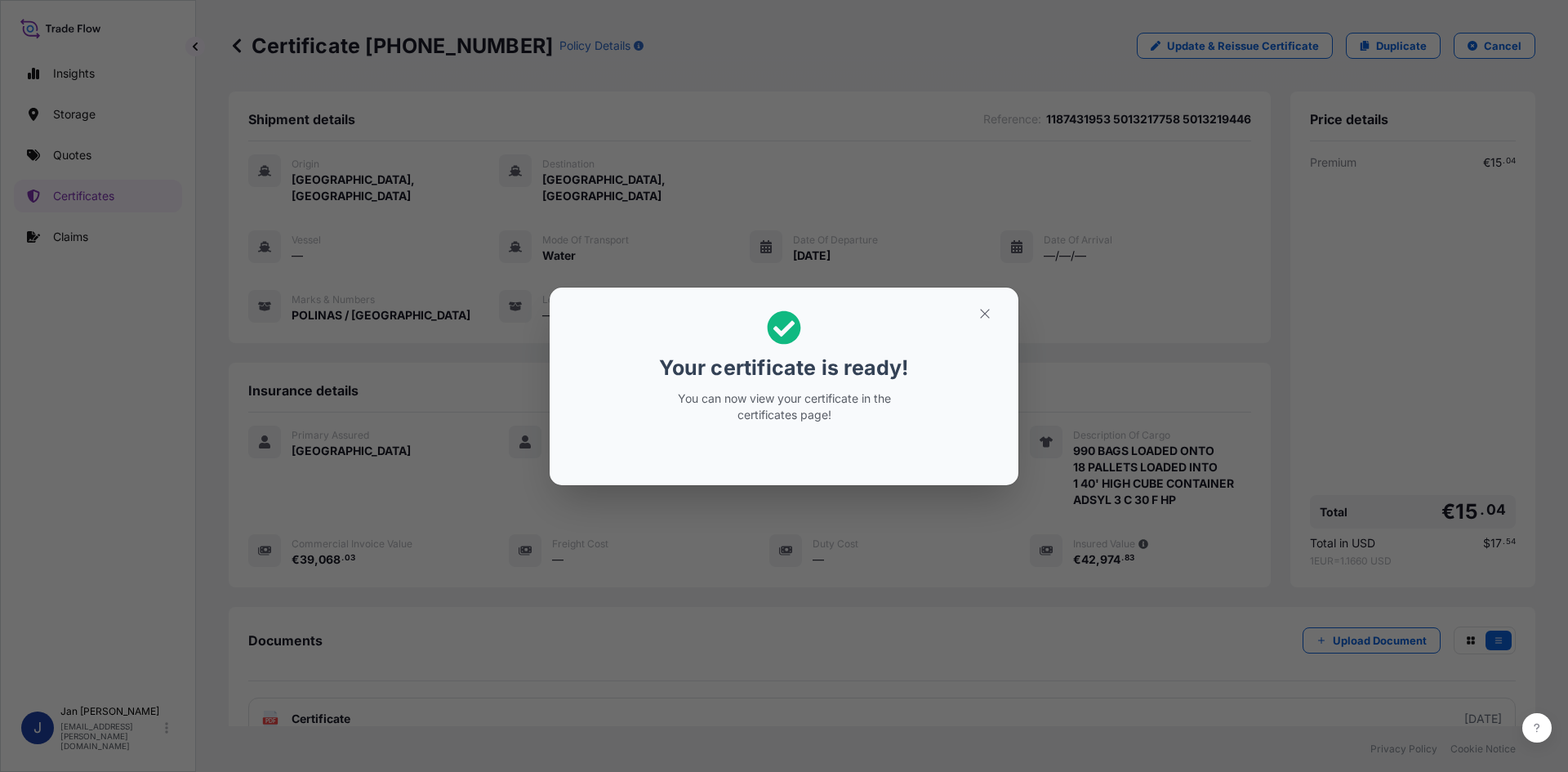
click at [704, 231] on div "Your certificate is ready! You can now view your certificate in the certificate…" at bounding box center [784, 386] width 1568 height 772
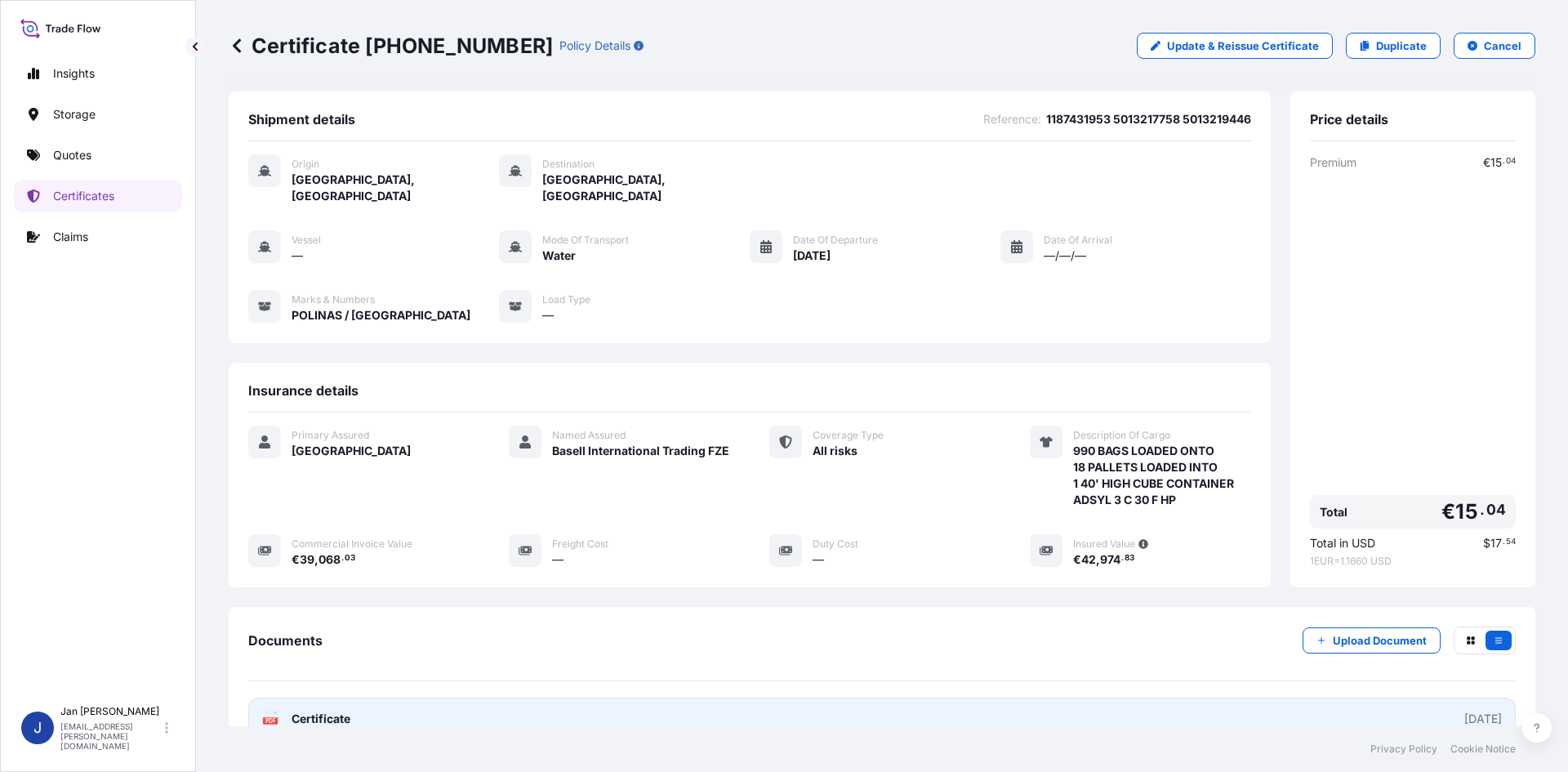
click at [425, 707] on link "PDF Certificate [DATE]" at bounding box center [882, 718] width 1268 height 42
